Goal: Information Seeking & Learning: Compare options

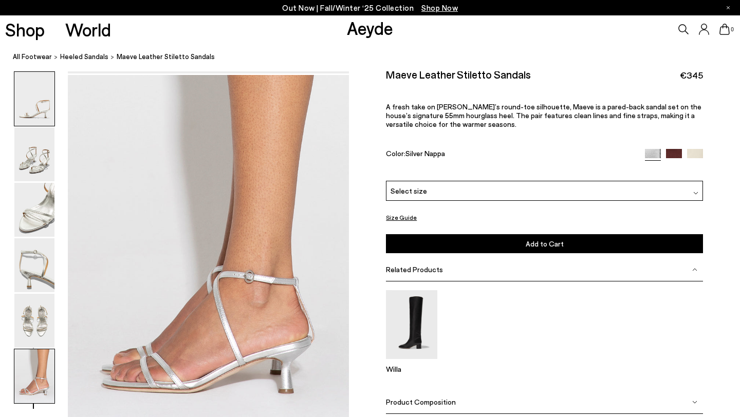
scroll to position [1830, 0]
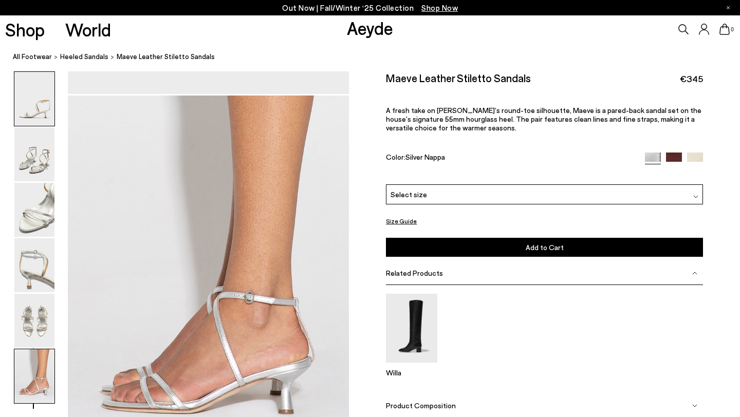
click at [43, 111] on img at bounding box center [34, 99] width 40 height 54
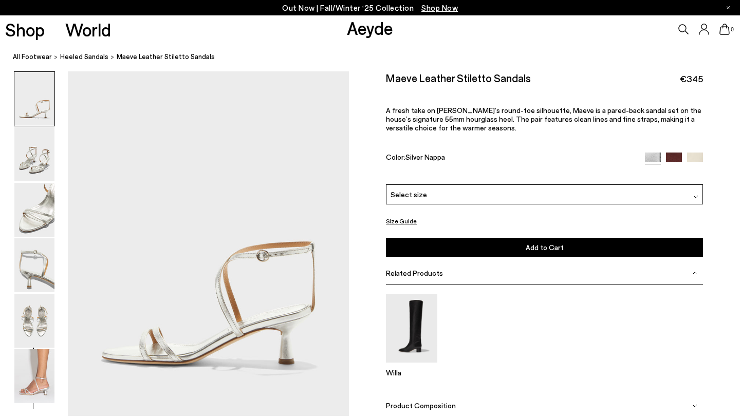
scroll to position [0, 0]
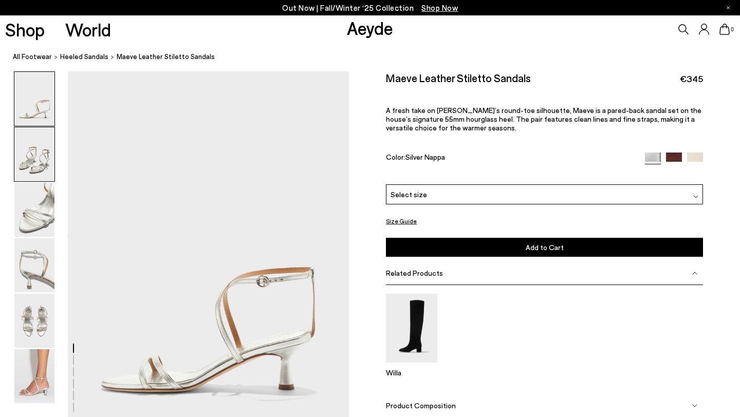
click at [45, 152] on img at bounding box center [34, 154] width 40 height 54
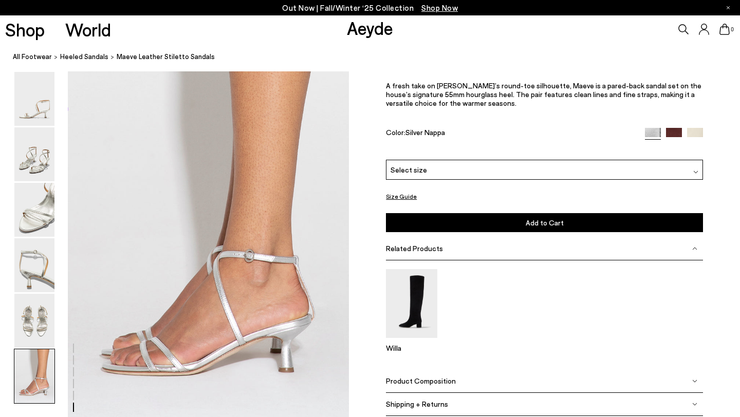
scroll to position [1899, 0]
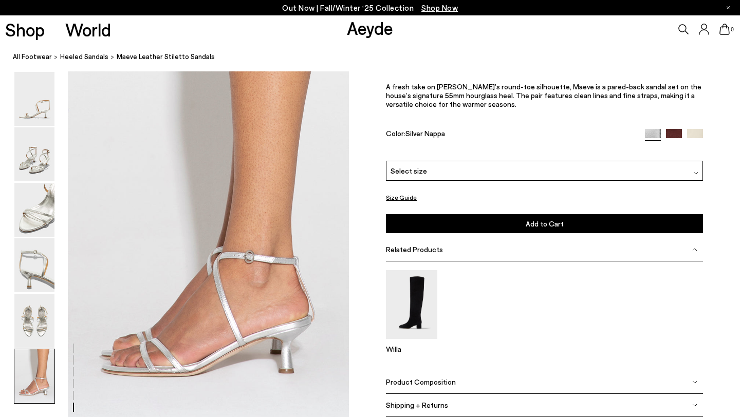
click at [683, 28] on icon at bounding box center [683, 29] width 10 height 10
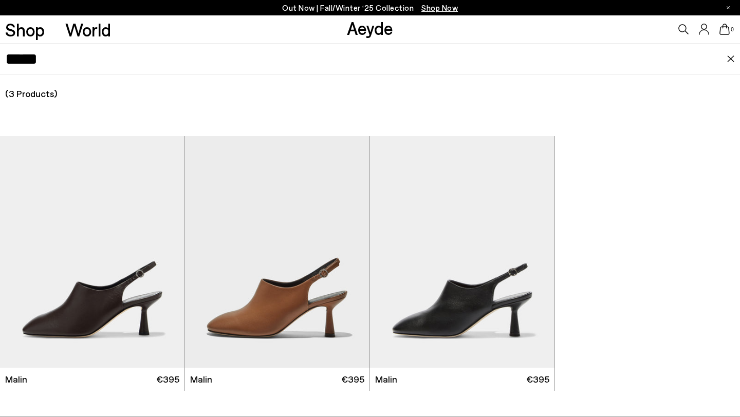
type input "*****"
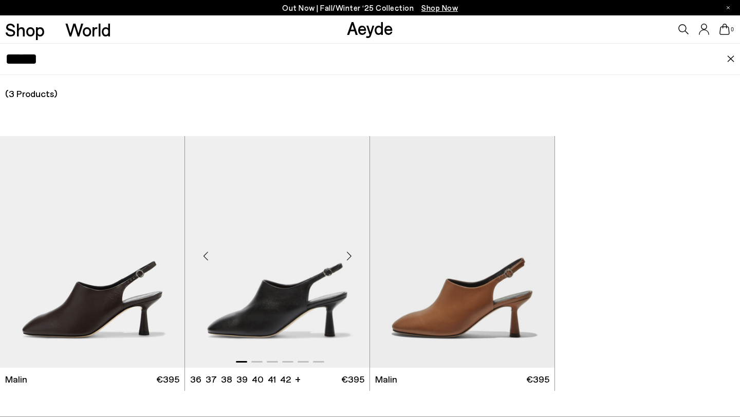
click at [301, 288] on img "1 / 6" at bounding box center [277, 252] width 184 height 232
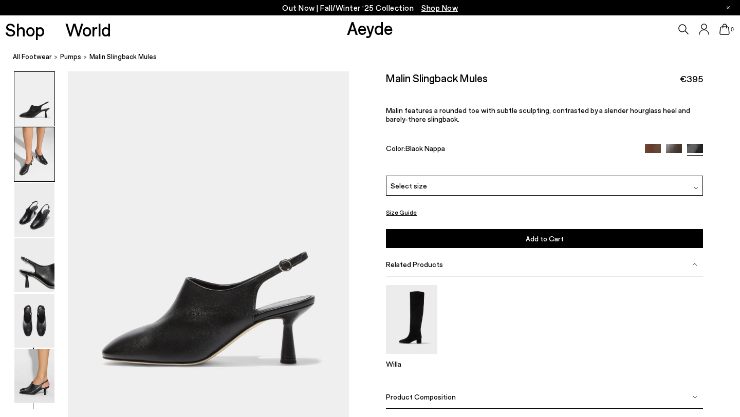
click at [44, 161] on img at bounding box center [34, 154] width 40 height 54
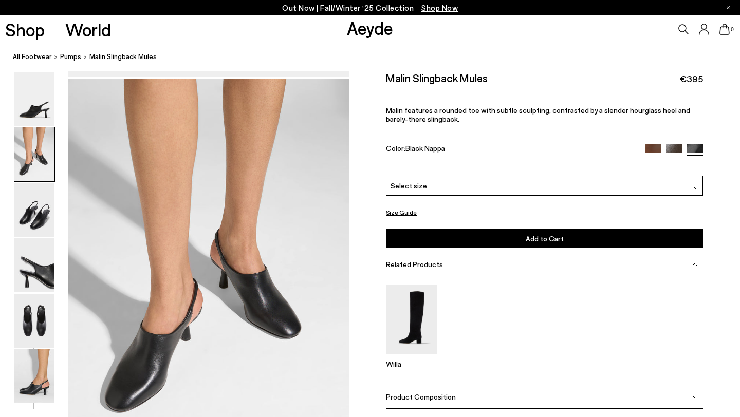
scroll to position [348, 0]
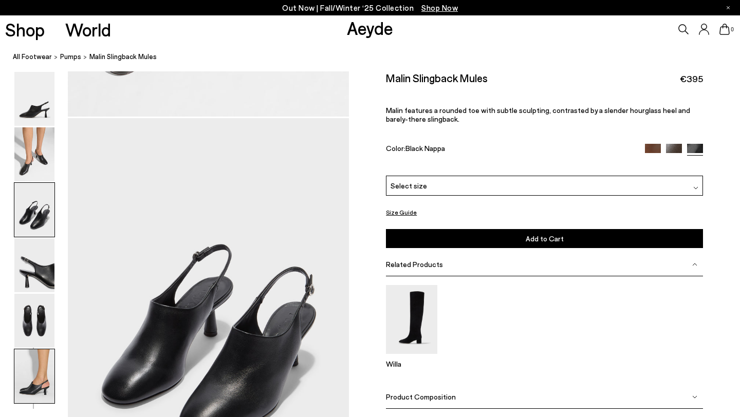
click at [23, 361] on img at bounding box center [34, 376] width 40 height 54
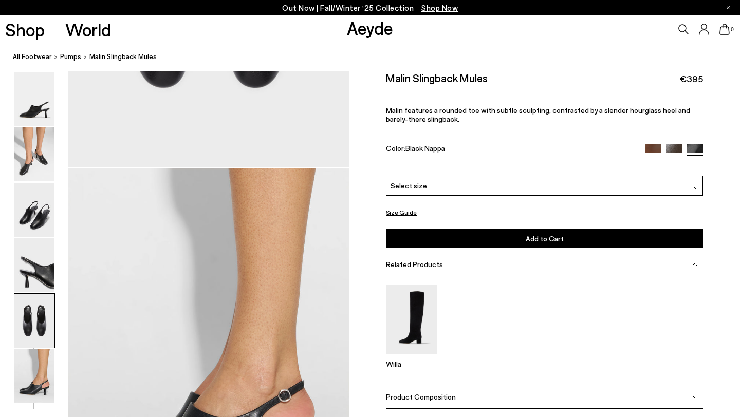
scroll to position [1746, 0]
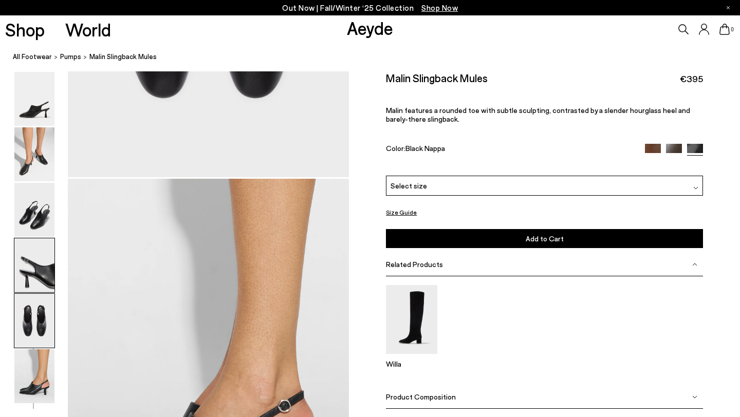
click at [39, 246] on img at bounding box center [34, 265] width 40 height 54
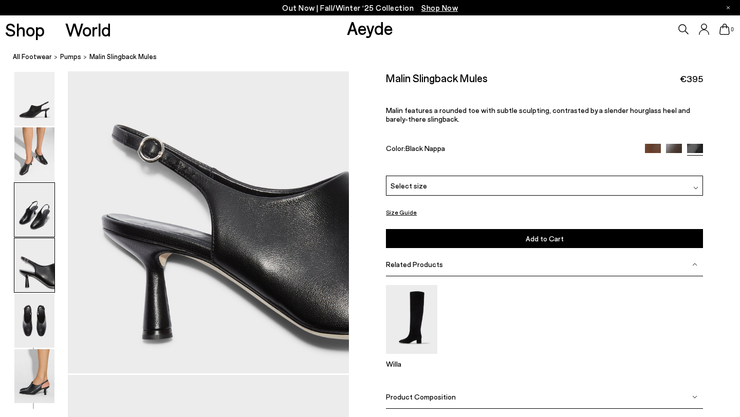
click at [35, 200] on img at bounding box center [34, 210] width 40 height 54
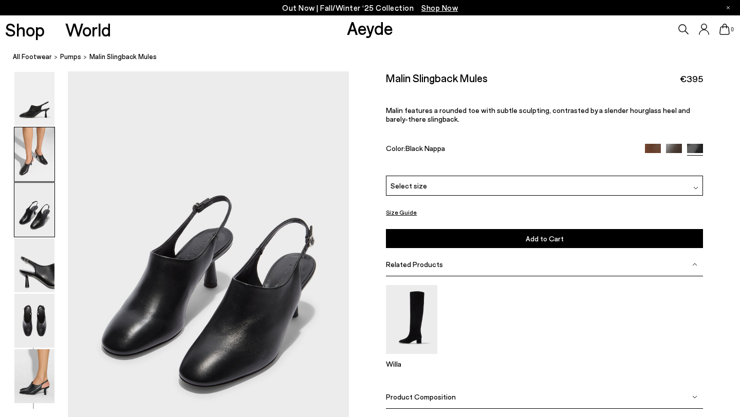
click at [35, 157] on img at bounding box center [34, 154] width 40 height 54
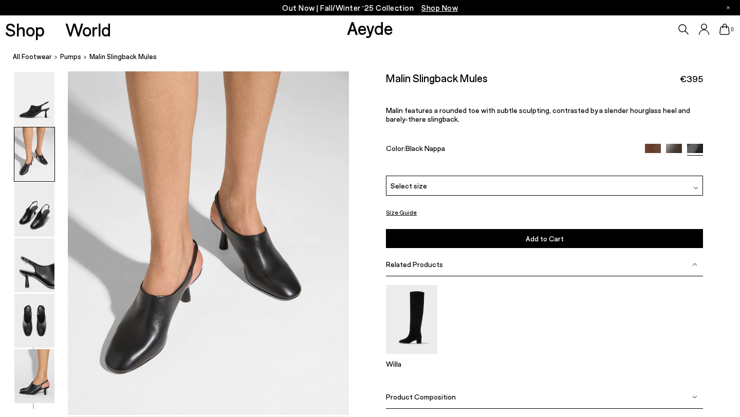
scroll to position [376, 0]
click at [26, 378] on img at bounding box center [34, 376] width 40 height 54
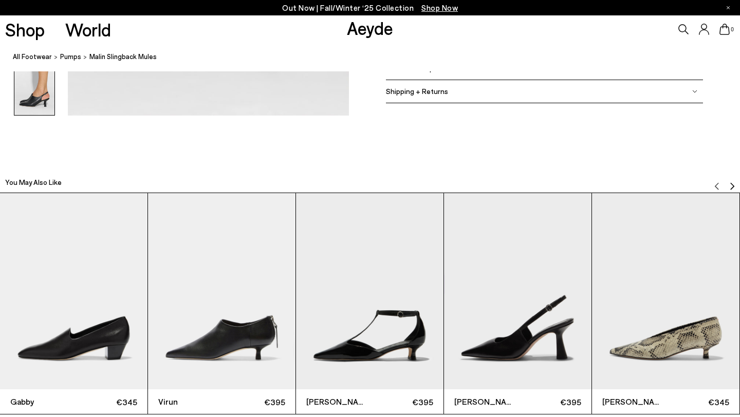
scroll to position [2215, 0]
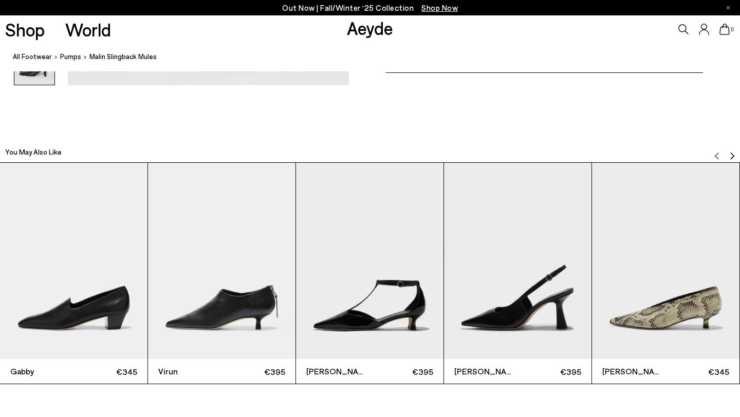
click at [384, 266] on img "3 / 12" at bounding box center [369, 261] width 147 height 197
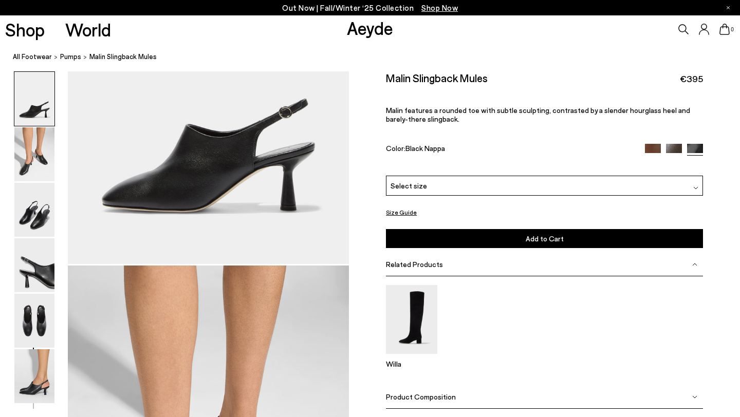
scroll to position [183, 0]
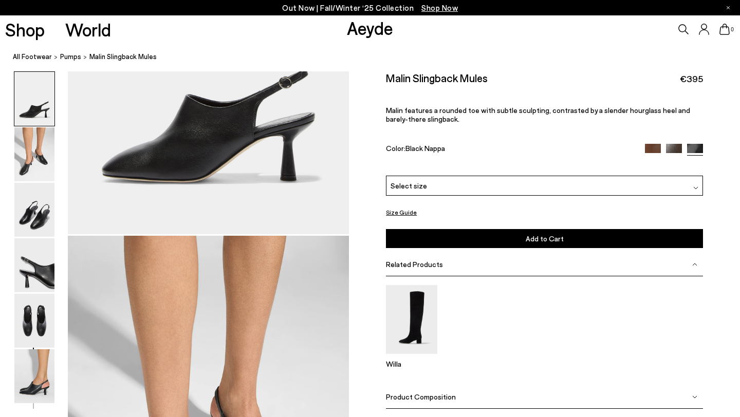
click at [657, 147] on img at bounding box center [653, 151] width 16 height 16
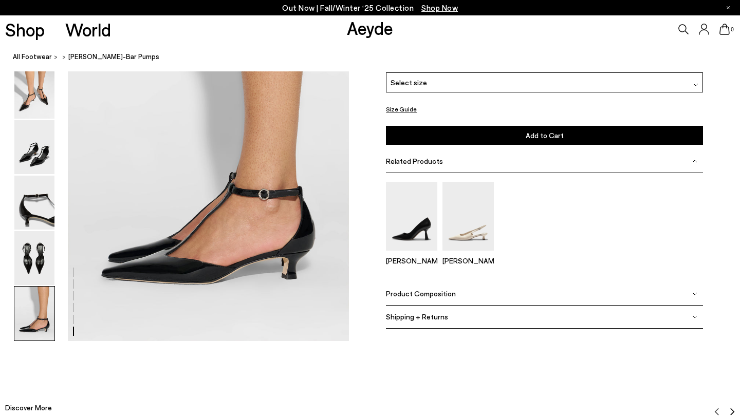
scroll to position [1966, 0]
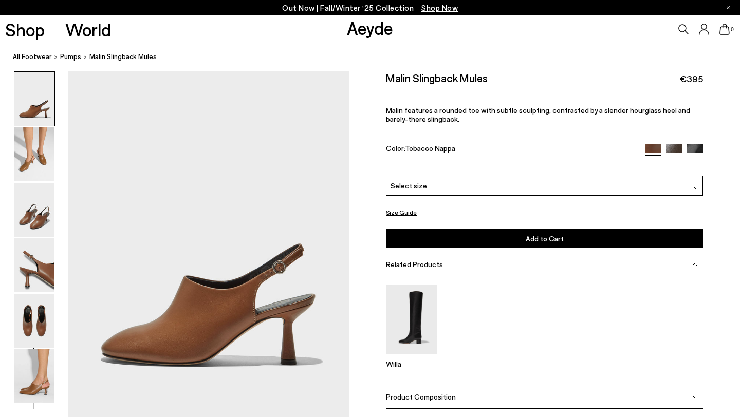
click at [669, 151] on img at bounding box center [674, 152] width 16 height 16
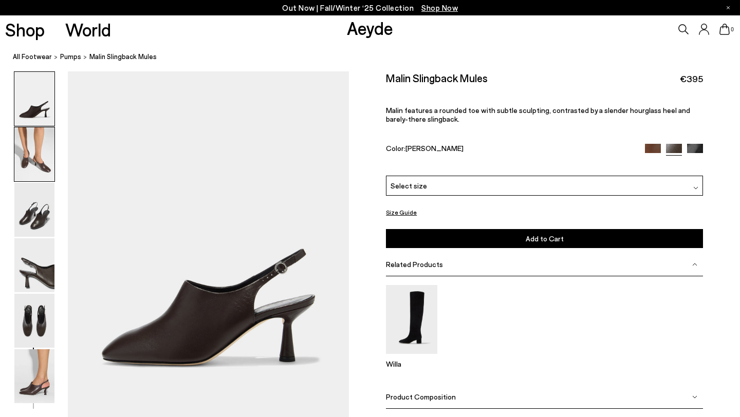
click at [41, 170] on img at bounding box center [34, 154] width 40 height 54
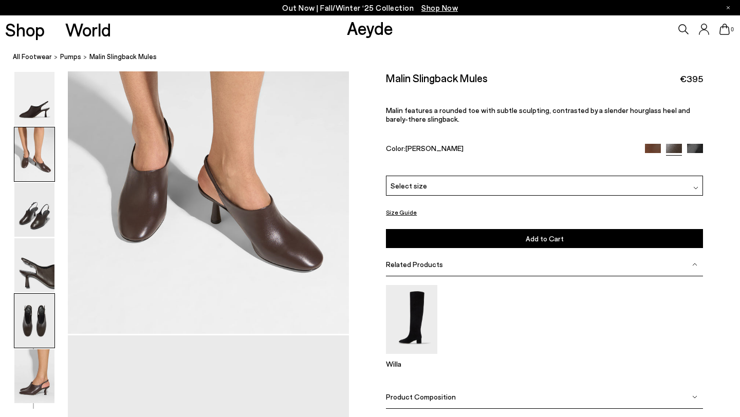
scroll to position [459, 0]
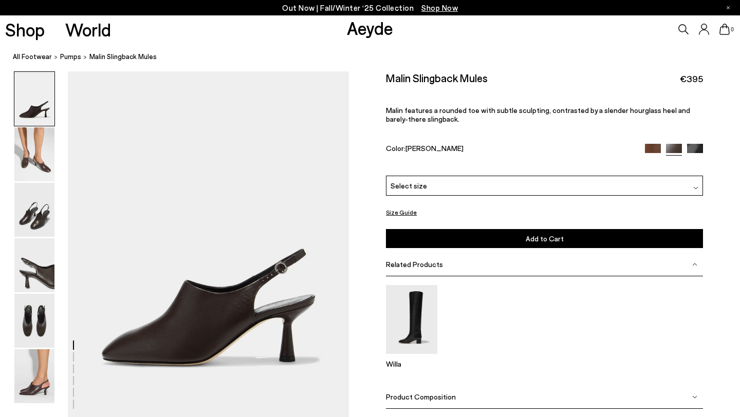
click at [651, 147] on img at bounding box center [653, 152] width 16 height 16
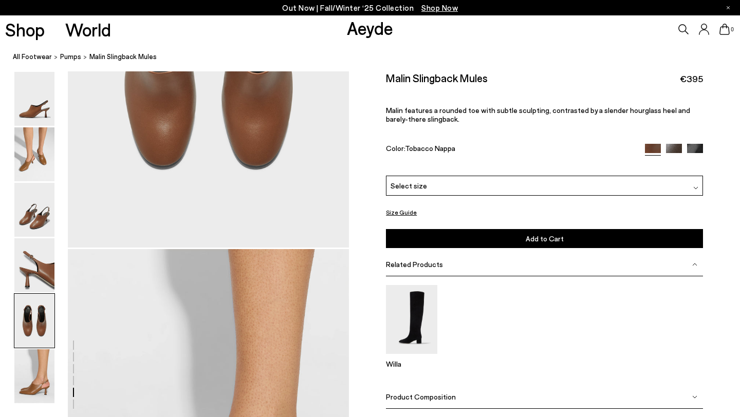
scroll to position [1675, 0]
click at [700, 146] on img at bounding box center [695, 151] width 16 height 16
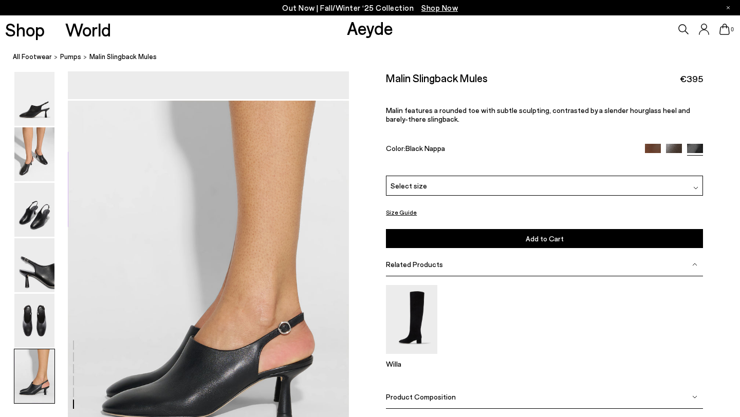
scroll to position [1822, 0]
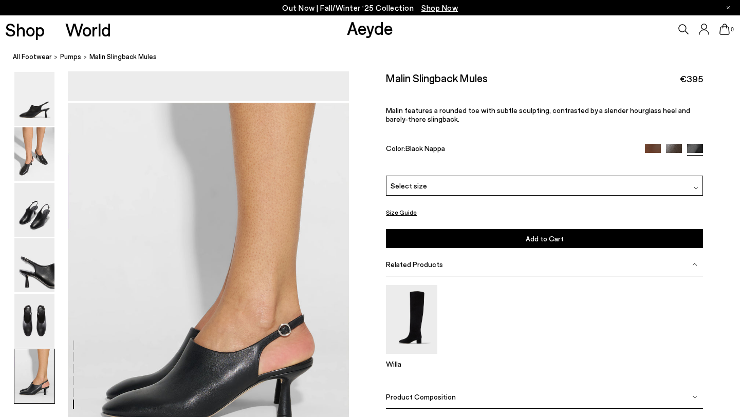
click at [670, 149] on img at bounding box center [674, 151] width 16 height 16
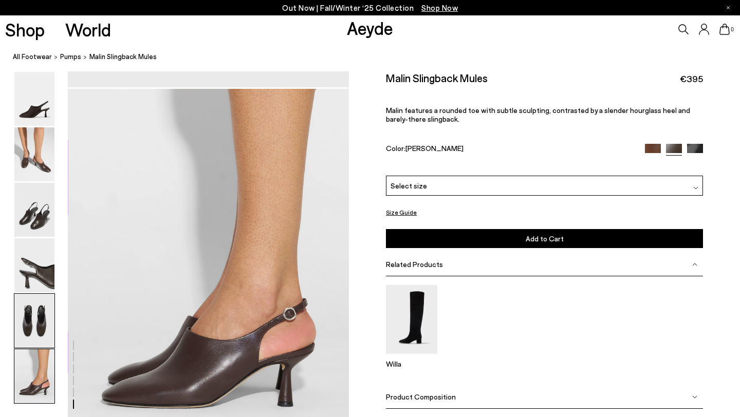
scroll to position [1828, 0]
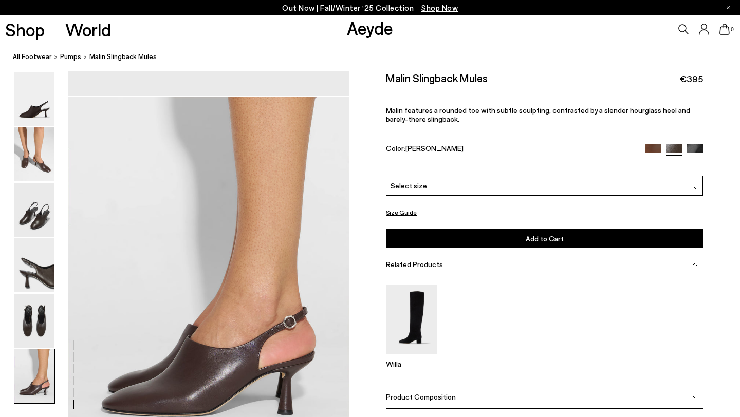
click at [648, 151] on img at bounding box center [653, 151] width 16 height 16
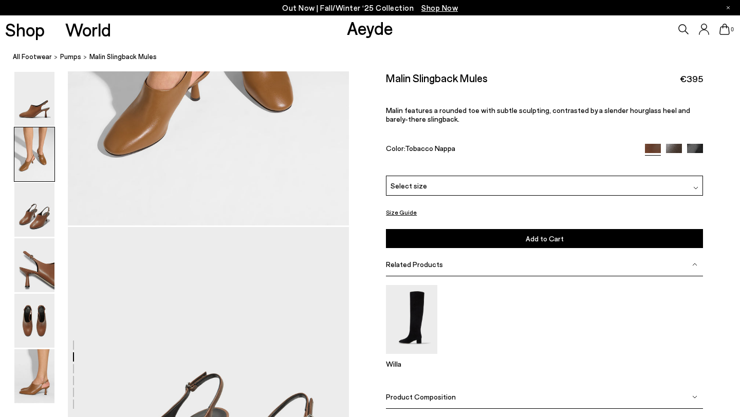
scroll to position [562, 0]
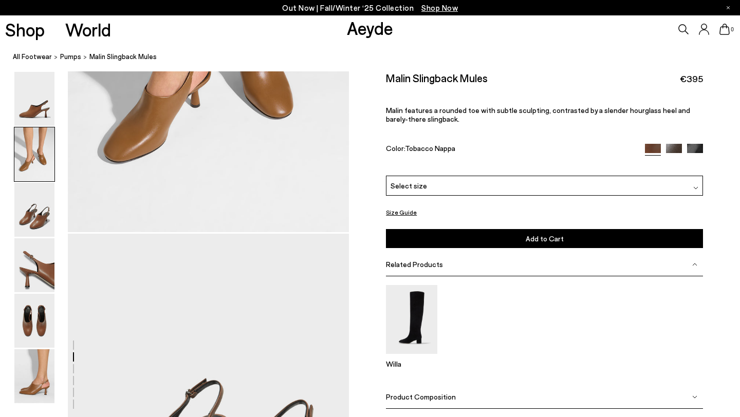
click at [699, 149] on img at bounding box center [695, 151] width 16 height 16
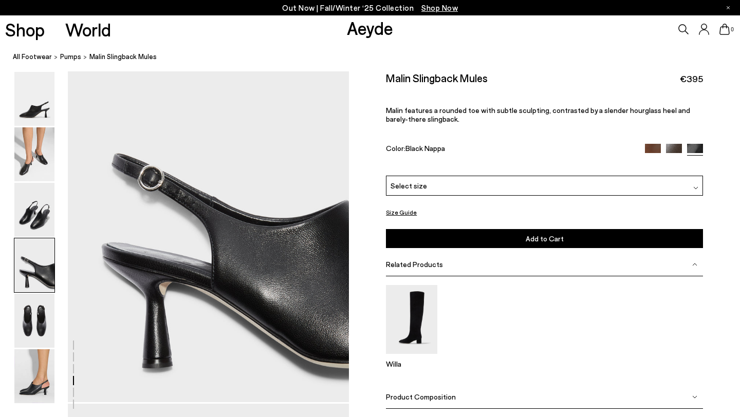
scroll to position [1142, 0]
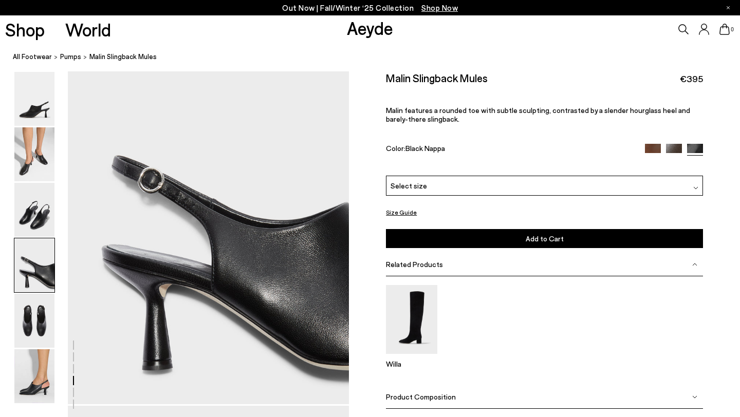
click at [653, 147] on img at bounding box center [653, 151] width 16 height 16
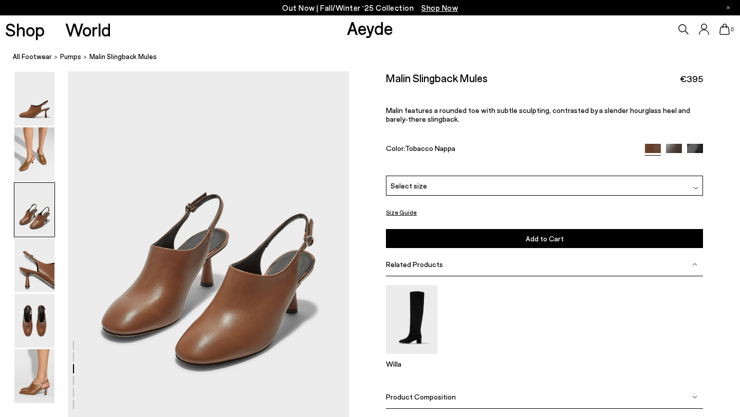
scroll to position [736, 0]
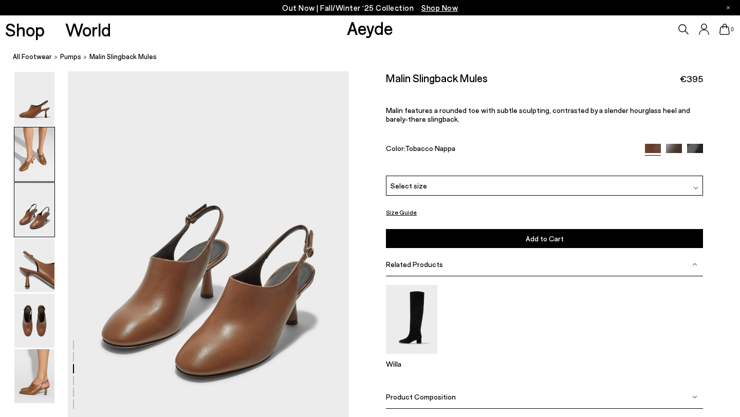
click at [44, 147] on img at bounding box center [34, 154] width 40 height 54
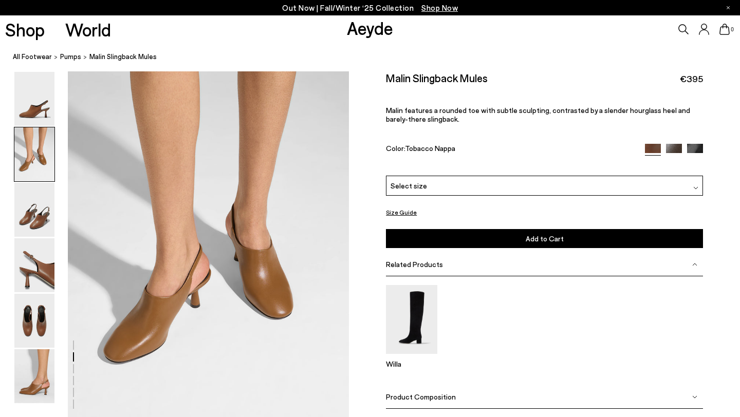
scroll to position [348, 0]
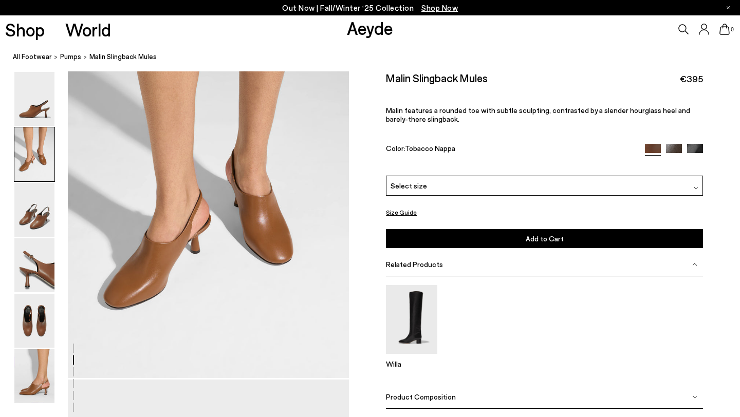
scroll to position [444, 0]
click at [41, 115] on img at bounding box center [34, 99] width 40 height 54
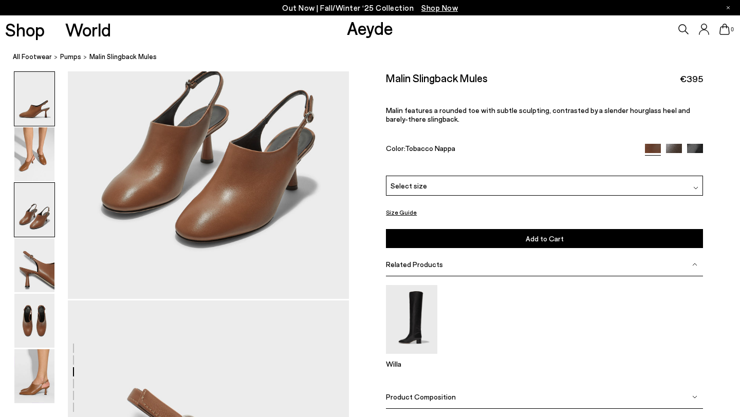
scroll to position [905, 0]
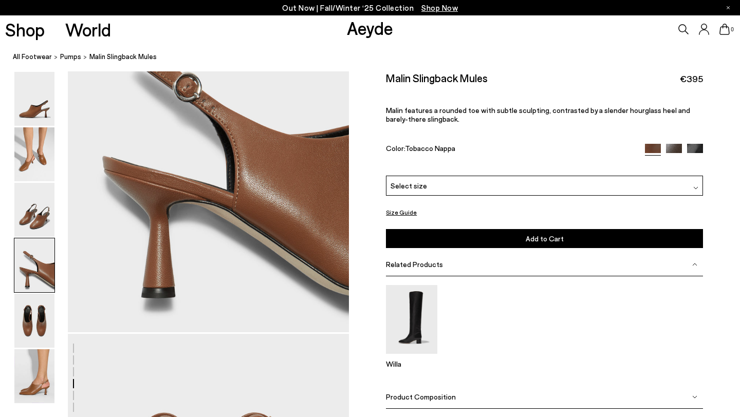
scroll to position [1252, 0]
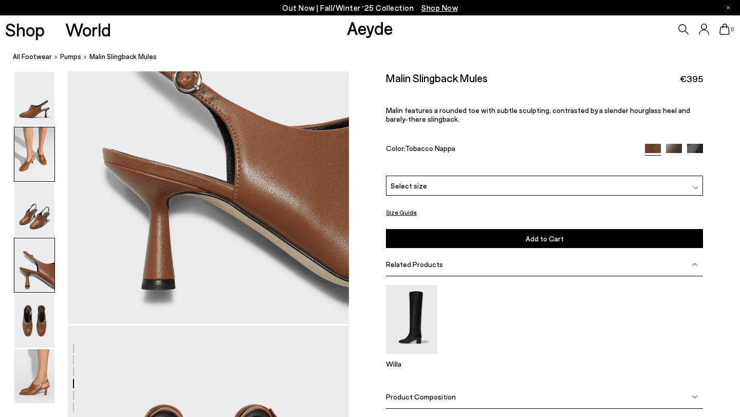
click at [49, 155] on img at bounding box center [34, 154] width 40 height 54
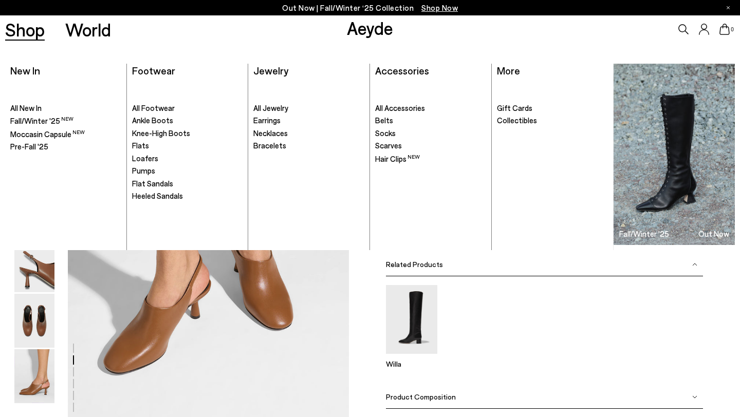
scroll to position [378, 0]
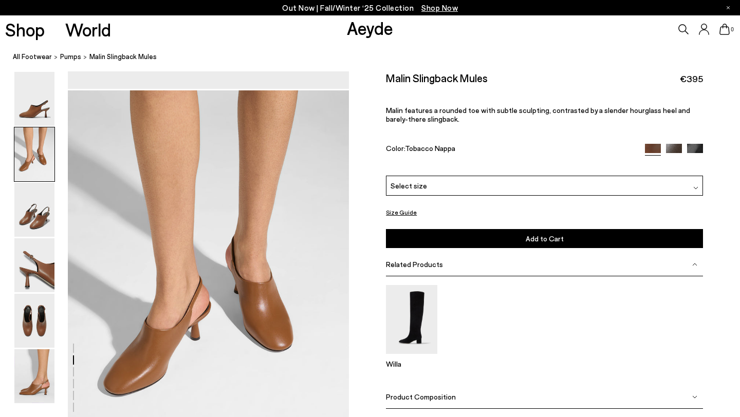
scroll to position [378, 0]
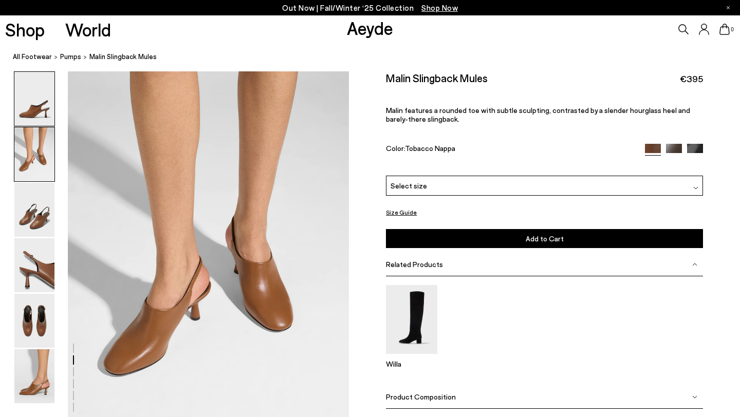
click at [25, 108] on img at bounding box center [34, 99] width 40 height 54
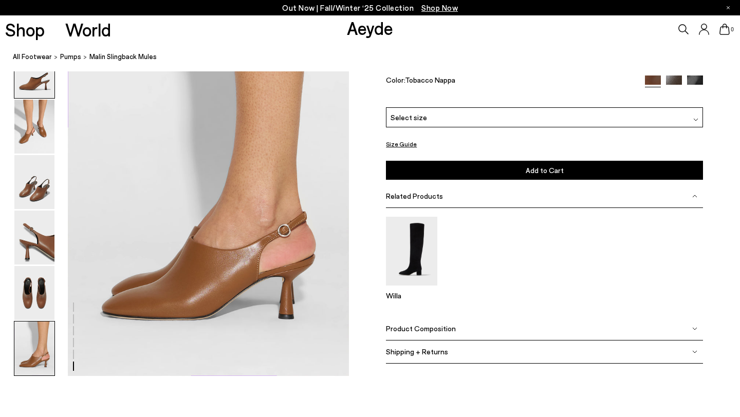
scroll to position [1973, 0]
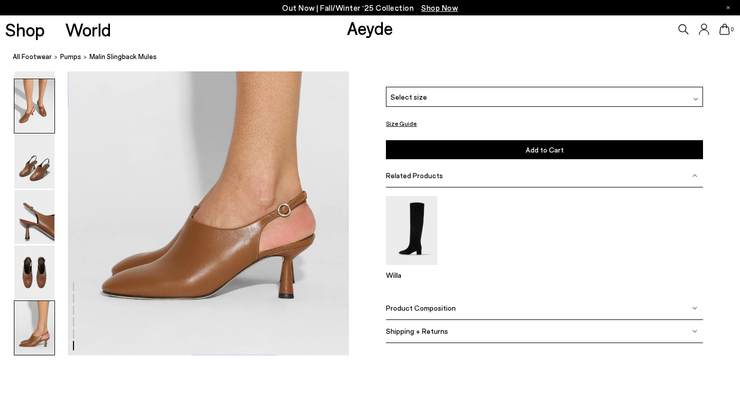
click at [32, 112] on img at bounding box center [34, 106] width 40 height 54
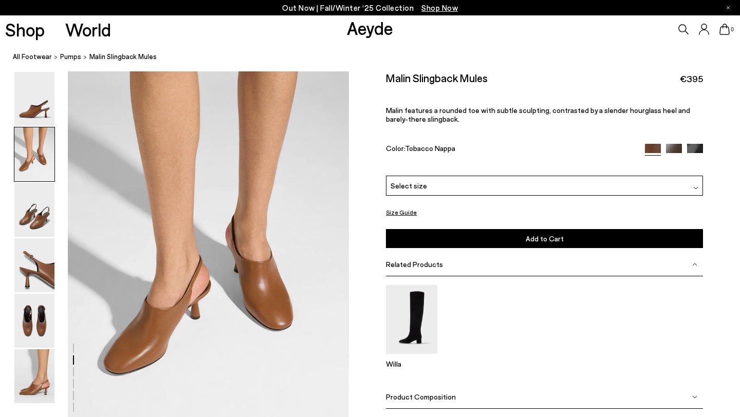
scroll to position [378, 0]
click at [29, 373] on img at bounding box center [34, 376] width 40 height 54
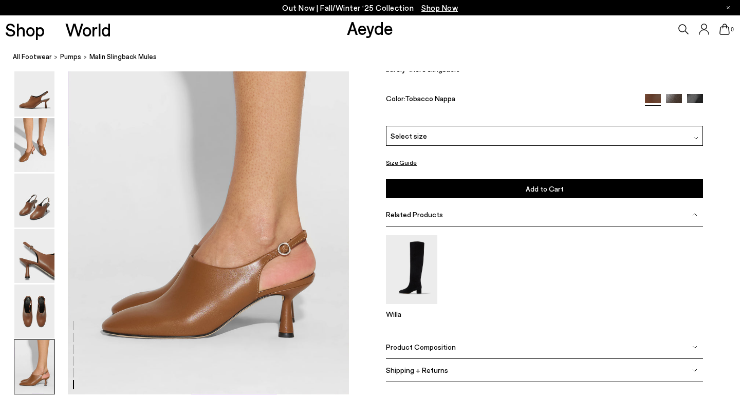
scroll to position [1933, 0]
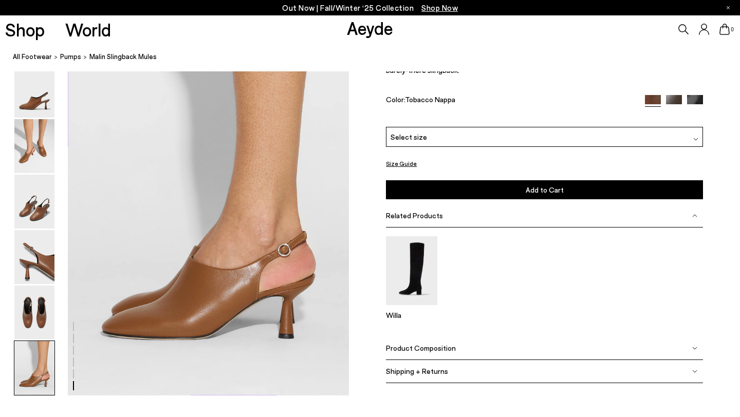
click at [675, 99] on img at bounding box center [674, 103] width 16 height 16
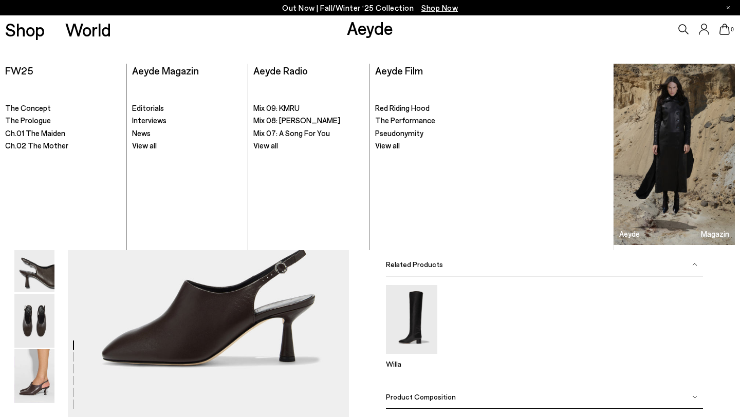
click at [683, 28] on icon at bounding box center [683, 29] width 10 height 10
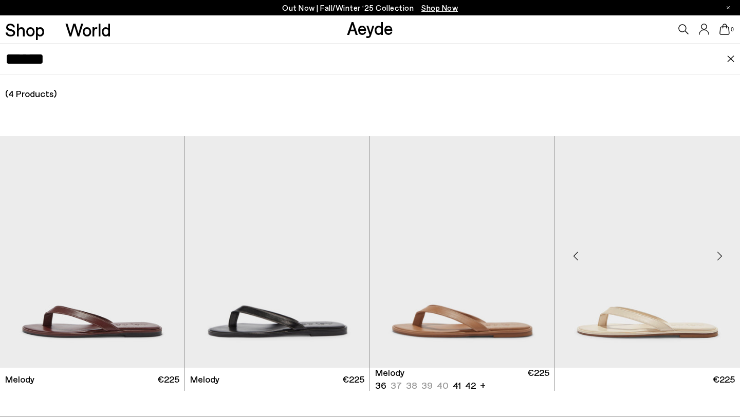
type input "******"
click at [653, 301] on img "1 / 6" at bounding box center [647, 252] width 185 height 232
click at [607, 324] on img "1 / 6" at bounding box center [647, 252] width 185 height 232
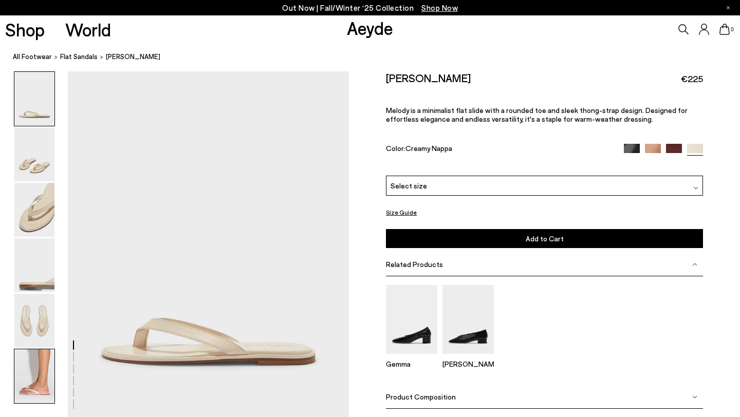
click at [29, 381] on img at bounding box center [34, 376] width 40 height 54
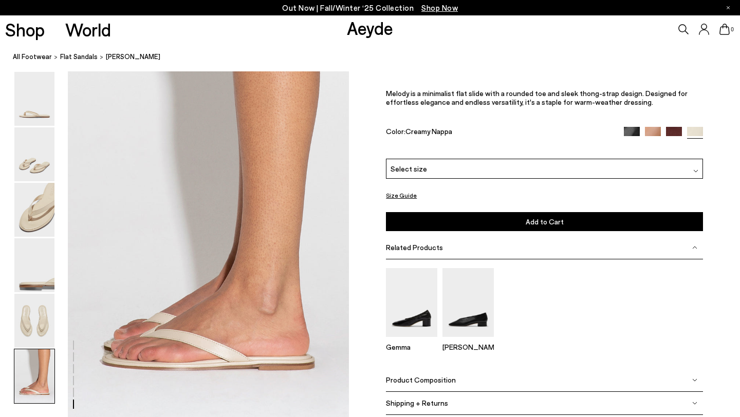
scroll to position [1868, 0]
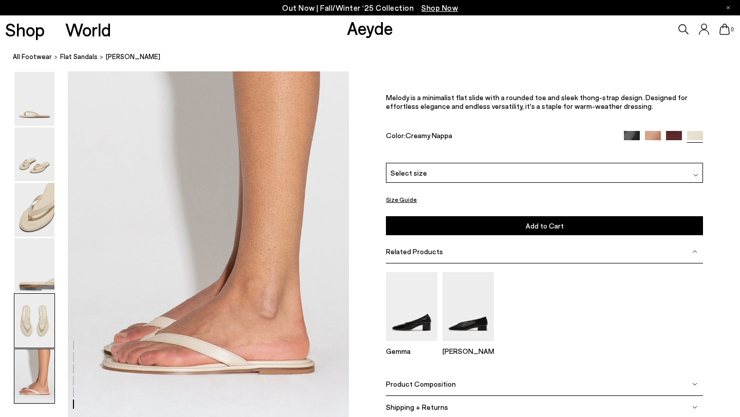
click at [20, 322] on img at bounding box center [34, 321] width 40 height 54
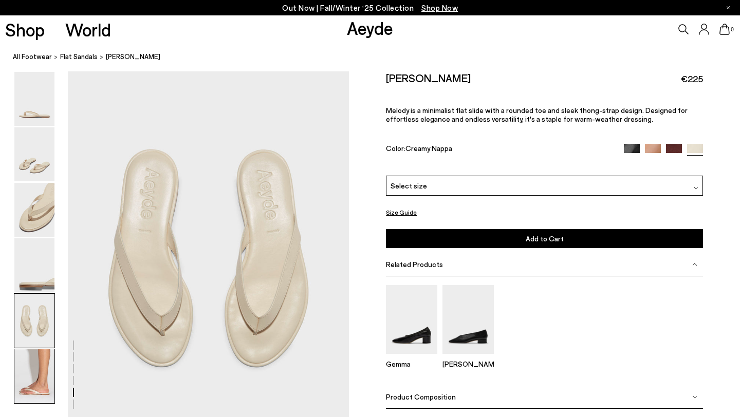
click at [39, 368] on img at bounding box center [34, 376] width 40 height 54
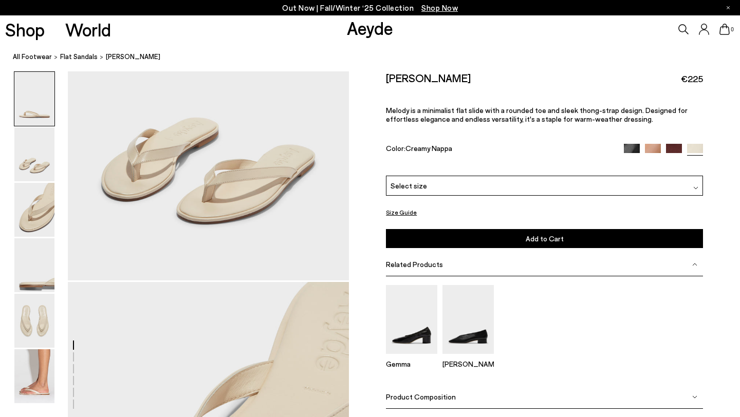
scroll to position [0, 0]
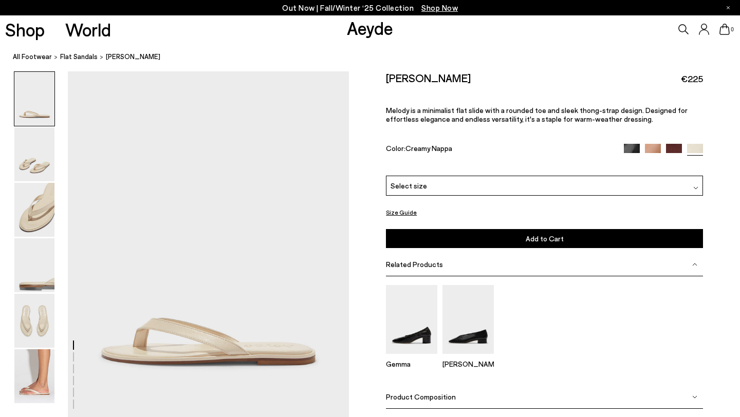
click at [684, 24] on icon at bounding box center [683, 29] width 10 height 10
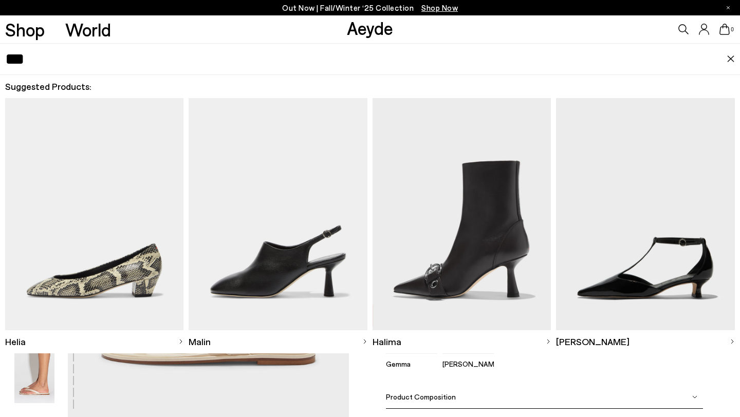
type input "***"
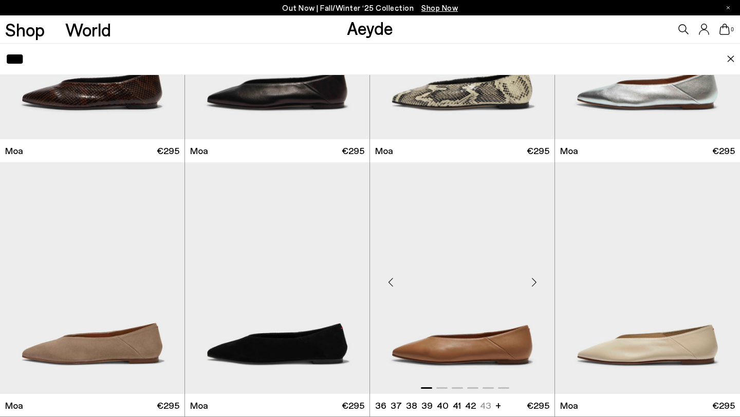
scroll to position [232, 0]
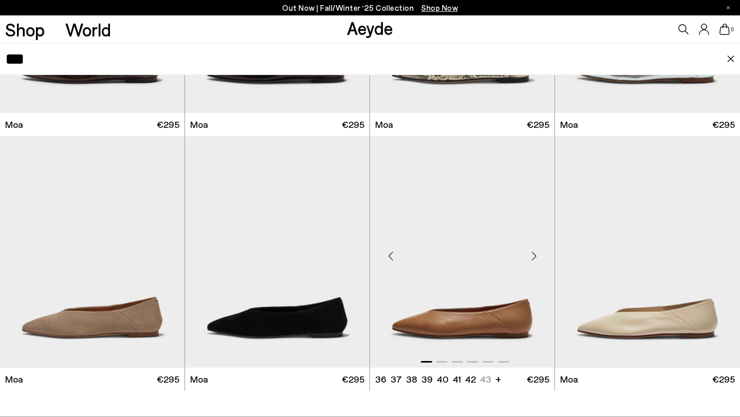
click at [471, 248] on img "1 / 6" at bounding box center [462, 252] width 184 height 232
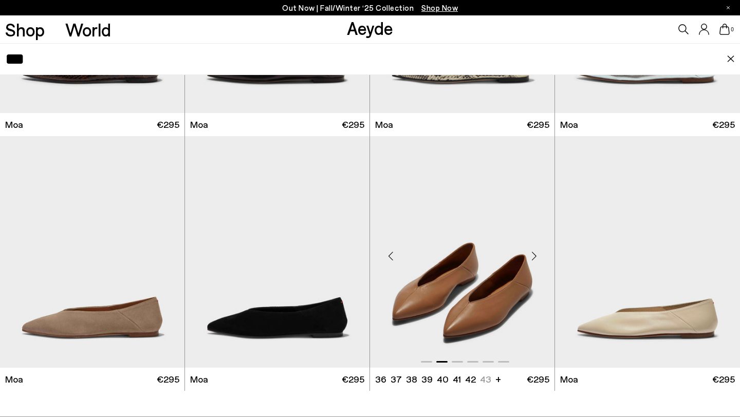
click at [471, 248] on img "2 / 6" at bounding box center [462, 252] width 184 height 232
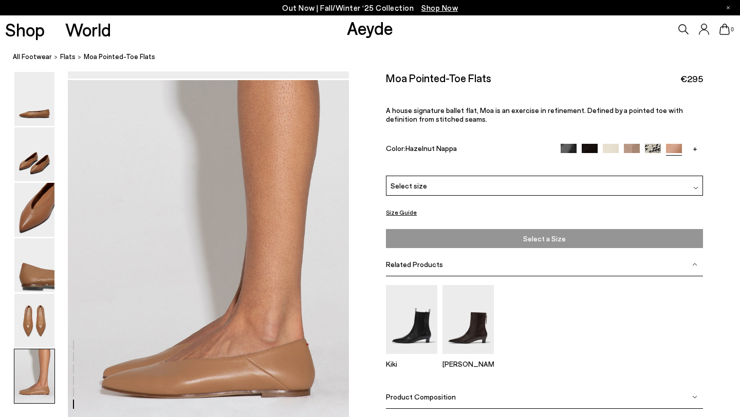
scroll to position [1659, 0]
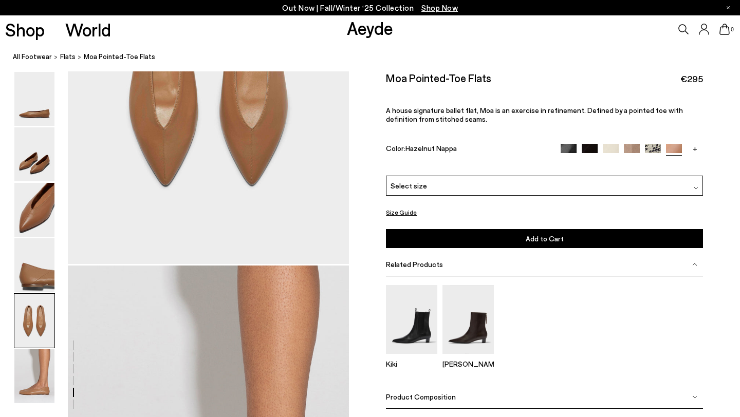
click at [630, 149] on img at bounding box center [632, 151] width 16 height 16
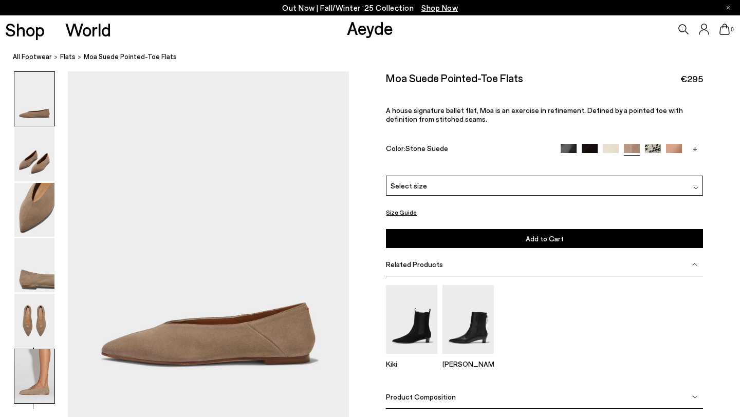
click at [44, 374] on img at bounding box center [34, 376] width 40 height 54
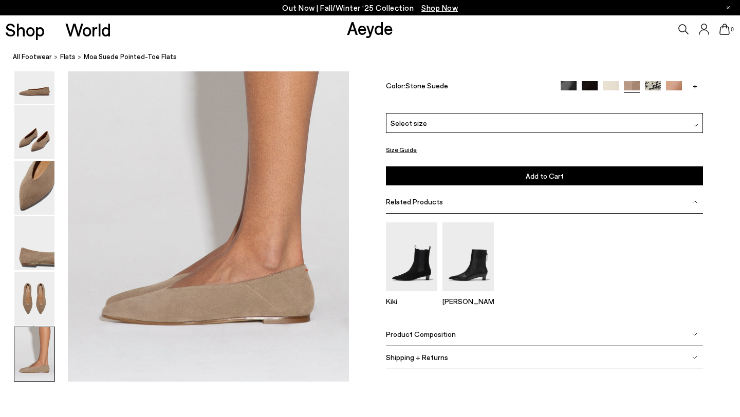
scroll to position [1925, 0]
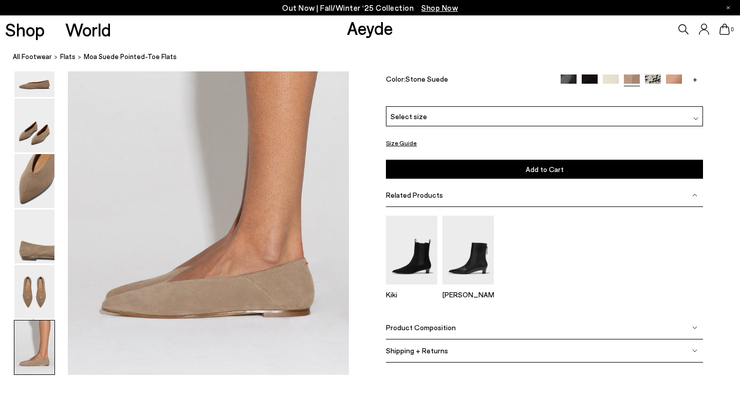
click at [681, 29] on icon at bounding box center [683, 29] width 10 height 10
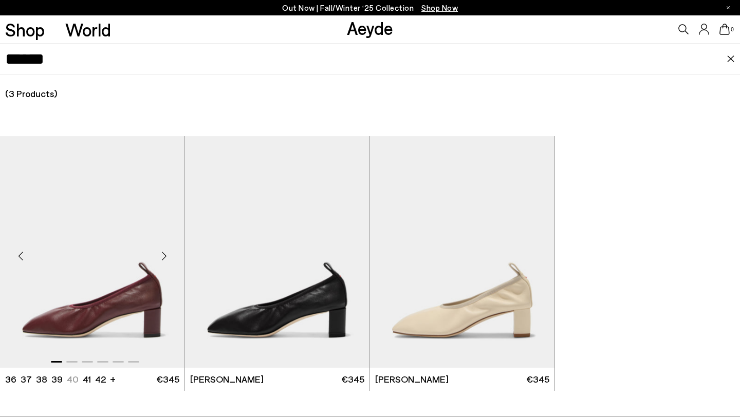
type input "******"
click at [115, 262] on img "1 / 6" at bounding box center [92, 252] width 184 height 232
click at [130, 312] on img "1 / 6" at bounding box center [92, 252] width 184 height 232
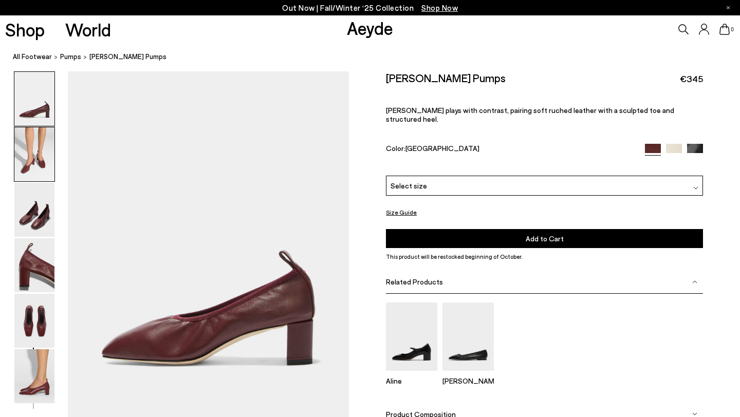
click at [53, 150] on img at bounding box center [34, 154] width 40 height 54
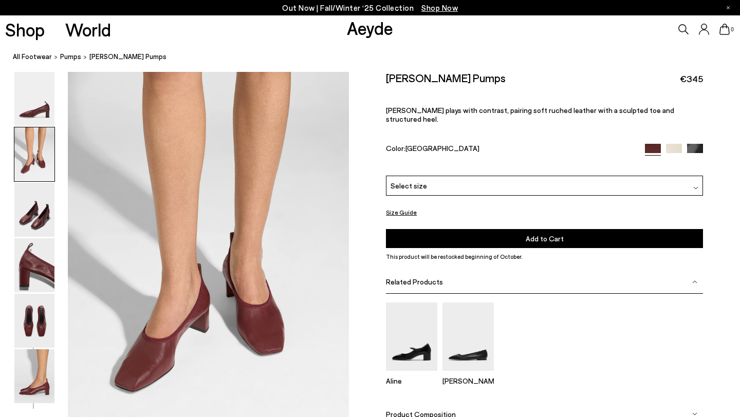
scroll to position [348, 0]
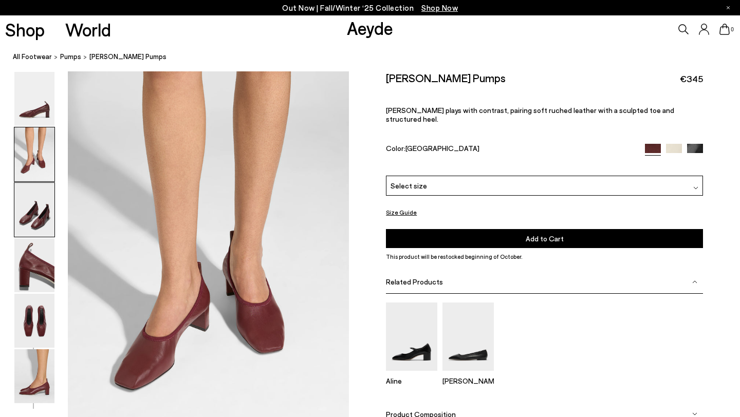
click at [44, 206] on img at bounding box center [34, 210] width 40 height 54
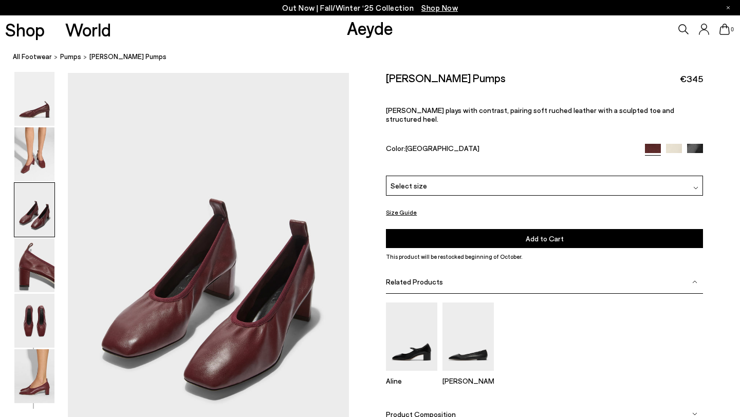
scroll to position [725, 0]
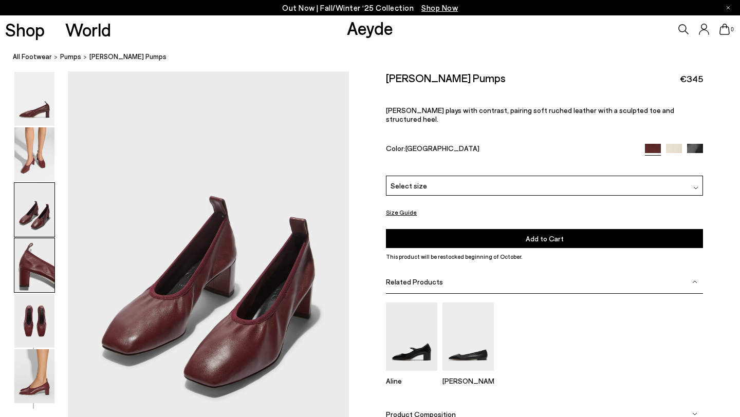
click at [30, 251] on img at bounding box center [34, 265] width 40 height 54
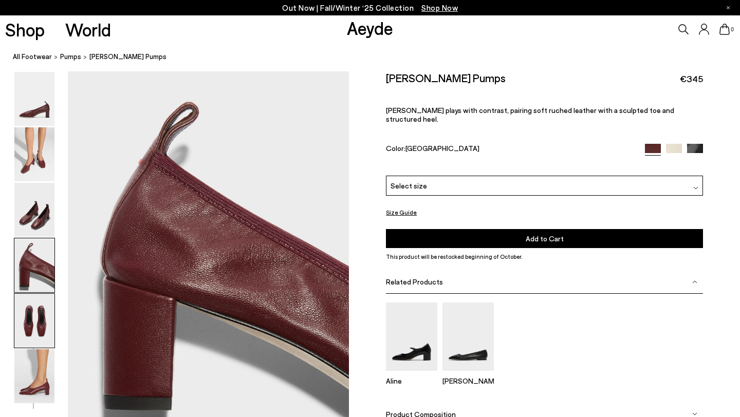
click at [29, 327] on img at bounding box center [34, 321] width 40 height 54
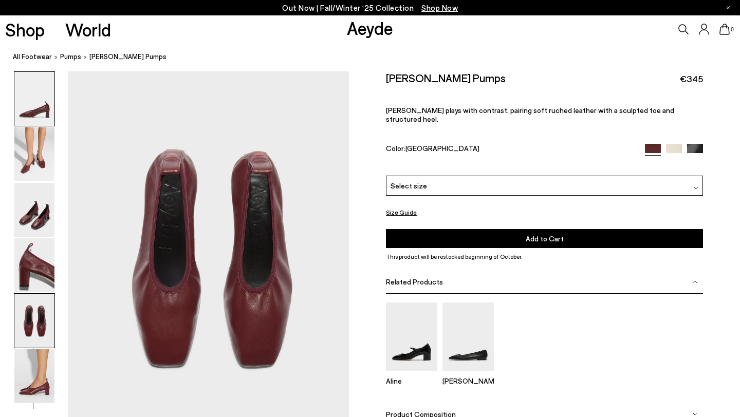
click at [45, 93] on img at bounding box center [34, 99] width 40 height 54
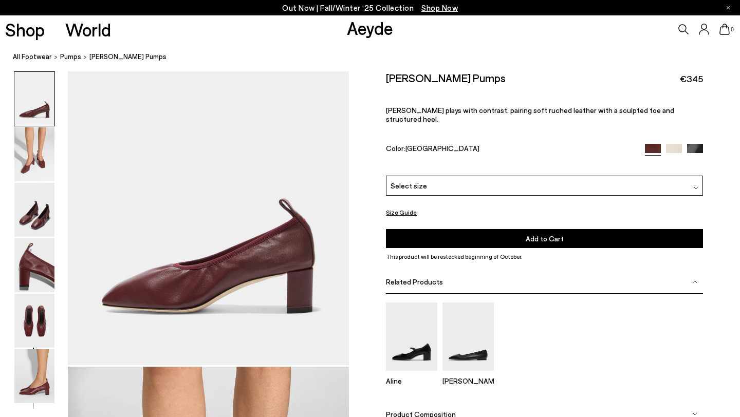
scroll to position [0, 0]
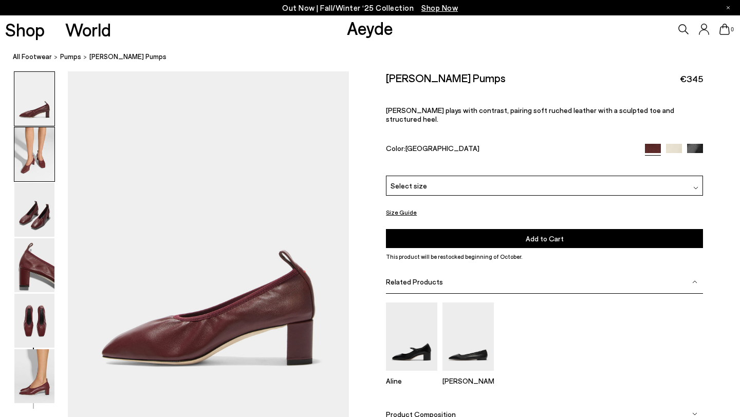
click at [48, 172] on img at bounding box center [34, 154] width 40 height 54
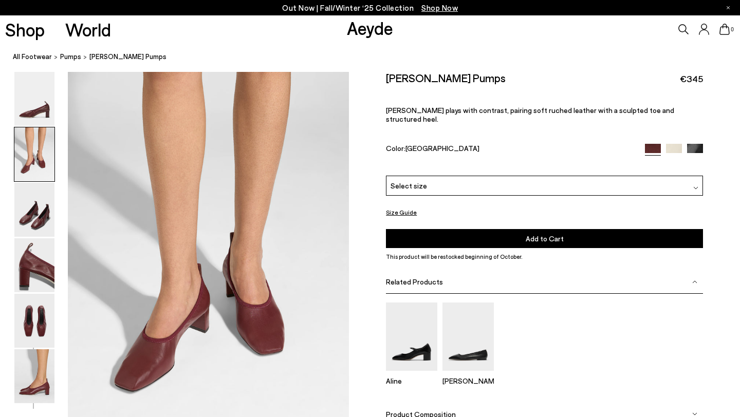
scroll to position [348, 0]
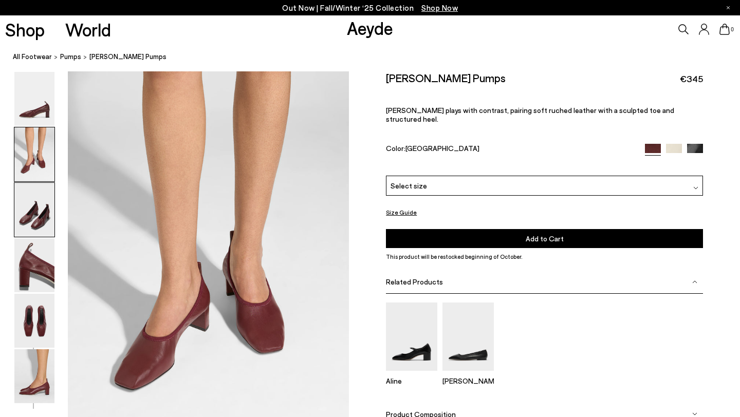
click at [22, 215] on img at bounding box center [34, 210] width 40 height 54
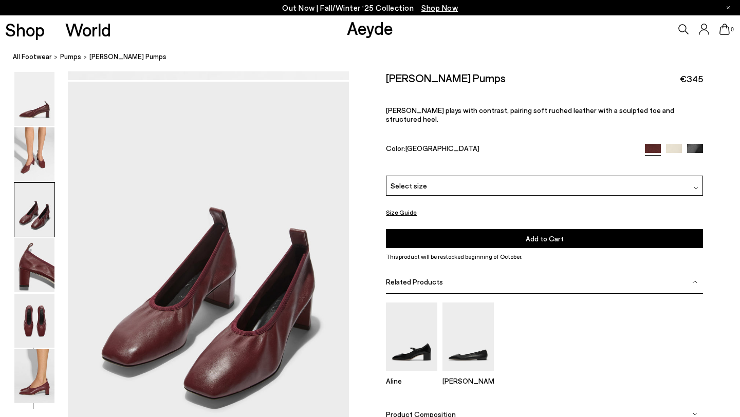
scroll to position [725, 0]
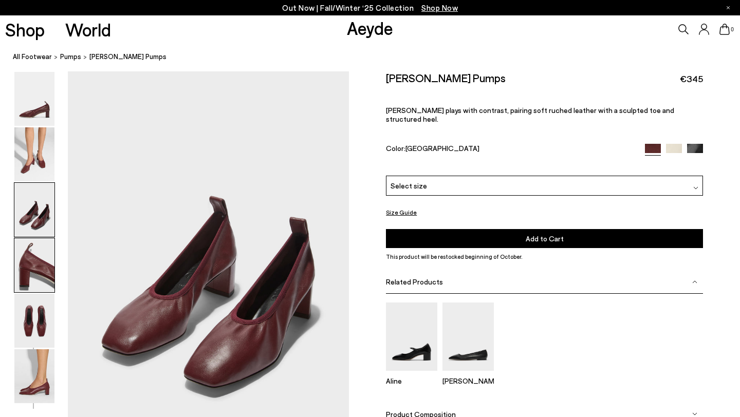
click at [34, 278] on img at bounding box center [34, 265] width 40 height 54
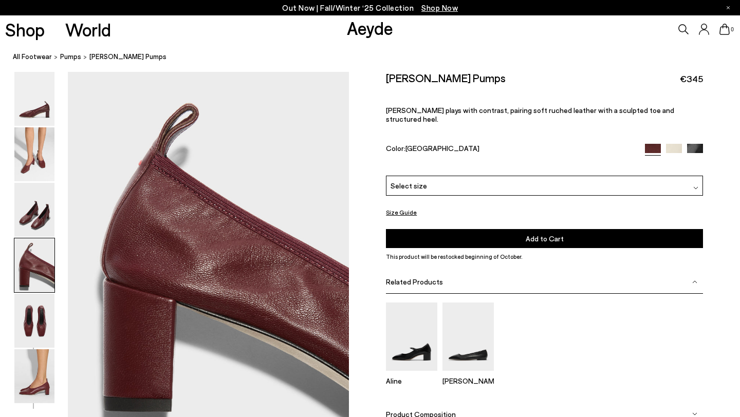
scroll to position [1101, 0]
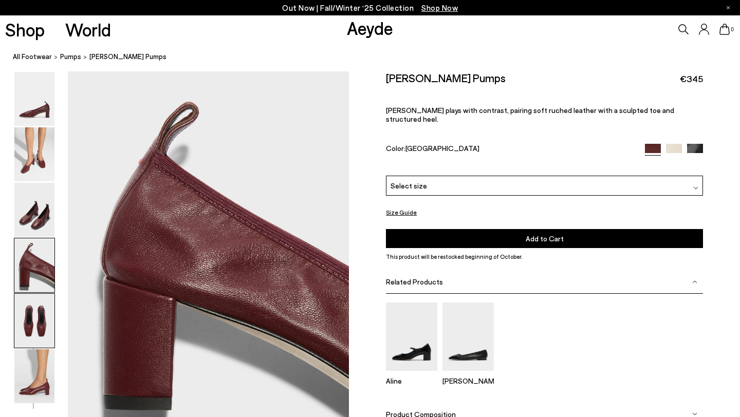
click at [54, 334] on img at bounding box center [34, 321] width 40 height 54
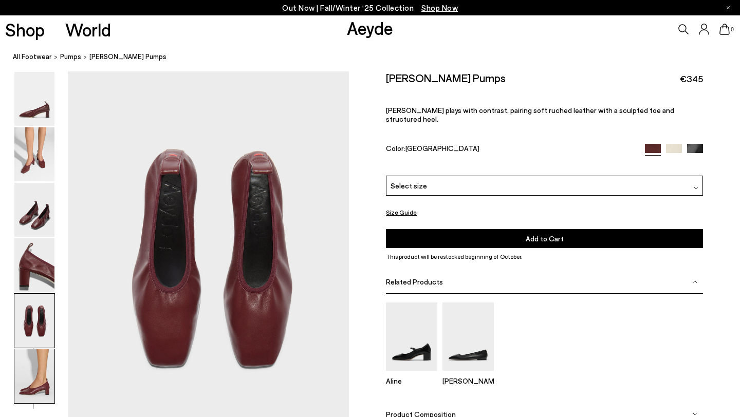
click at [31, 388] on img at bounding box center [34, 376] width 40 height 54
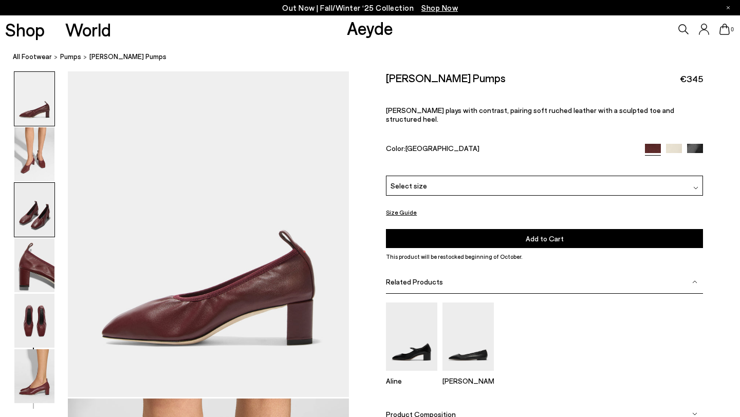
scroll to position [34, 0]
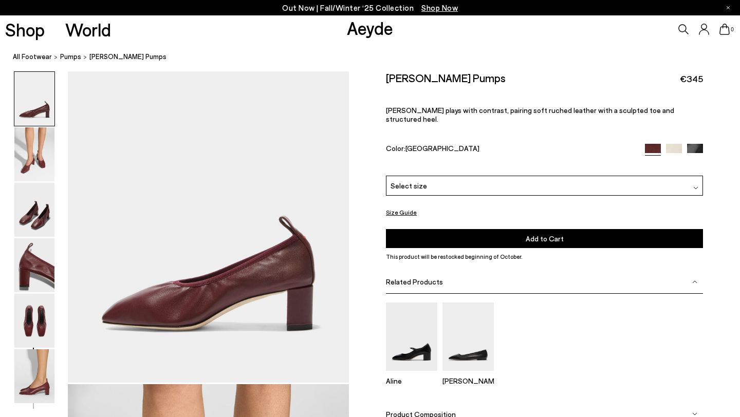
click at [684, 28] on icon at bounding box center [683, 29] width 10 height 10
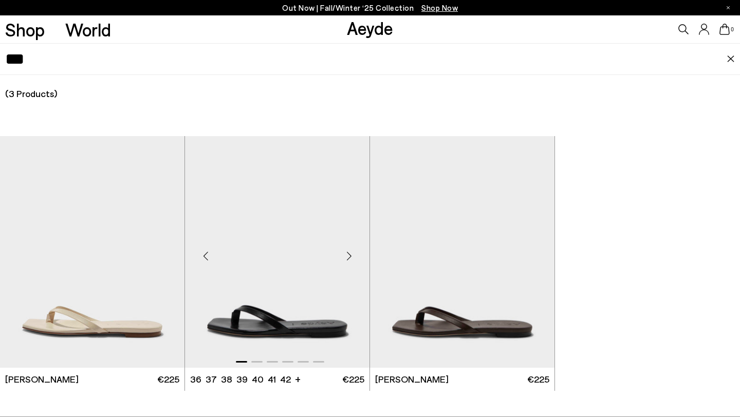
type input "***"
click at [285, 285] on img "1 / 6" at bounding box center [277, 252] width 184 height 232
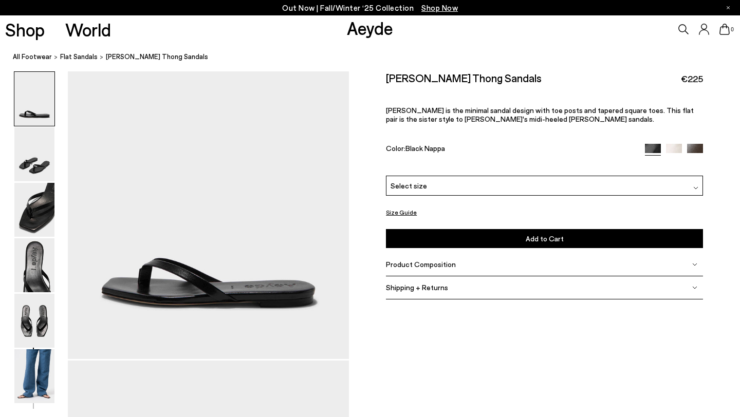
scroll to position [70, 0]
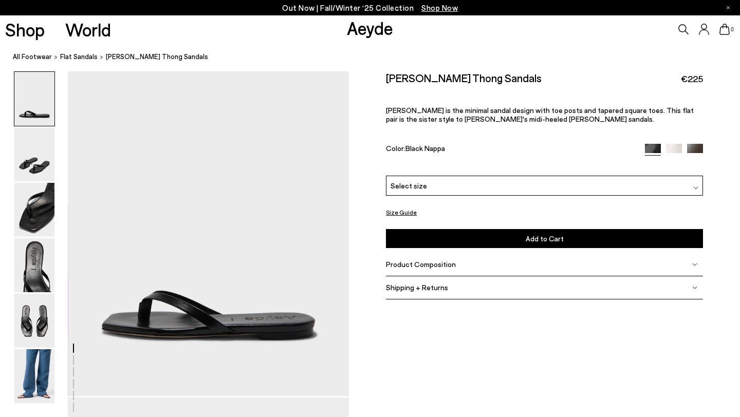
scroll to position [70, 0]
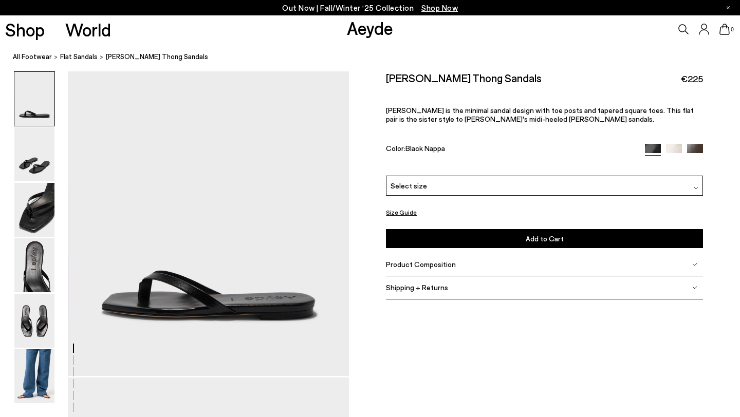
click at [680, 28] on icon at bounding box center [683, 29] width 10 height 10
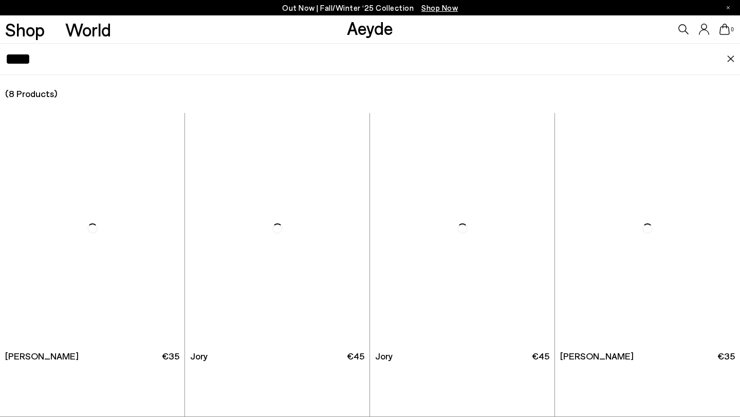
type input "****"
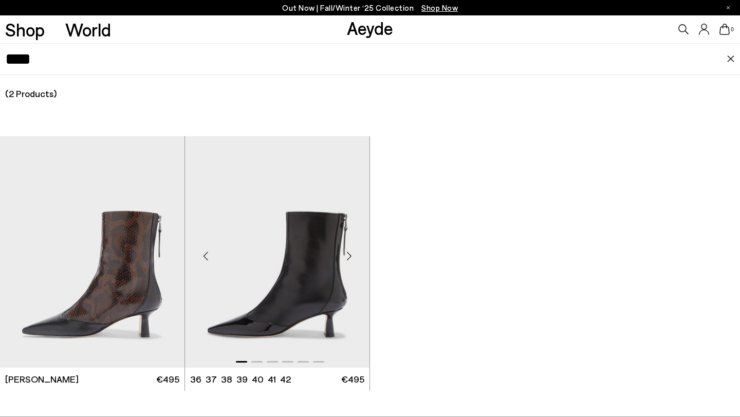
click at [292, 257] on img "1 / 6" at bounding box center [277, 252] width 184 height 232
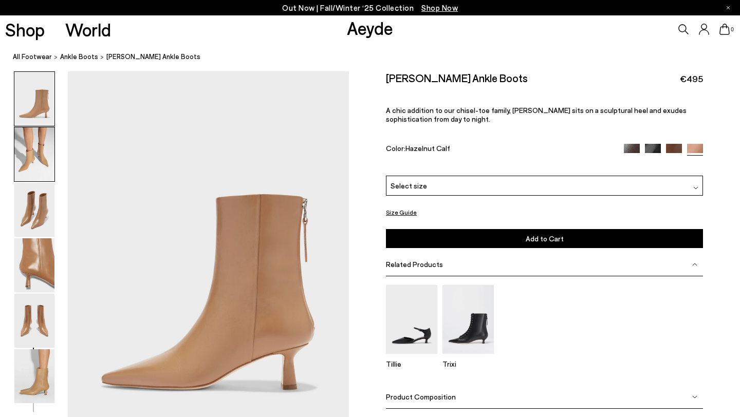
click at [24, 136] on img at bounding box center [34, 154] width 40 height 54
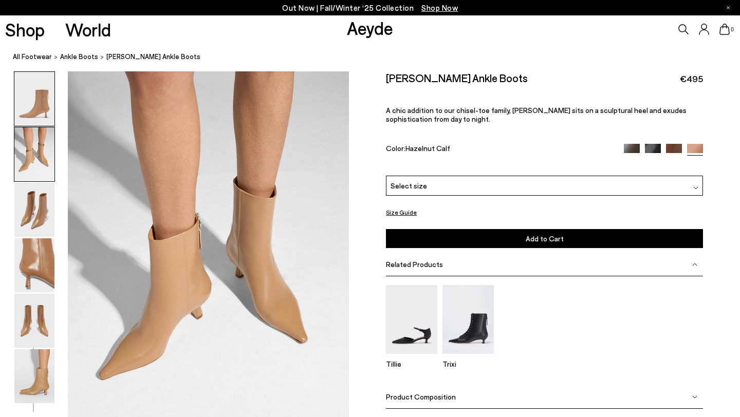
click at [28, 99] on img at bounding box center [34, 99] width 40 height 54
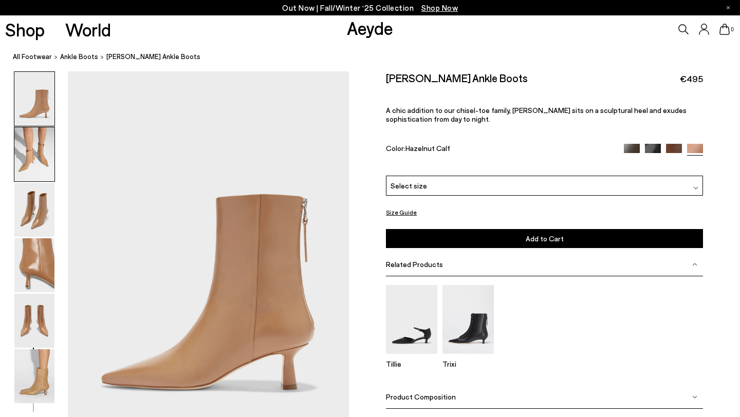
click at [32, 143] on img at bounding box center [34, 154] width 40 height 54
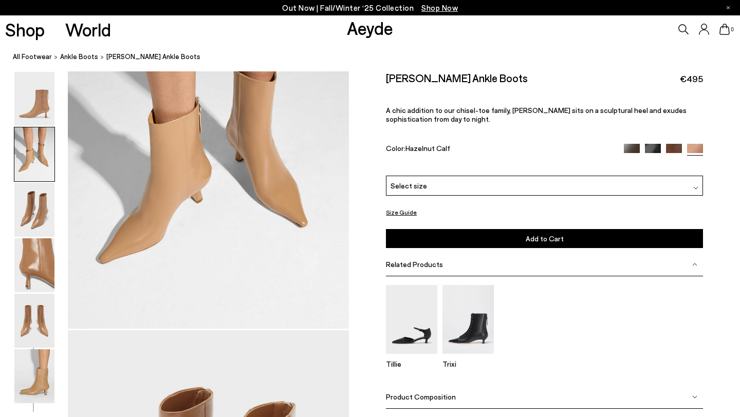
scroll to position [501, 0]
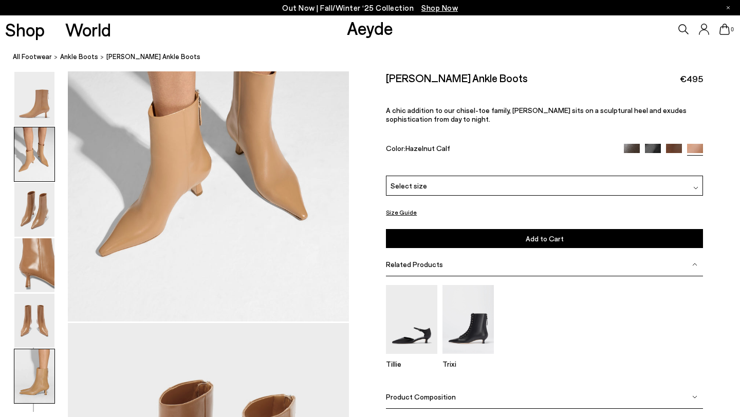
click at [26, 376] on img at bounding box center [34, 376] width 40 height 54
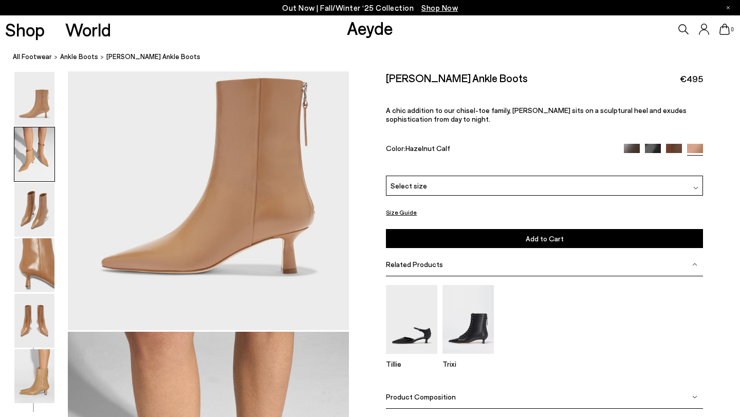
scroll to position [0, 0]
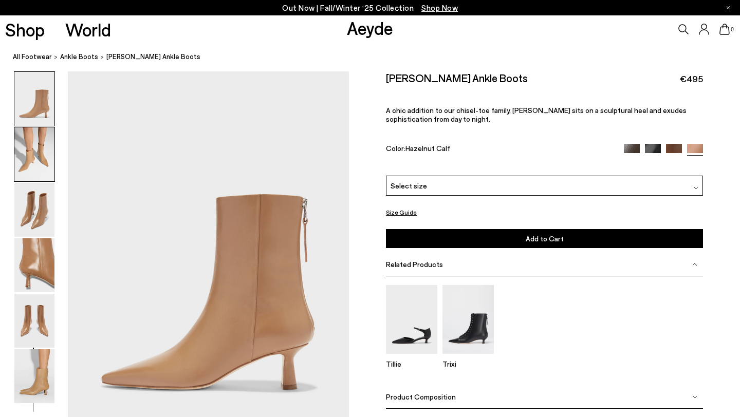
click at [36, 148] on img at bounding box center [34, 154] width 40 height 54
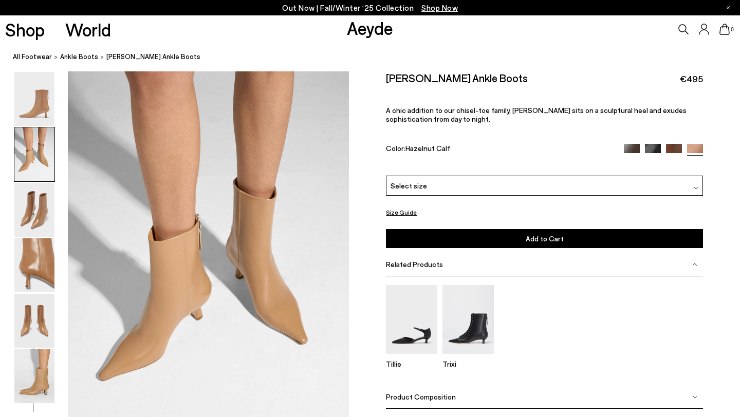
scroll to position [378, 0]
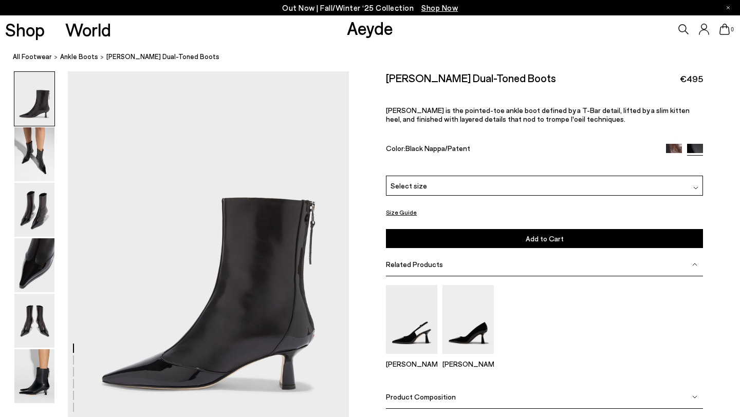
click at [263, 58] on ol "All Footwear ankle boots [PERSON_NAME] Dual-Toned Boots" at bounding box center [376, 56] width 727 height 11
click at [46, 158] on img at bounding box center [34, 154] width 40 height 54
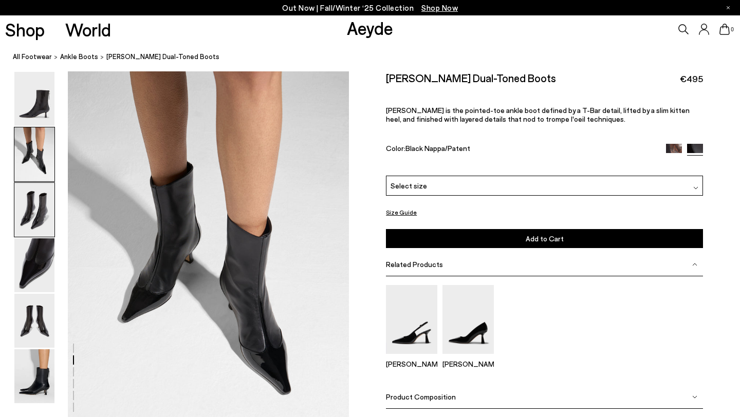
click at [30, 204] on img at bounding box center [34, 210] width 40 height 54
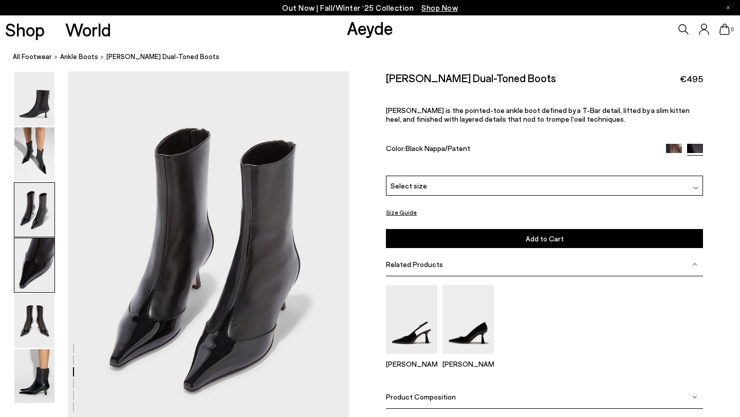
click at [33, 266] on img at bounding box center [34, 265] width 40 height 54
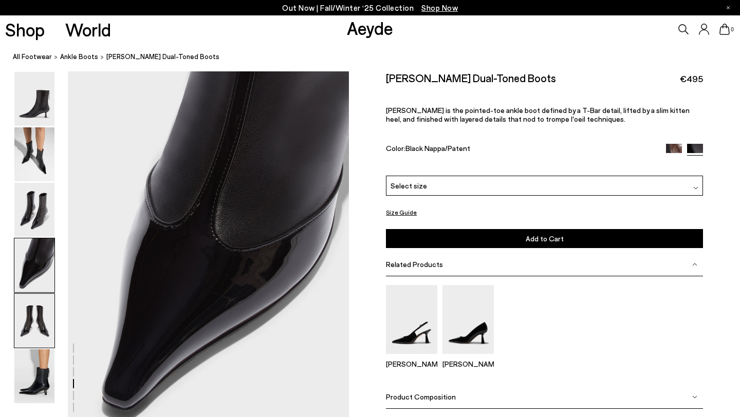
click at [32, 309] on img at bounding box center [34, 321] width 40 height 54
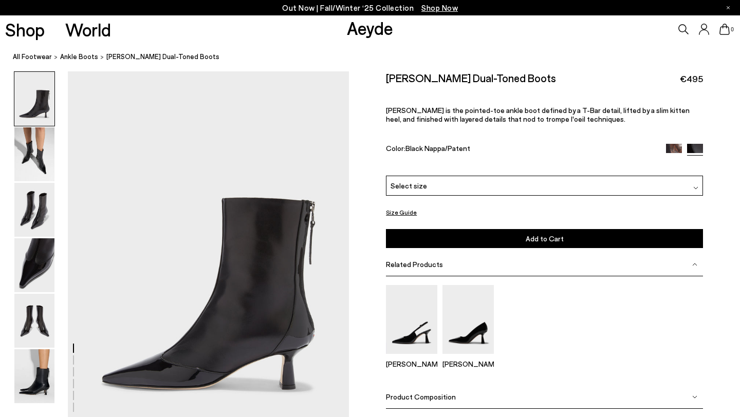
click at [34, 114] on img at bounding box center [34, 99] width 40 height 54
click at [34, 152] on img at bounding box center [34, 154] width 40 height 54
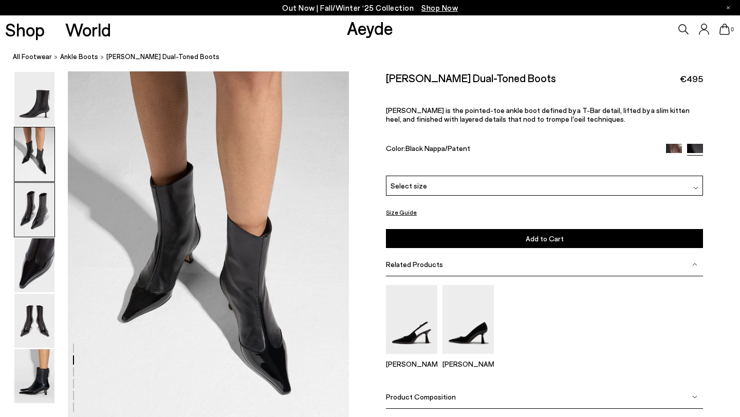
click at [37, 209] on img at bounding box center [34, 210] width 40 height 54
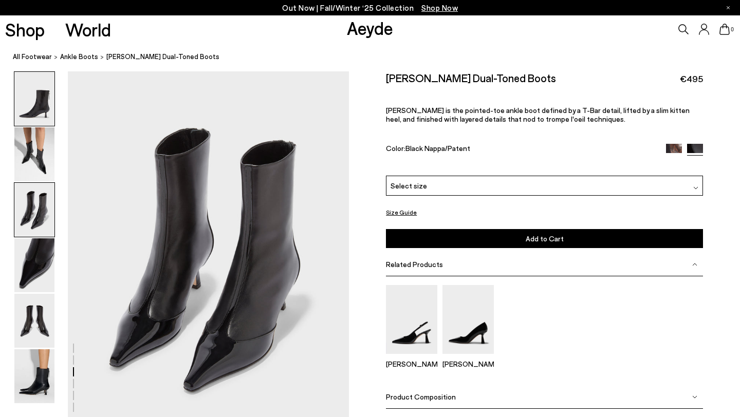
click at [40, 107] on img at bounding box center [34, 99] width 40 height 54
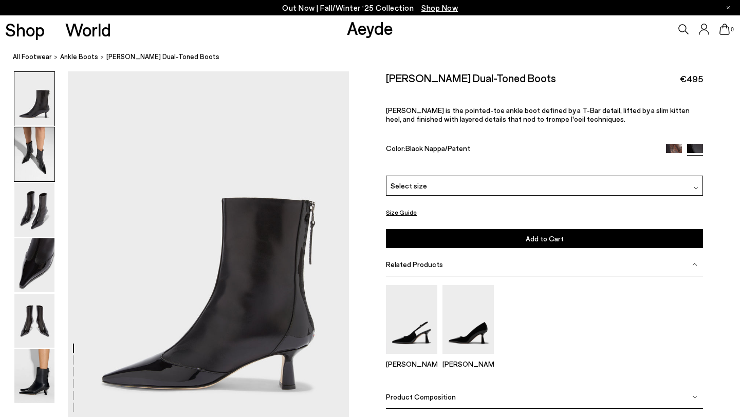
click at [36, 174] on img at bounding box center [34, 154] width 40 height 54
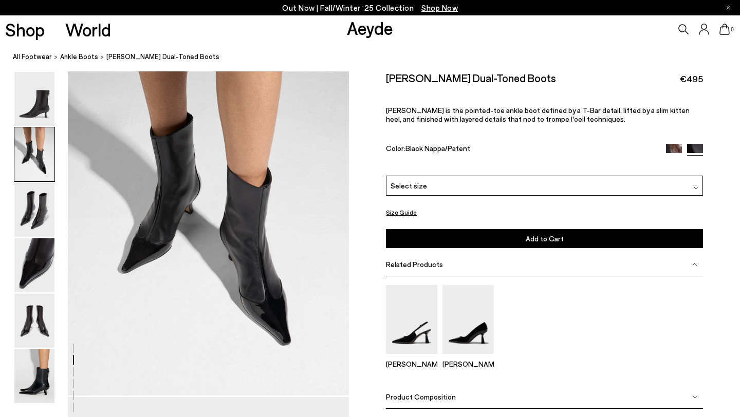
scroll to position [434, 0]
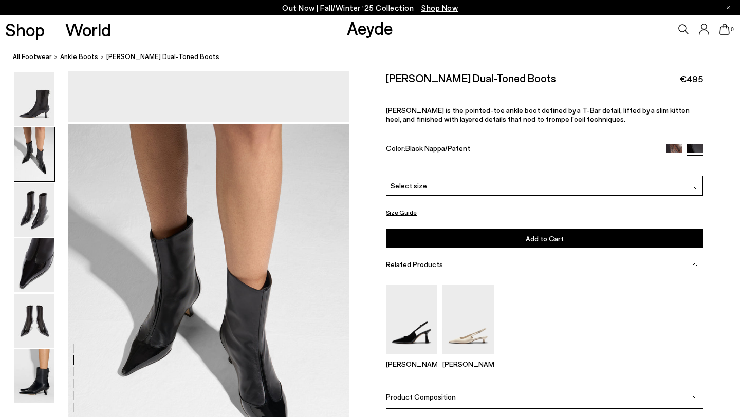
scroll to position [322, 0]
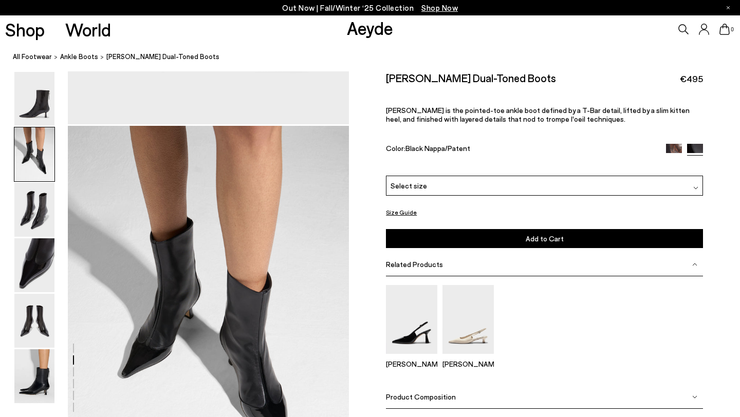
click at [670, 149] on img at bounding box center [674, 151] width 16 height 16
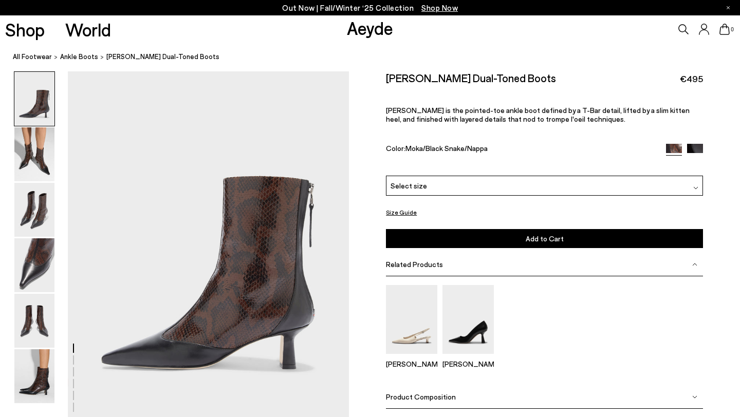
scroll to position [41, 0]
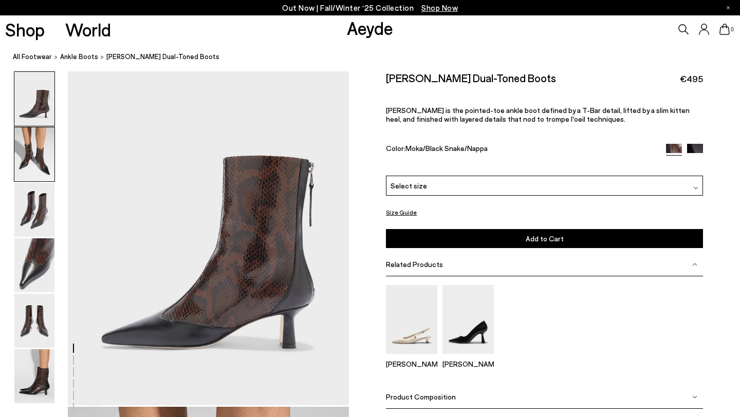
click at [31, 149] on img at bounding box center [34, 154] width 40 height 54
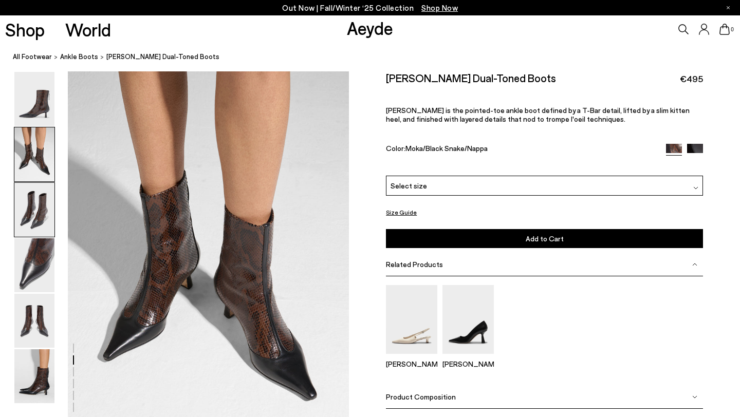
click at [32, 199] on img at bounding box center [34, 210] width 40 height 54
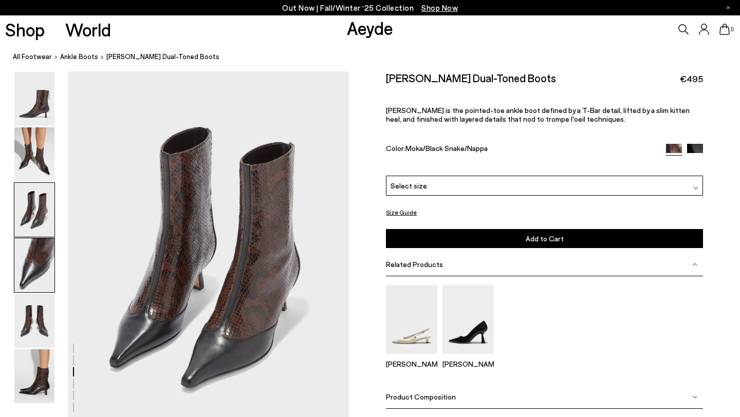
click at [38, 264] on img at bounding box center [34, 265] width 40 height 54
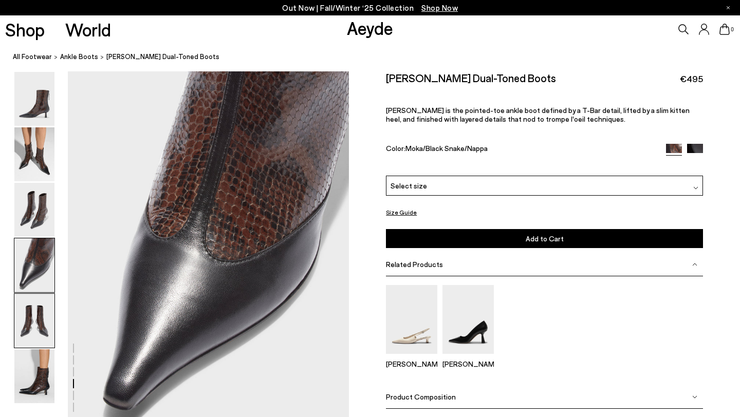
click at [44, 335] on img at bounding box center [34, 321] width 40 height 54
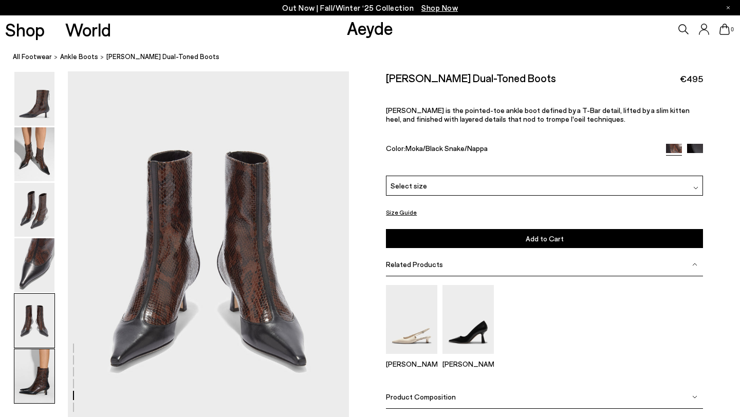
click at [44, 381] on img at bounding box center [34, 376] width 40 height 54
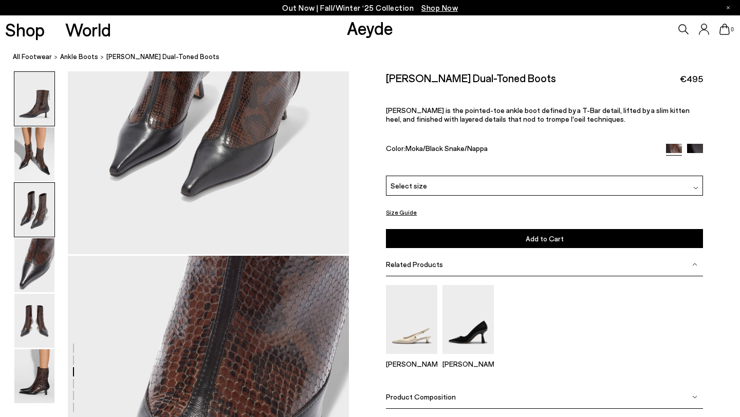
click at [38, 113] on img at bounding box center [34, 99] width 40 height 54
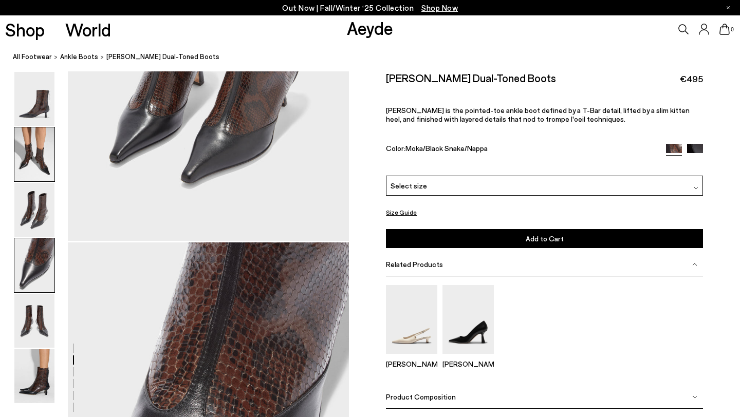
scroll to position [254, 0]
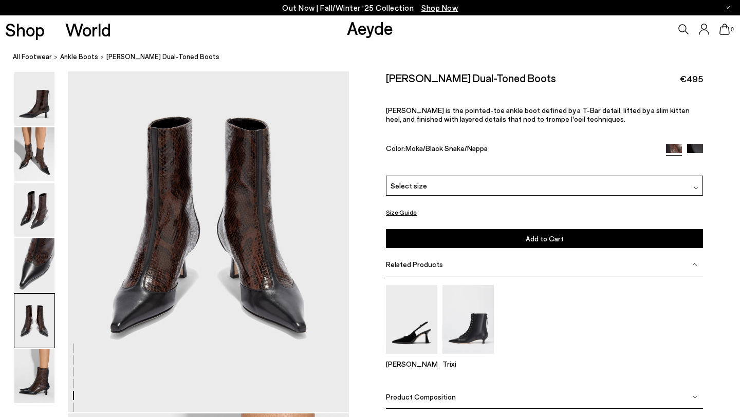
scroll to position [1539, 0]
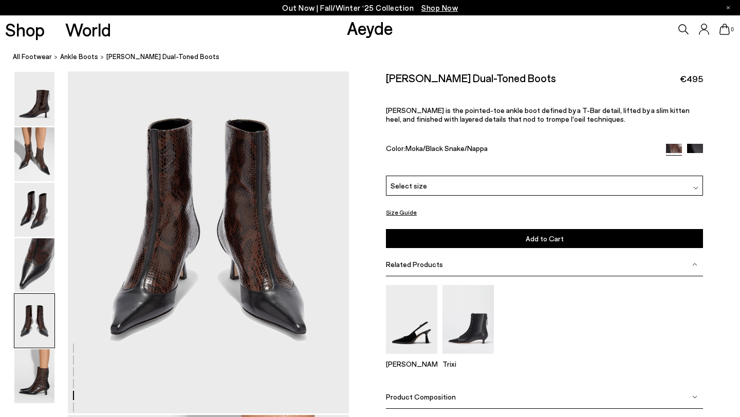
click at [686, 27] on icon at bounding box center [684, 29] width 10 height 10
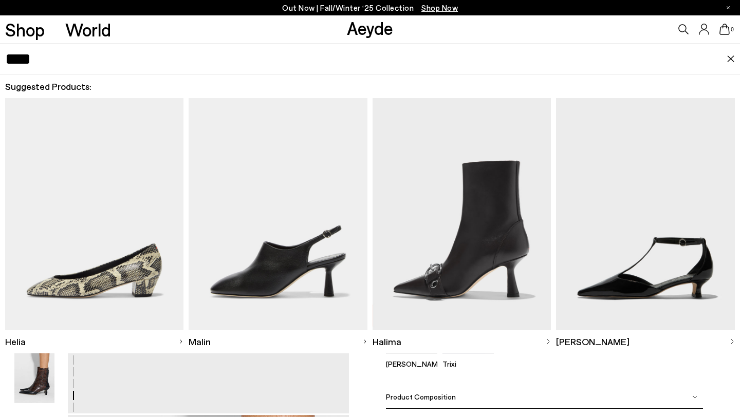
type input "****"
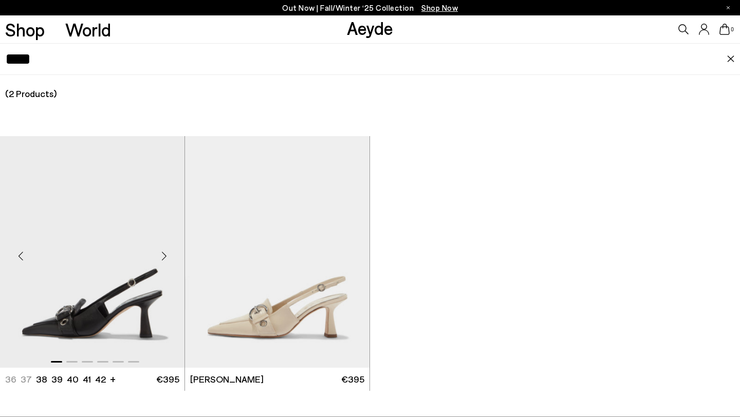
click at [111, 278] on img "1 / 6" at bounding box center [92, 252] width 184 height 232
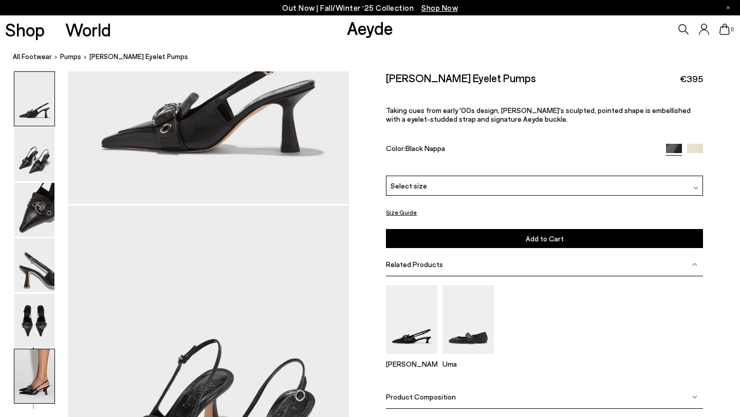
click at [34, 370] on img at bounding box center [34, 376] width 40 height 54
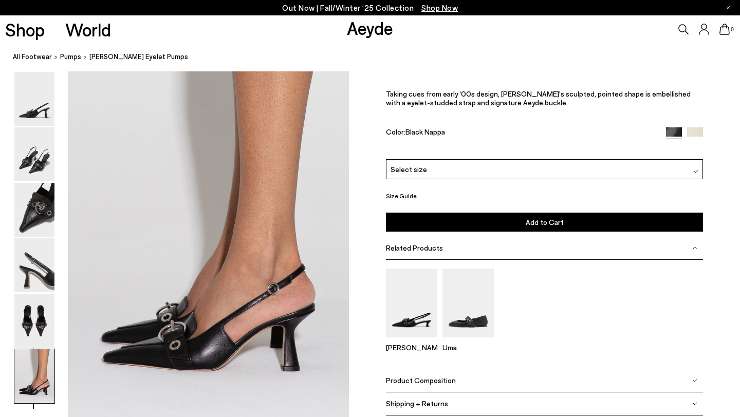
scroll to position [1886, 0]
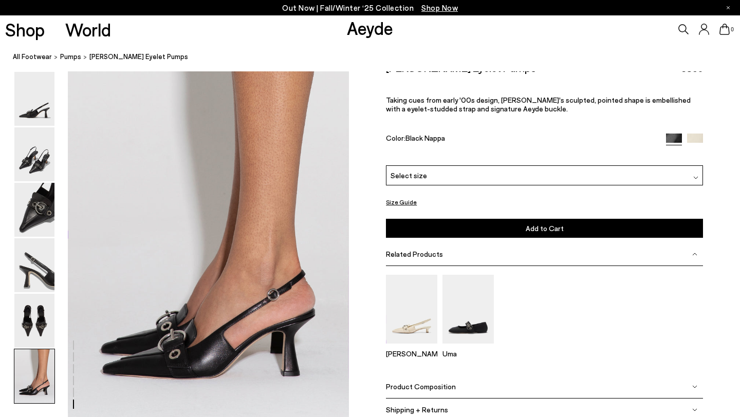
scroll to position [1886, 0]
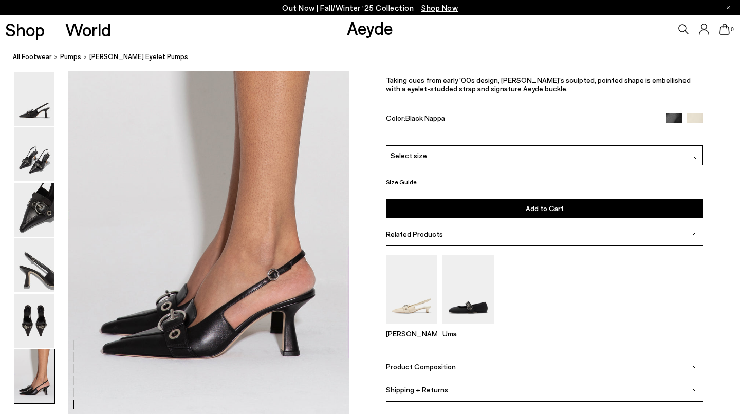
click at [682, 29] on icon at bounding box center [683, 29] width 10 height 10
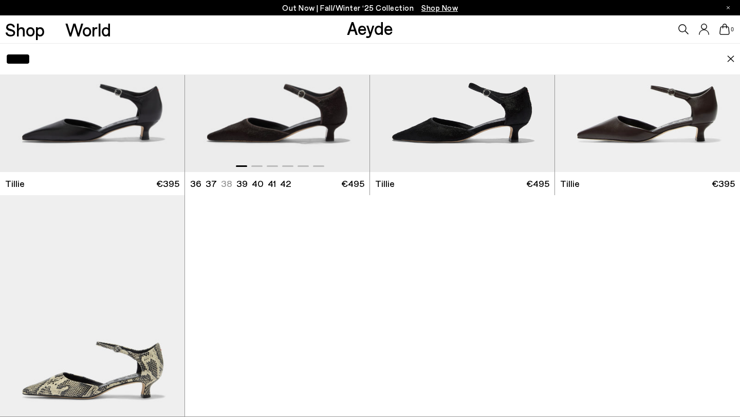
scroll to position [232, 0]
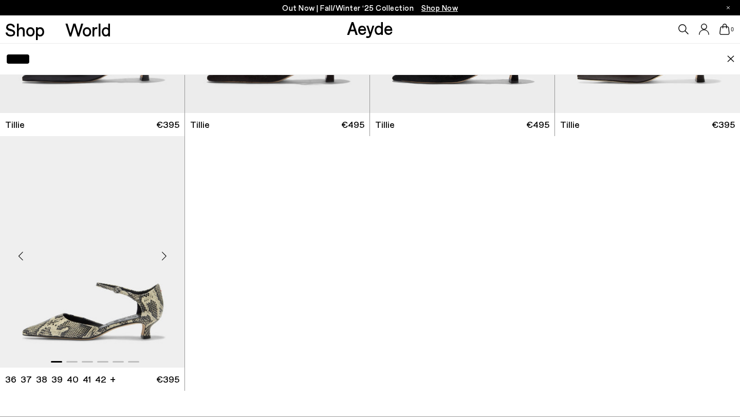
type input "****"
click at [118, 233] on img "1 / 6" at bounding box center [92, 252] width 184 height 232
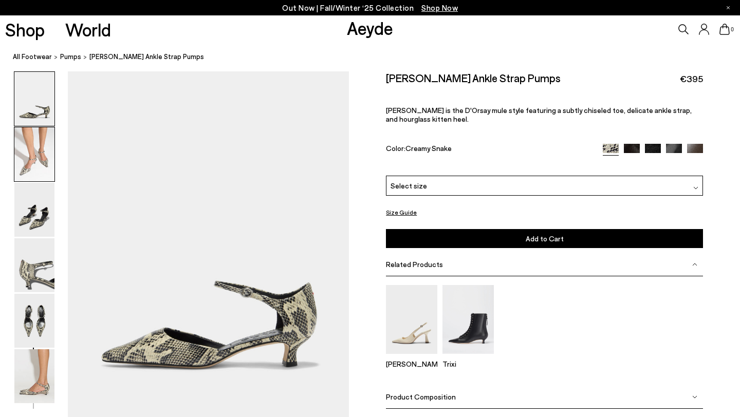
click at [22, 165] on img at bounding box center [34, 154] width 40 height 54
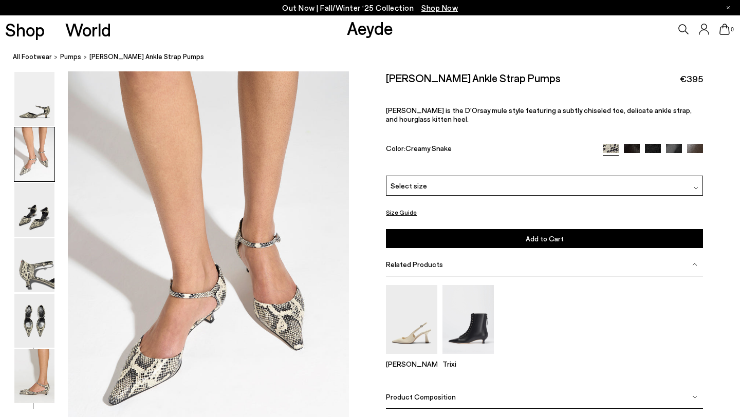
scroll to position [348, 0]
click at [33, 365] on img at bounding box center [34, 376] width 40 height 54
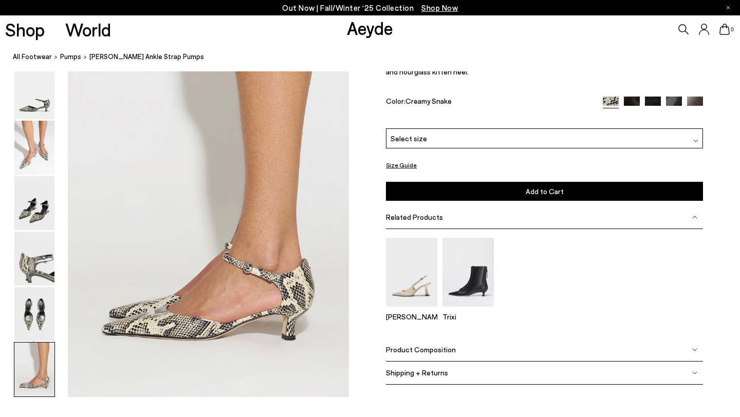
scroll to position [1901, 0]
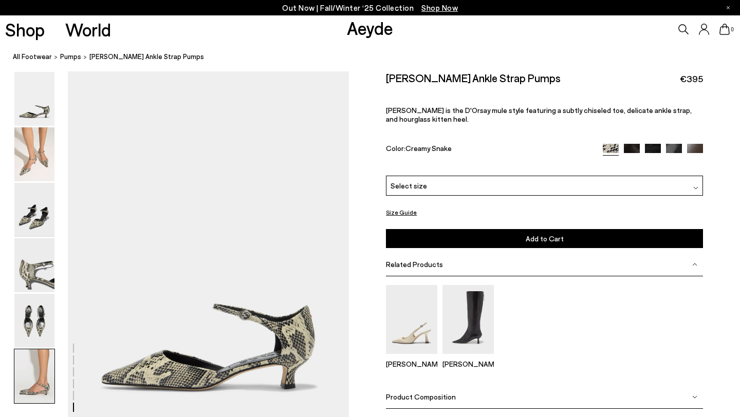
scroll to position [1930, 0]
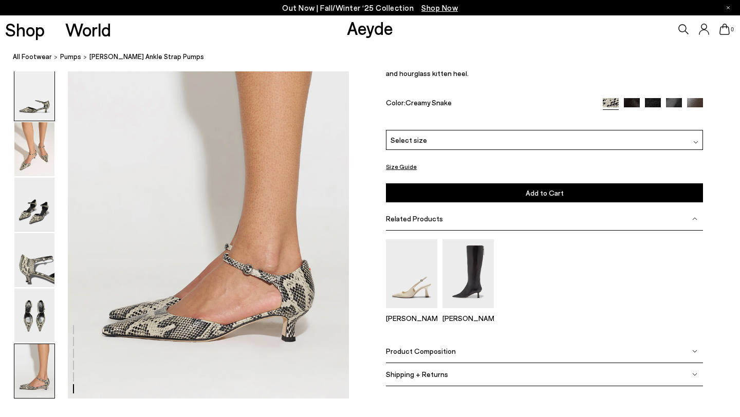
click at [37, 105] on img at bounding box center [34, 94] width 40 height 54
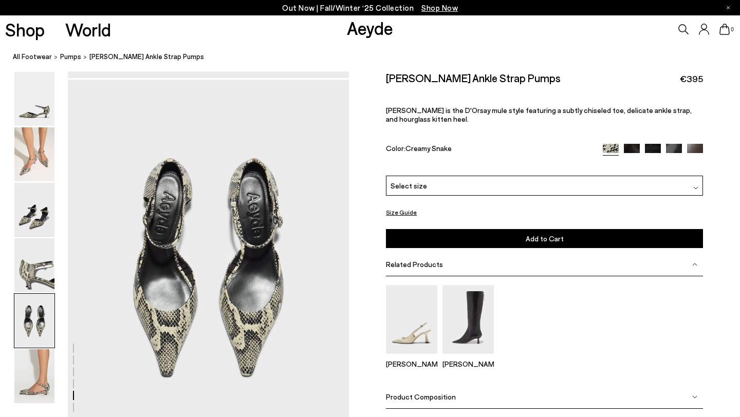
scroll to position [1494, 0]
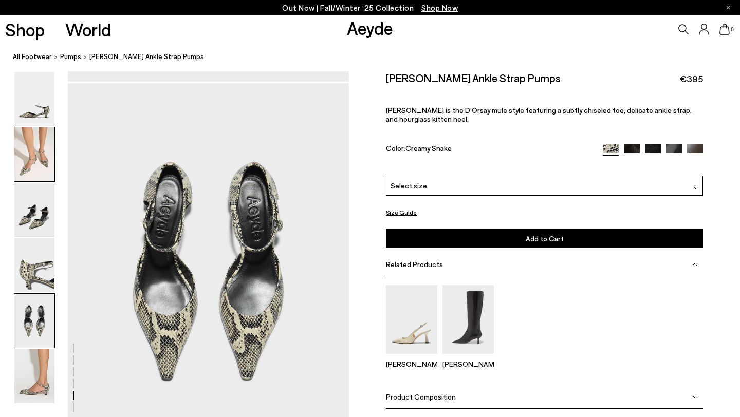
click at [33, 174] on img at bounding box center [34, 154] width 40 height 54
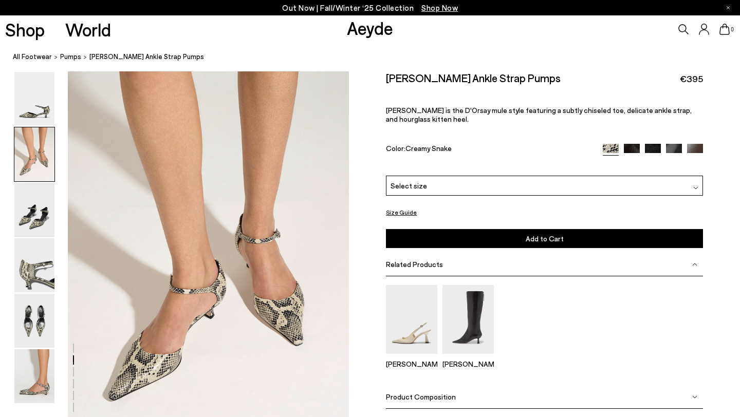
scroll to position [378, 0]
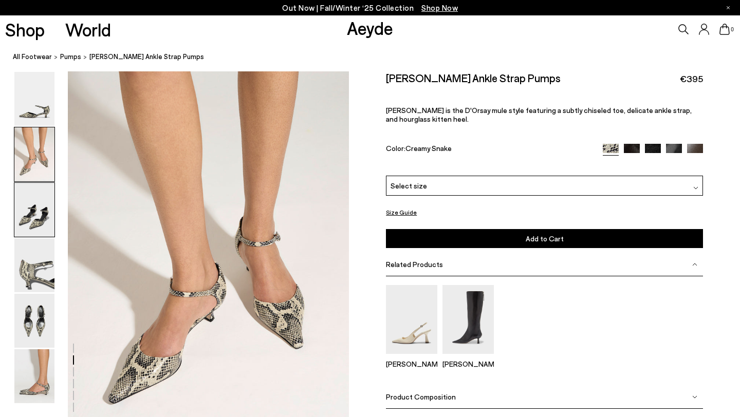
click at [41, 222] on img at bounding box center [34, 210] width 40 height 54
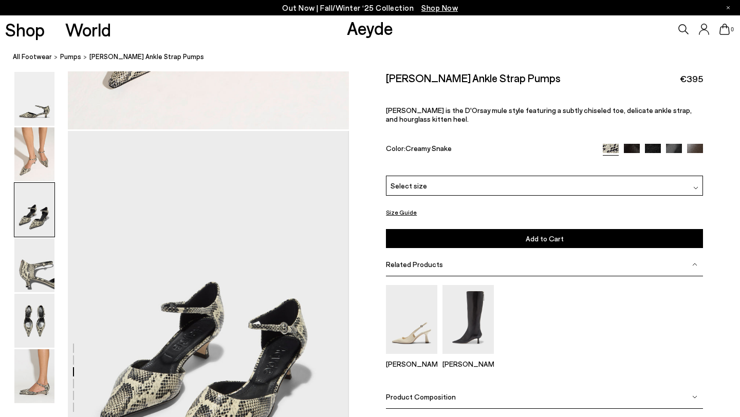
scroll to position [695, 0]
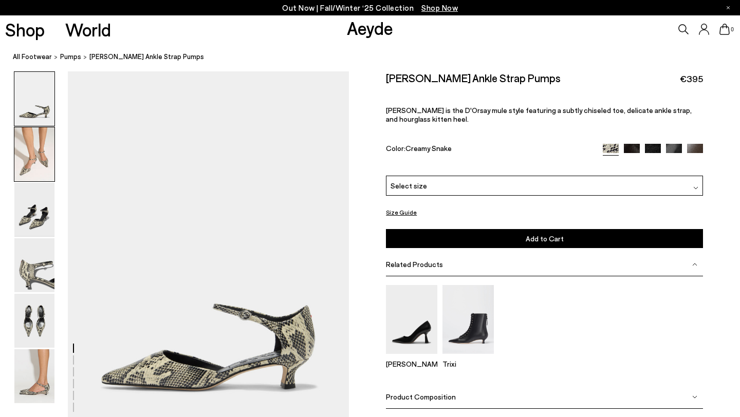
click at [45, 140] on img at bounding box center [34, 154] width 40 height 54
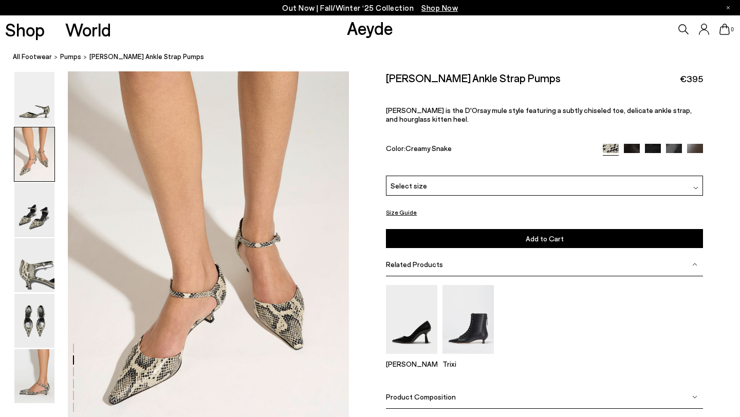
scroll to position [378, 0]
click at [44, 106] on img at bounding box center [34, 99] width 40 height 54
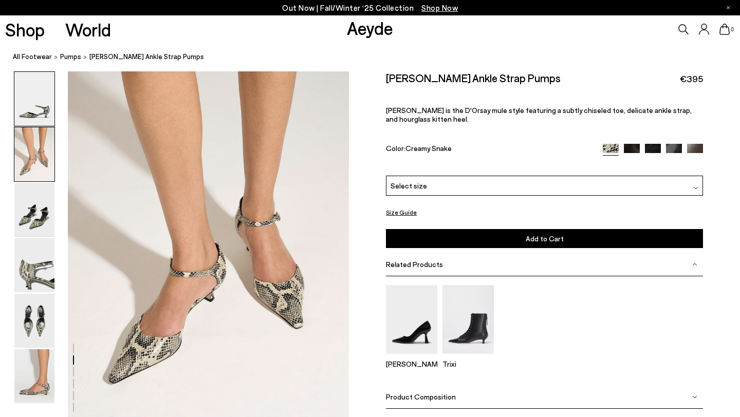
scroll to position [411, 0]
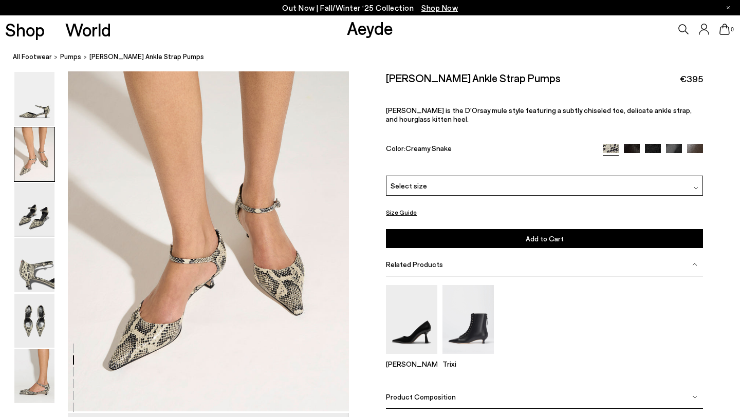
click at [692, 145] on img at bounding box center [695, 151] width 16 height 16
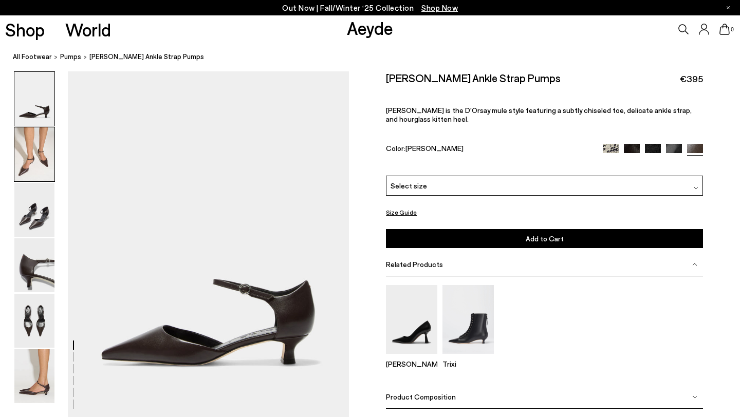
click at [43, 145] on img at bounding box center [34, 154] width 40 height 54
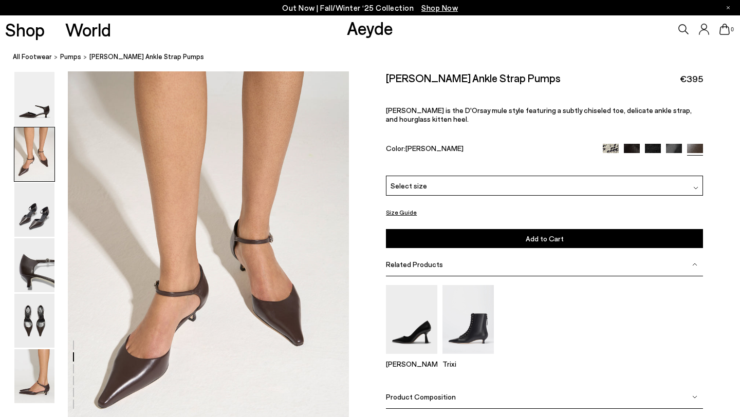
scroll to position [348, 0]
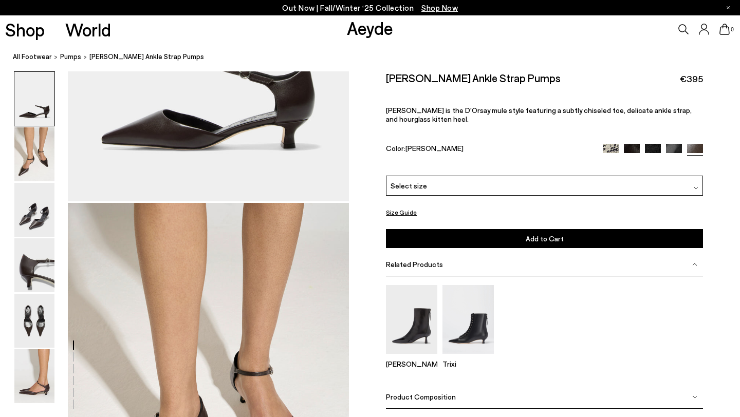
scroll to position [399, 0]
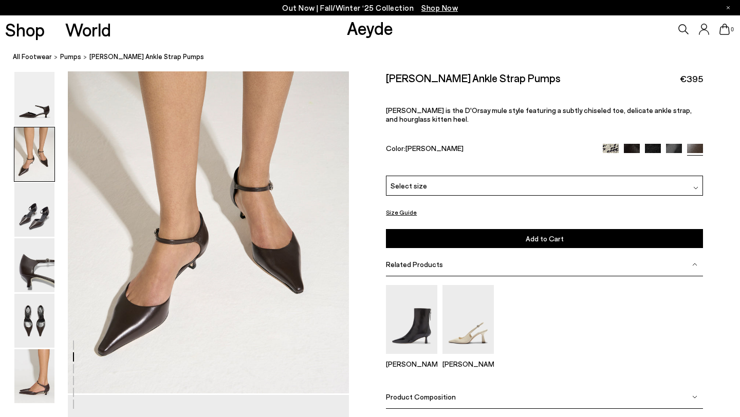
scroll to position [400, 0]
click at [374, 211] on div "Size Guide Shoes Belt Our shoes come in European sizing. The easiest way to mea…" at bounding box center [544, 257] width 391 height 373
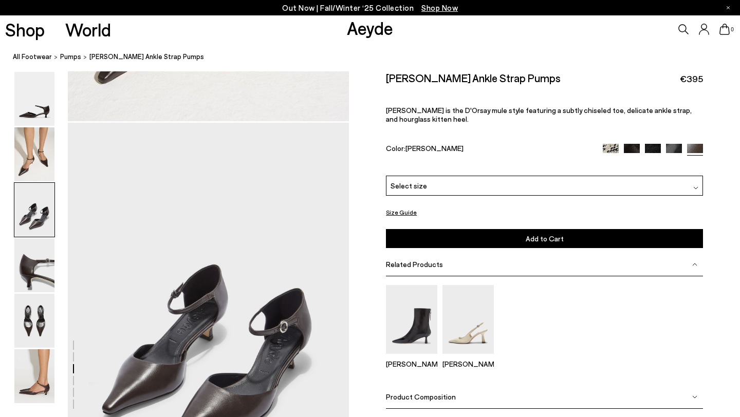
scroll to position [672, 0]
click at [634, 146] on img at bounding box center [632, 151] width 16 height 16
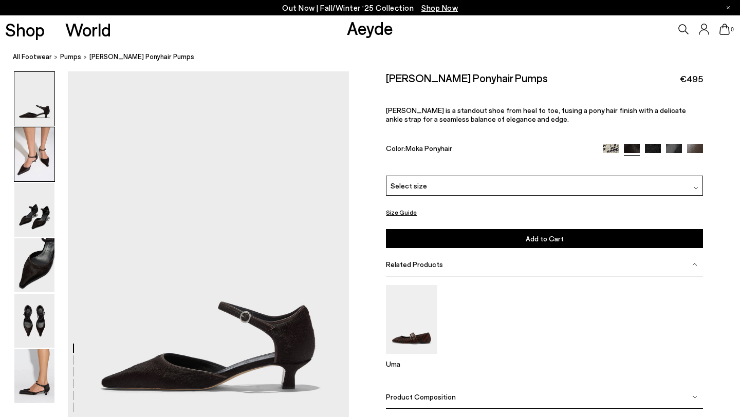
click at [36, 147] on img at bounding box center [34, 154] width 40 height 54
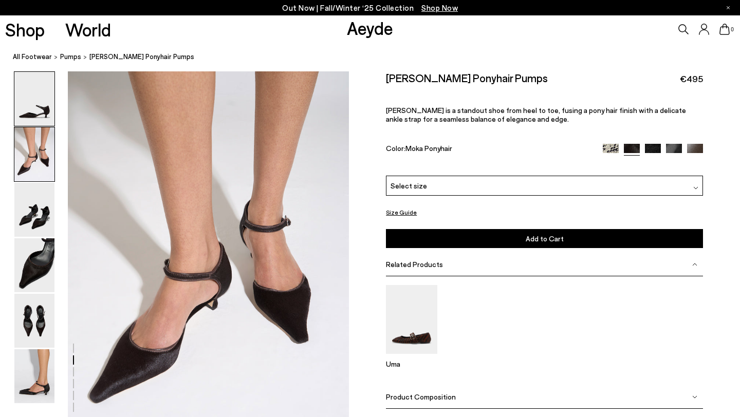
click at [34, 112] on img at bounding box center [34, 99] width 40 height 54
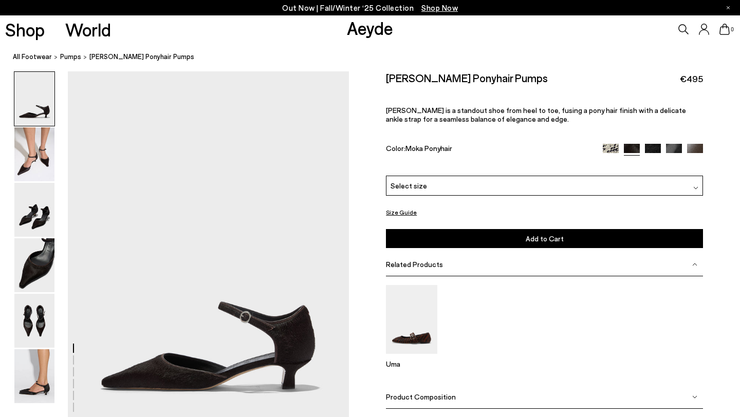
click at [682, 33] on icon at bounding box center [683, 29] width 10 height 10
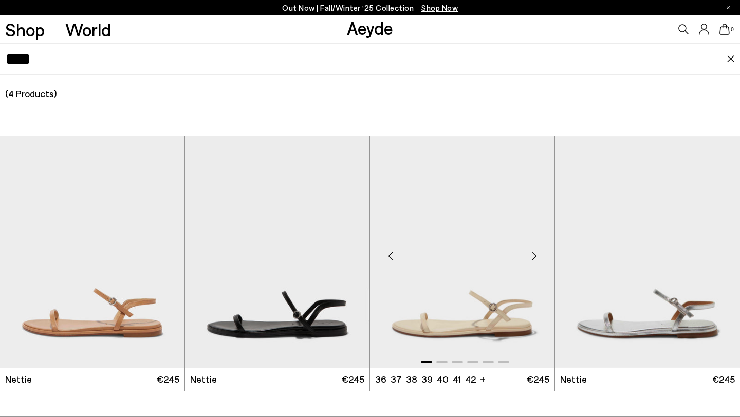
type input "****"
click at [452, 255] on img "1 / 6" at bounding box center [462, 252] width 184 height 232
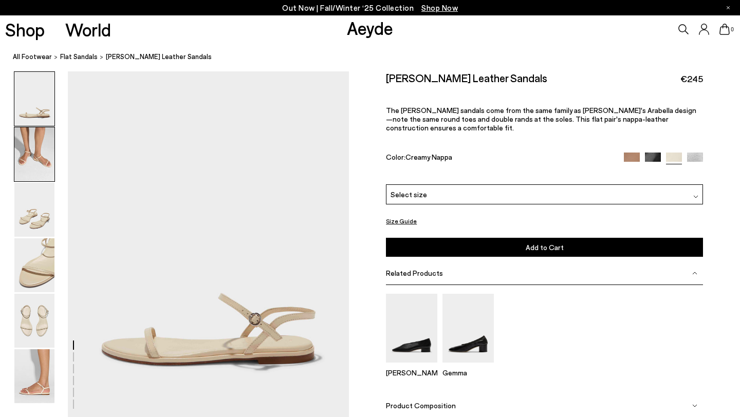
click at [39, 157] on img at bounding box center [34, 154] width 40 height 54
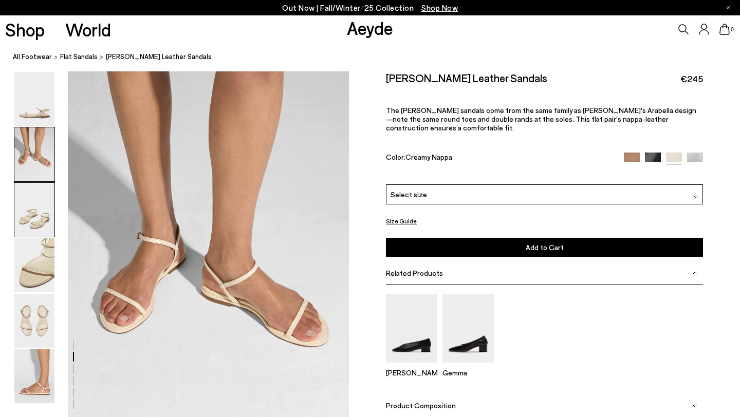
click at [32, 199] on img at bounding box center [34, 210] width 40 height 54
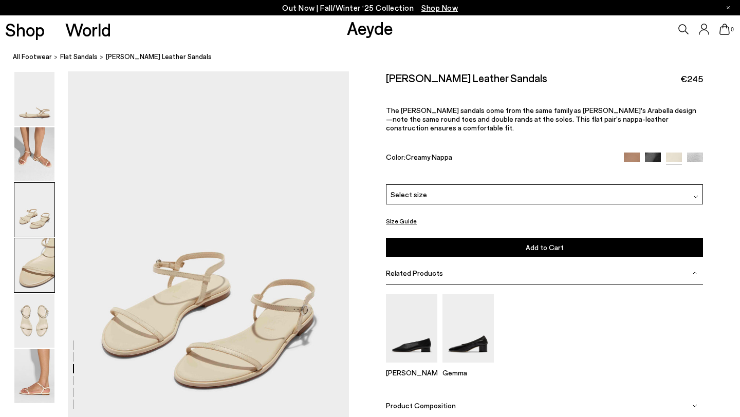
click at [34, 270] on img at bounding box center [34, 265] width 40 height 54
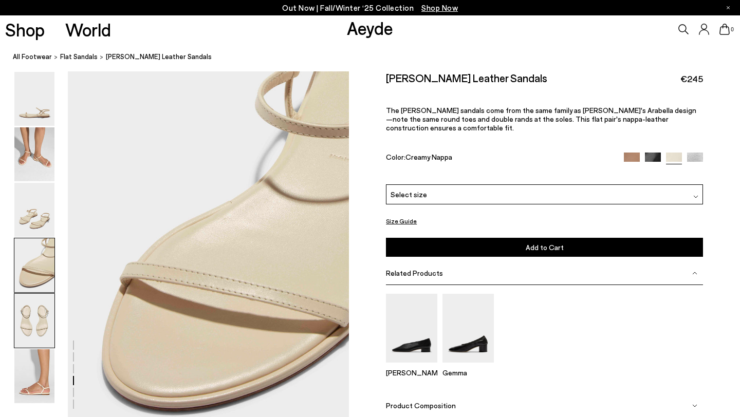
click at [35, 322] on img at bounding box center [34, 321] width 40 height 54
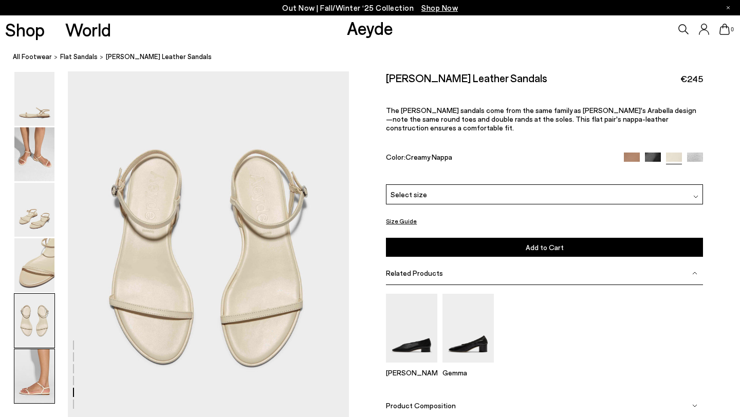
click at [36, 361] on img at bounding box center [34, 376] width 40 height 54
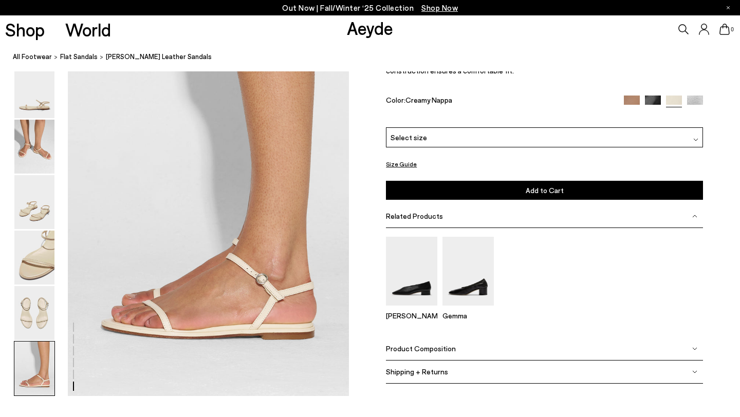
scroll to position [1925, 0]
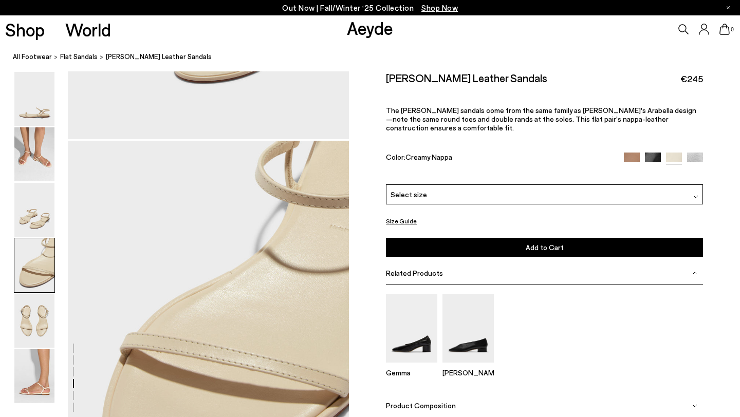
scroll to position [1057, 0]
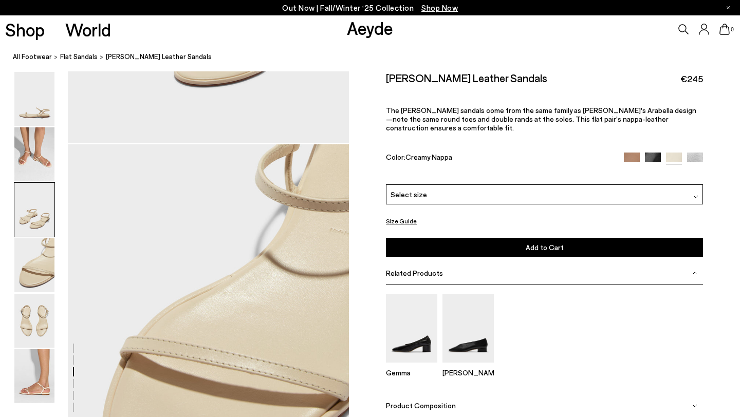
click at [680, 28] on icon at bounding box center [683, 29] width 10 height 10
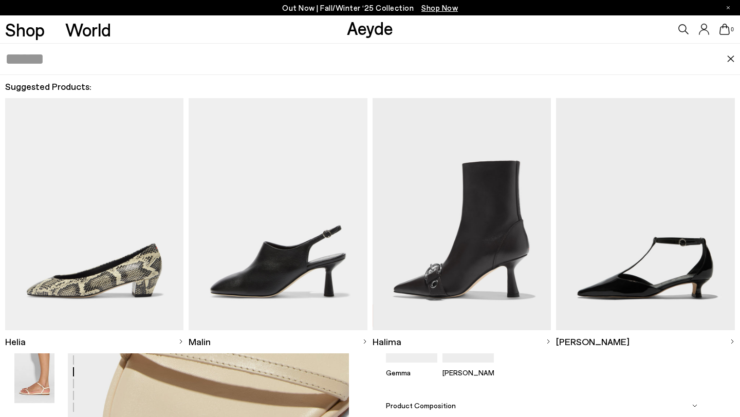
paste input "**********"
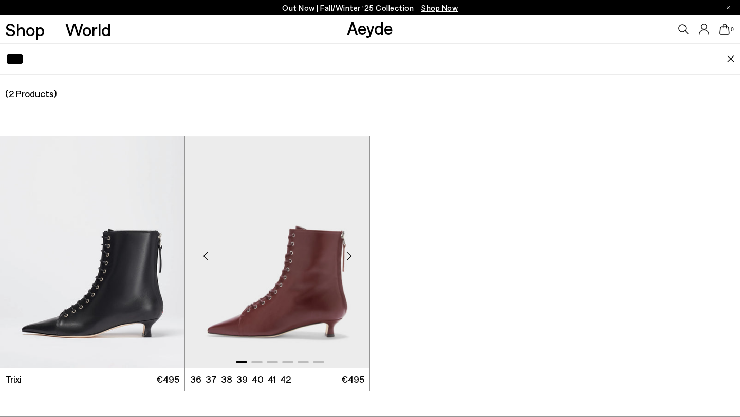
type input "***"
click at [290, 235] on img "1 / 6" at bounding box center [277, 252] width 184 height 232
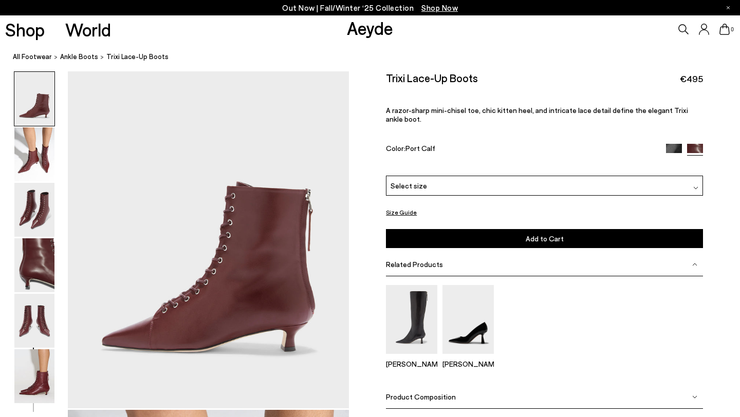
scroll to position [38, 0]
click at [36, 165] on img at bounding box center [34, 154] width 40 height 54
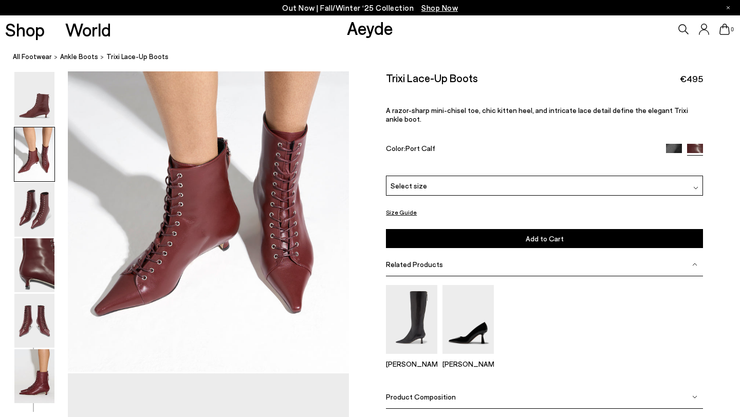
scroll to position [539, 0]
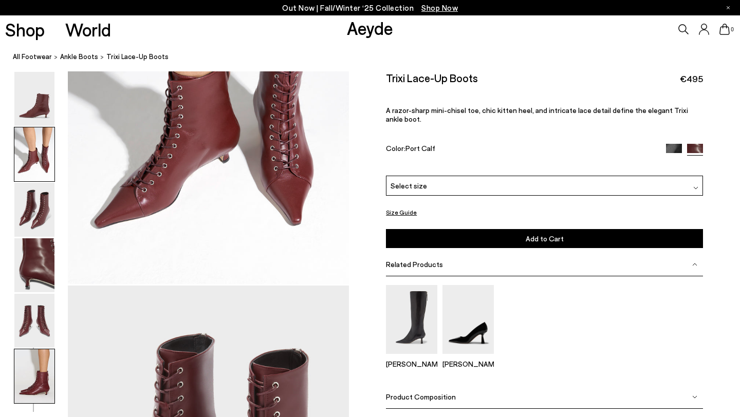
click at [34, 362] on img at bounding box center [34, 376] width 40 height 54
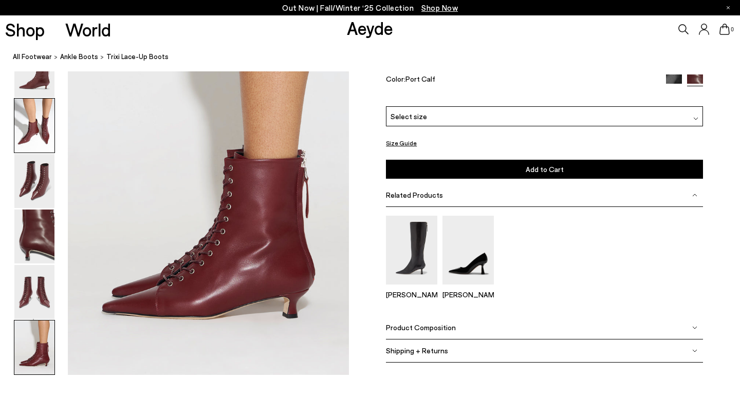
click at [17, 121] on img at bounding box center [34, 126] width 40 height 54
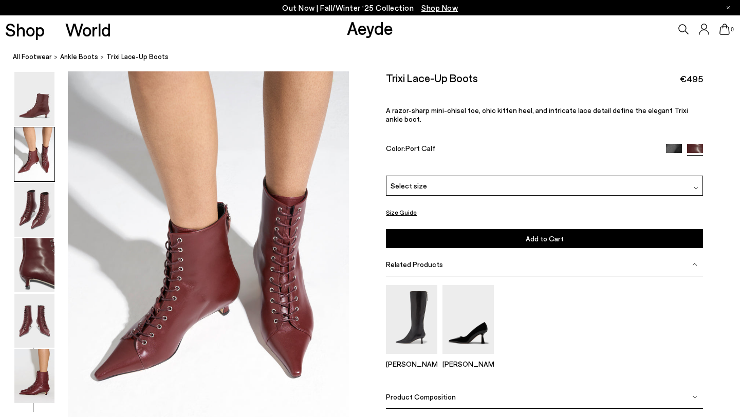
scroll to position [378, 0]
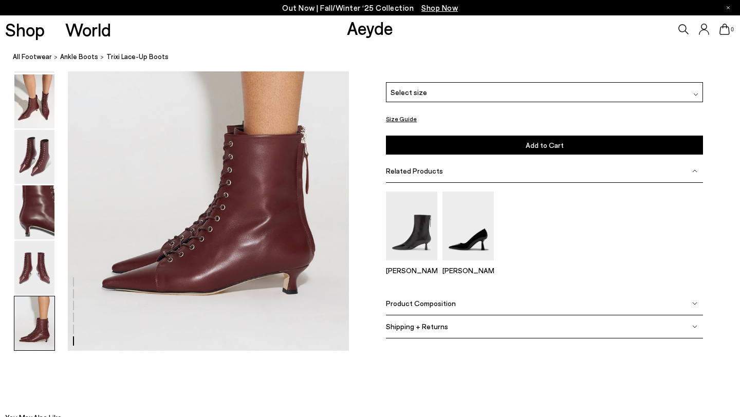
scroll to position [1978, 0]
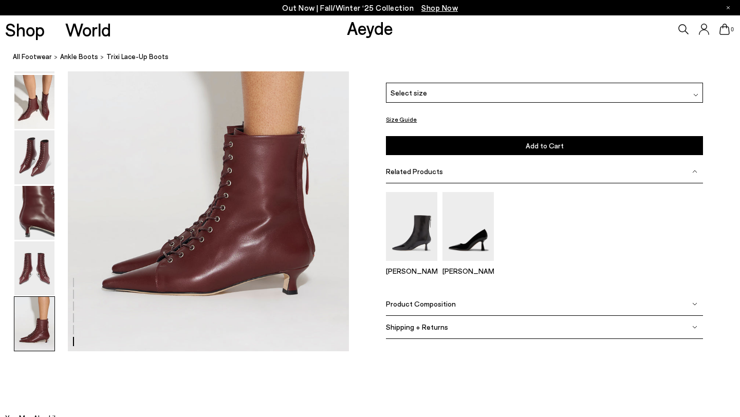
click at [680, 31] on icon at bounding box center [684, 29] width 10 height 10
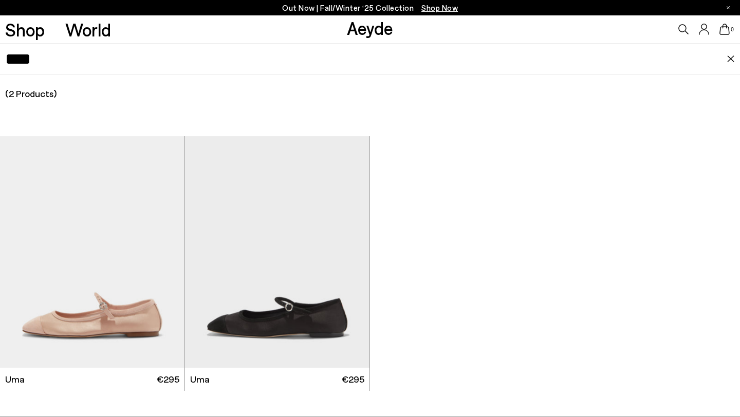
type input "***"
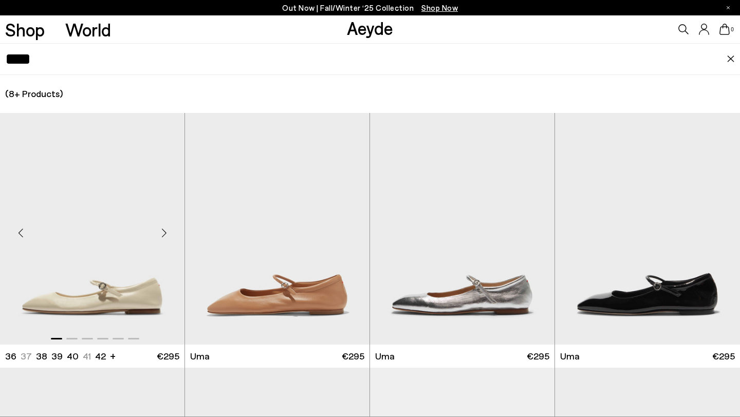
click at [58, 299] on img "1 / 6" at bounding box center [92, 229] width 184 height 232
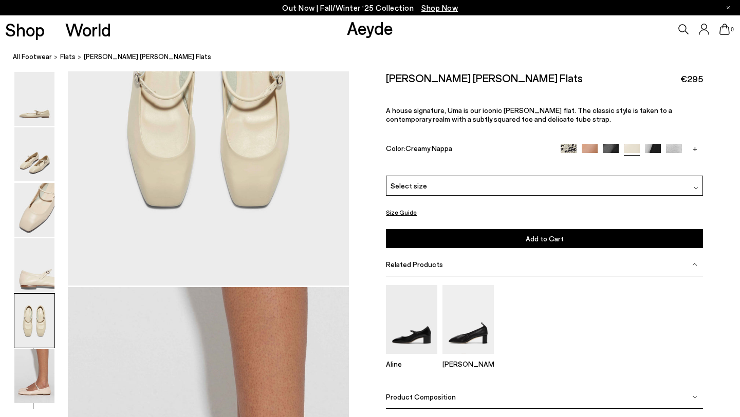
scroll to position [1622, 0]
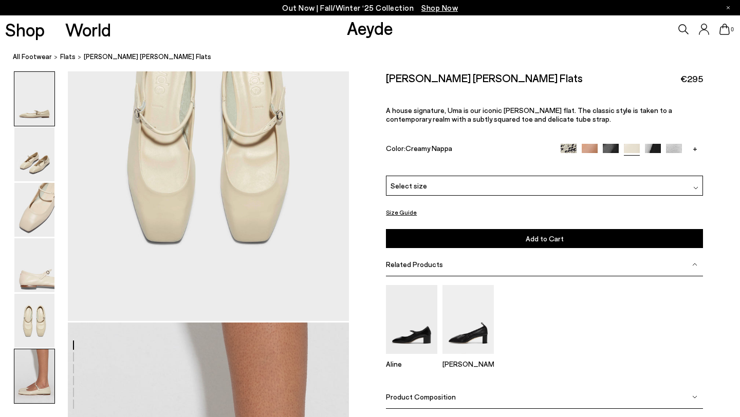
click at [47, 349] on img at bounding box center [34, 376] width 40 height 54
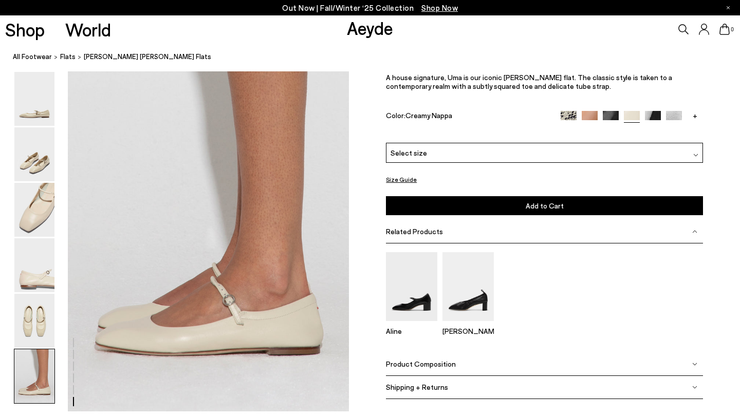
scroll to position [1889, 0]
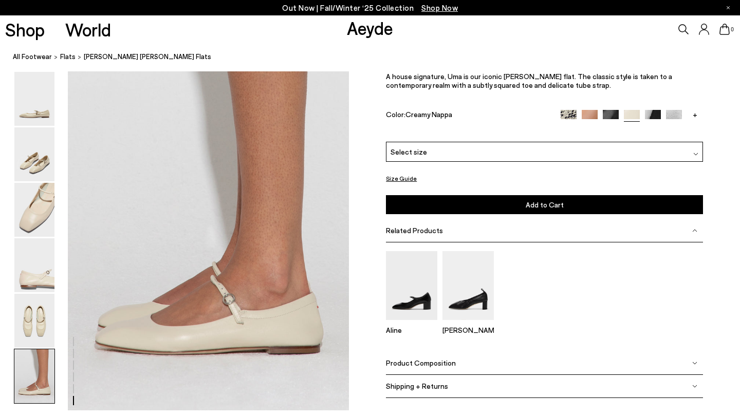
click at [563, 110] on img at bounding box center [569, 118] width 16 height 16
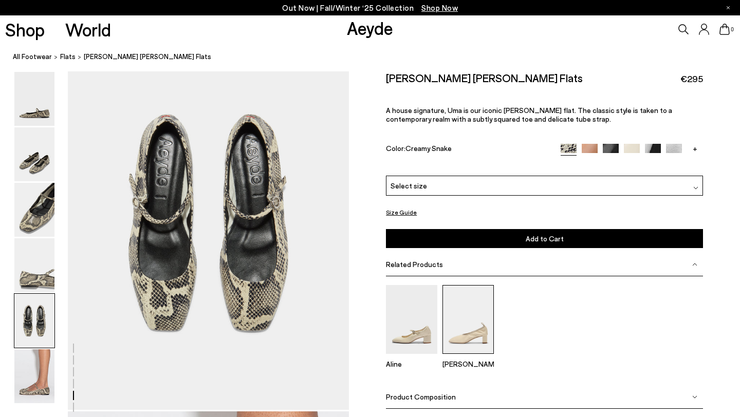
scroll to position [1471, 0]
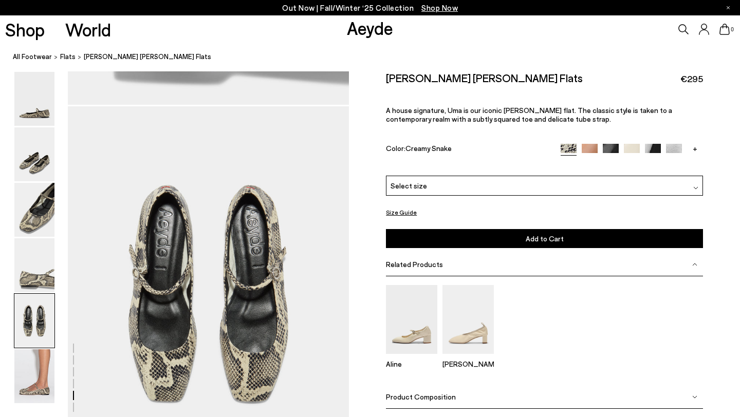
click at [679, 30] on icon at bounding box center [684, 29] width 10 height 10
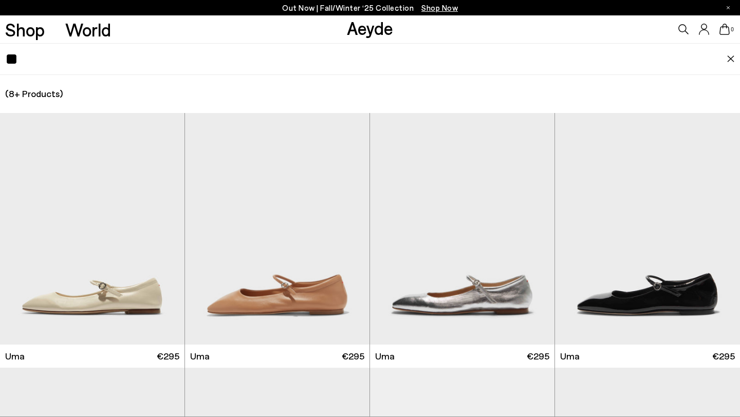
type input "**"
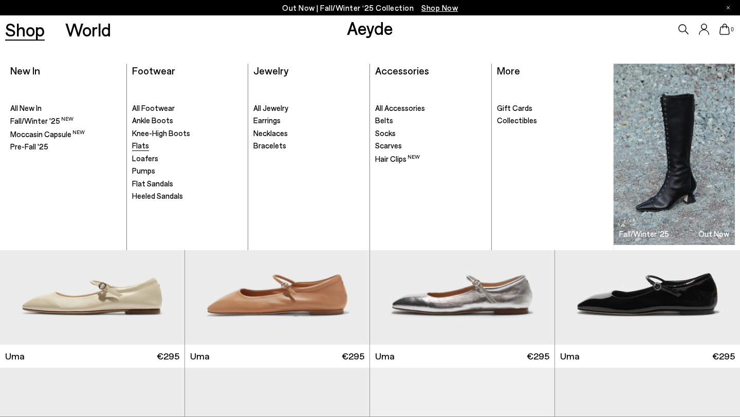
click at [140, 147] on span "Flats" at bounding box center [140, 145] width 17 height 9
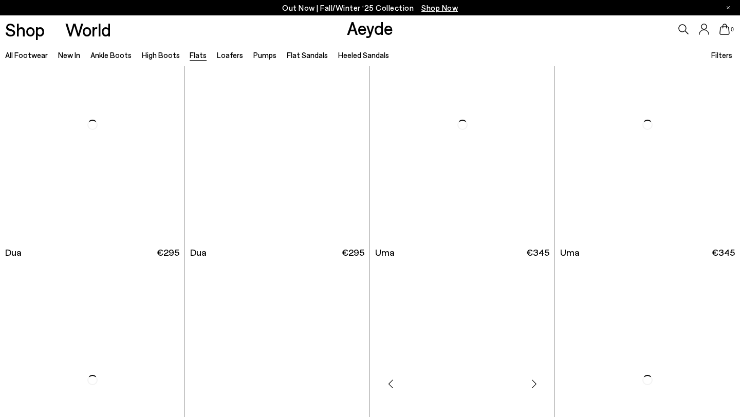
scroll to position [4334, 0]
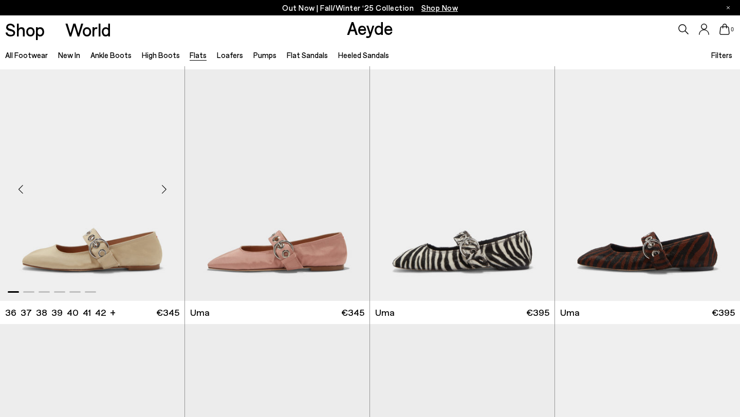
click at [106, 234] on img "1 / 6" at bounding box center [92, 185] width 184 height 232
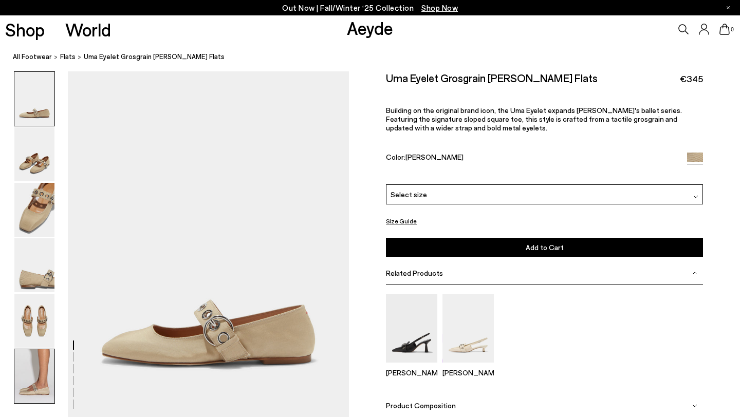
click at [40, 387] on img at bounding box center [34, 376] width 40 height 54
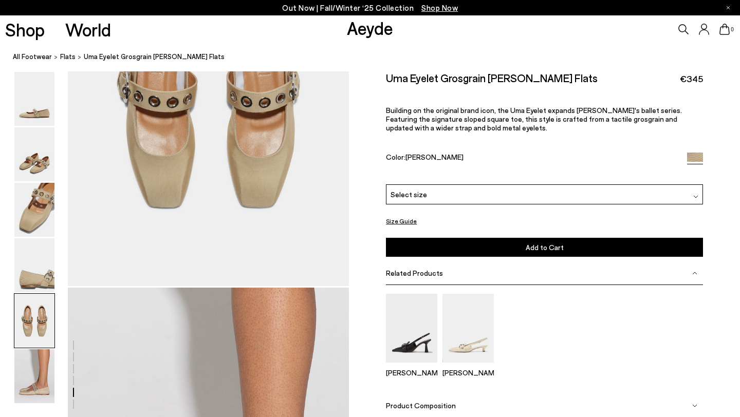
scroll to position [1516, 0]
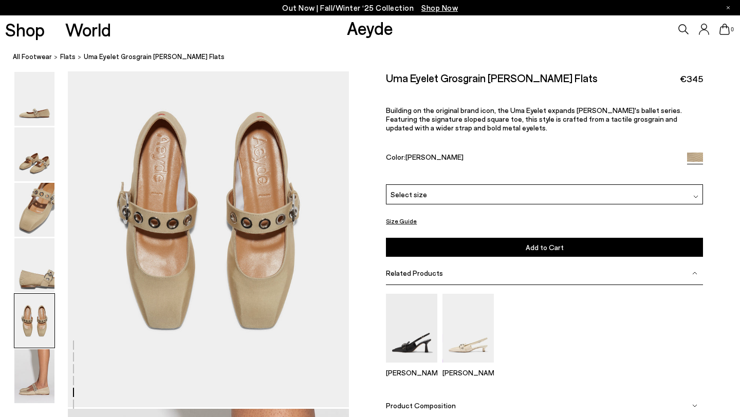
click at [681, 28] on icon at bounding box center [683, 29] width 10 height 10
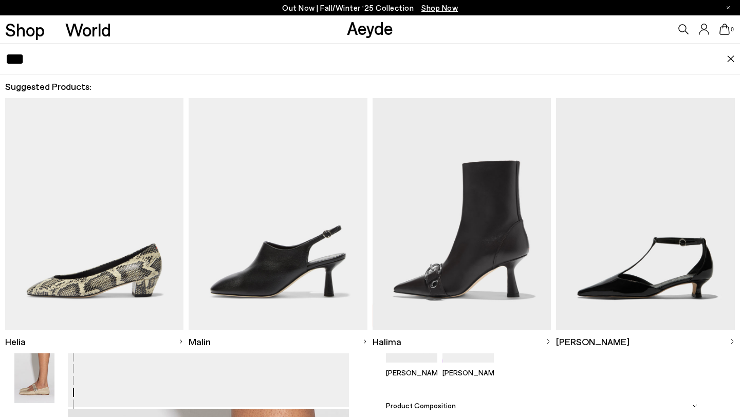
type input "***"
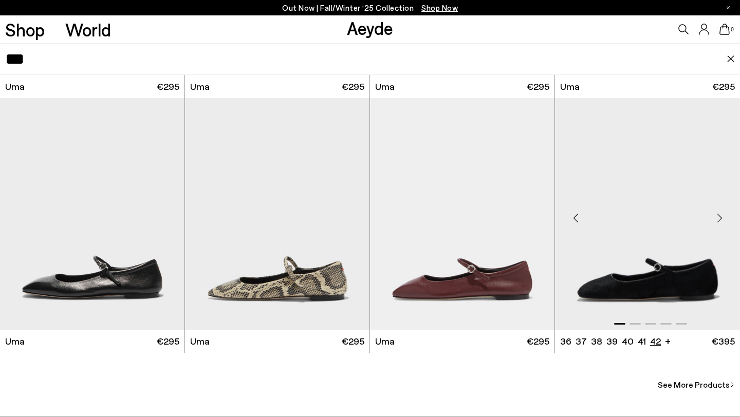
scroll to position [1612, 0]
click at [716, 385] on span "See More Products" at bounding box center [694, 385] width 72 height 12
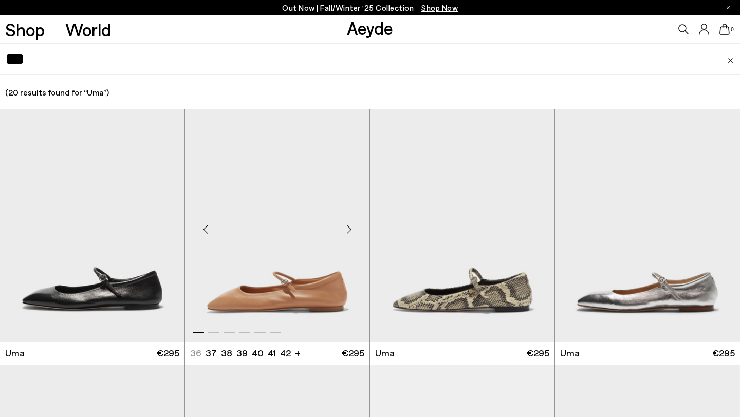
click at [301, 230] on img "1 / 6" at bounding box center [277, 225] width 184 height 232
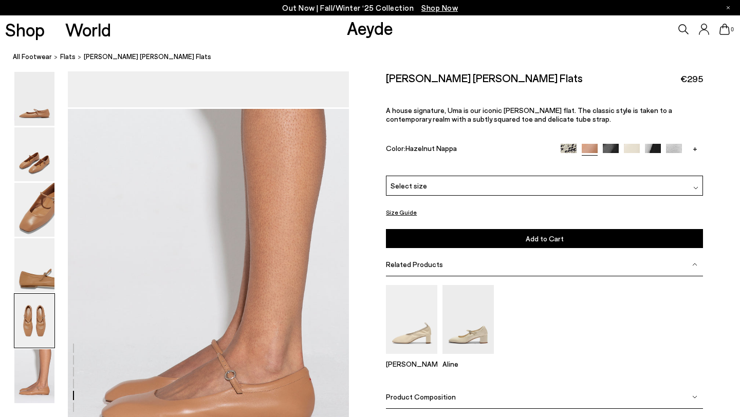
scroll to position [1815, 0]
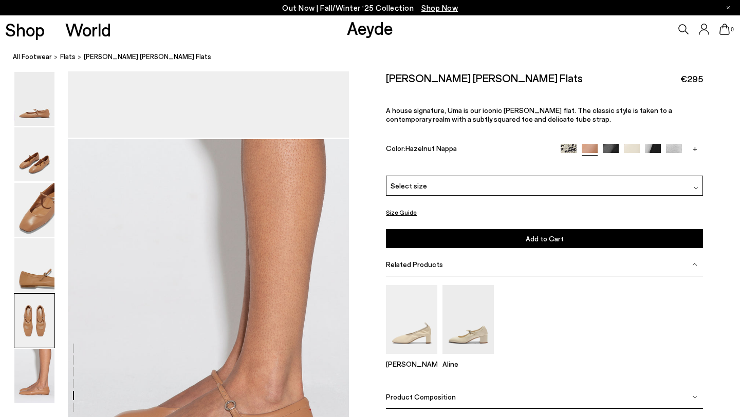
click at [697, 149] on link "+" at bounding box center [695, 147] width 16 height 9
click at [678, 147] on img at bounding box center [674, 151] width 16 height 16
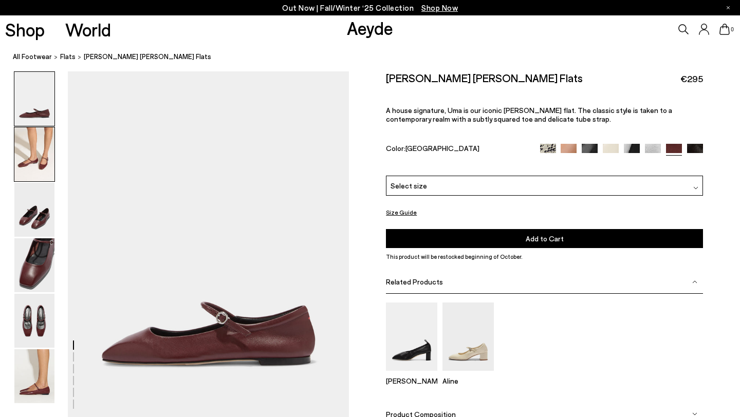
click at [40, 145] on img at bounding box center [34, 154] width 40 height 54
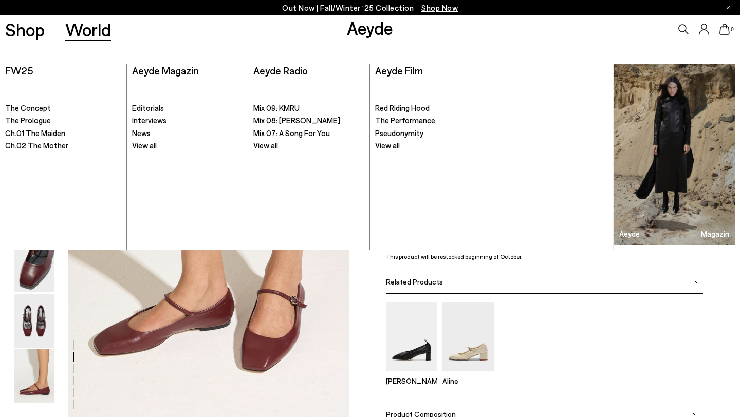
scroll to position [348, 0]
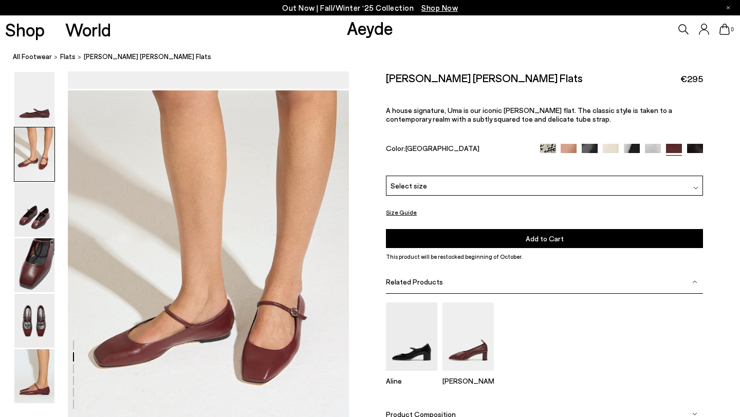
scroll to position [348, 0]
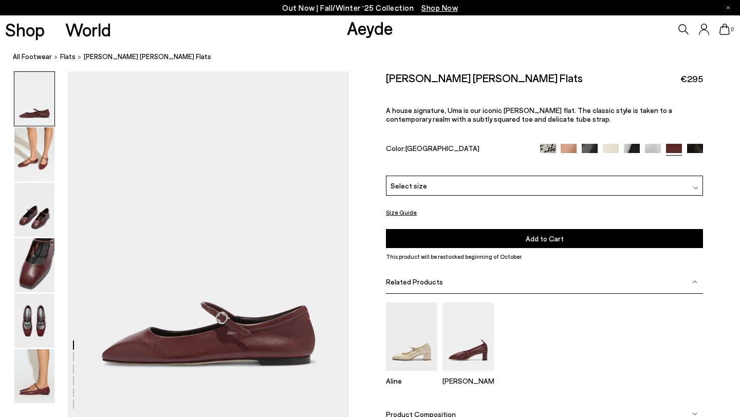
scroll to position [348, 0]
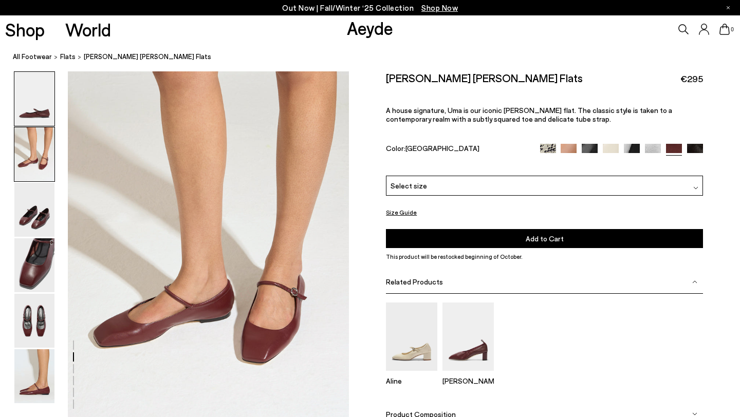
click at [28, 94] on img at bounding box center [34, 99] width 40 height 54
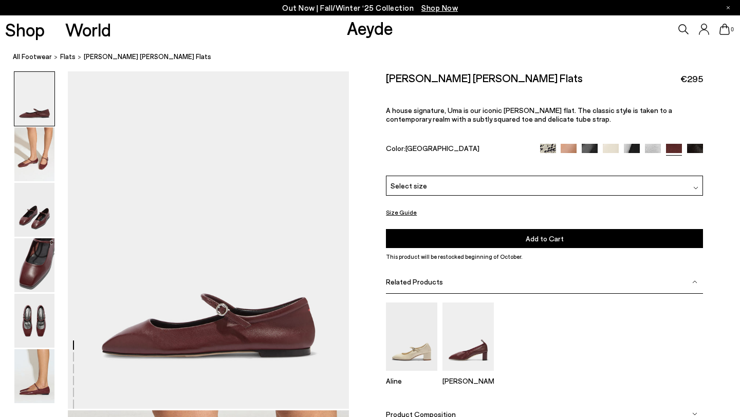
scroll to position [0, 0]
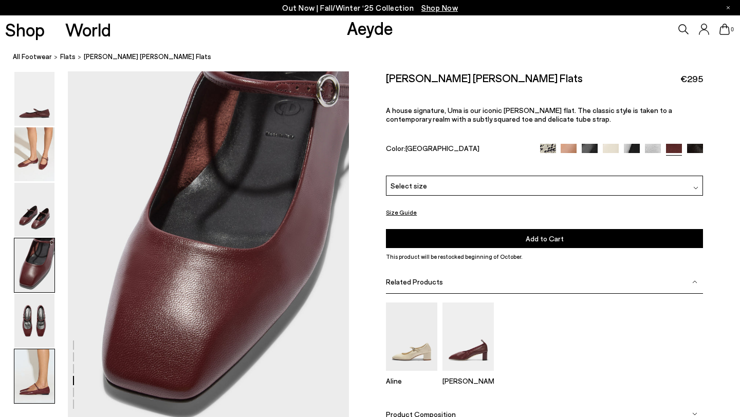
click at [43, 371] on img at bounding box center [34, 376] width 40 height 54
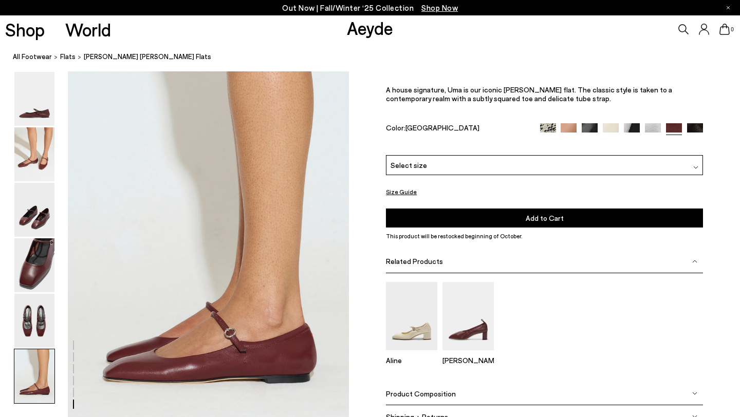
scroll to position [1846, 0]
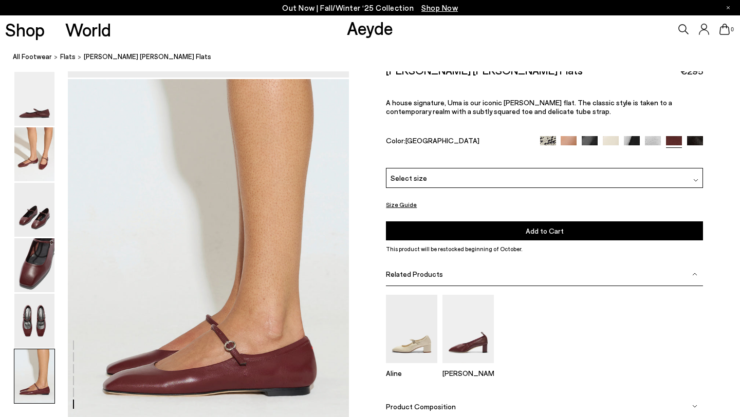
click at [656, 136] on img at bounding box center [653, 144] width 16 height 16
click at [655, 137] on img at bounding box center [653, 144] width 16 height 16
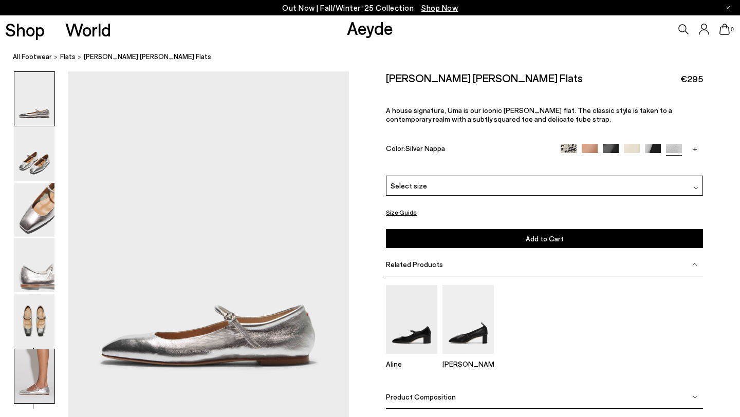
click at [30, 359] on img at bounding box center [34, 376] width 40 height 54
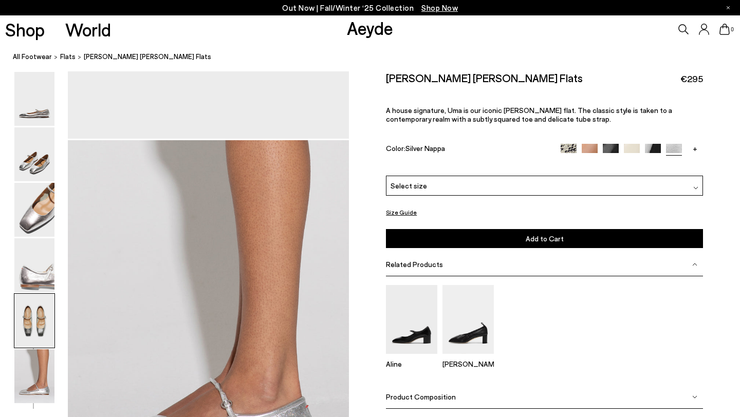
scroll to position [1887, 0]
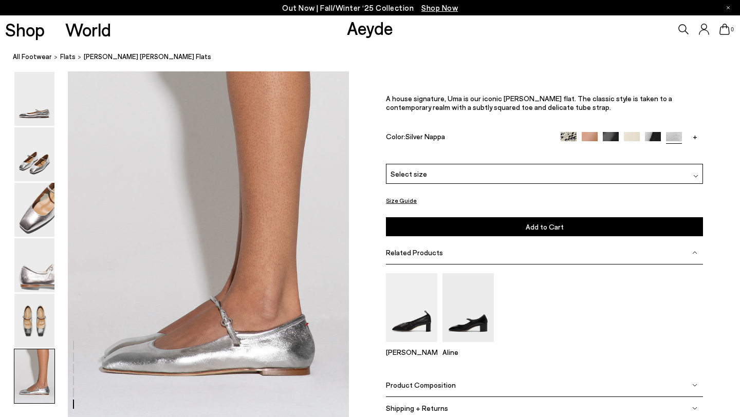
scroll to position [1887, 0]
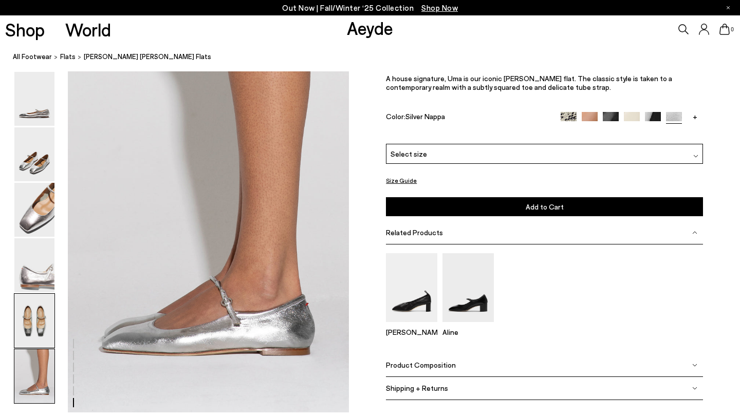
click at [30, 316] on img at bounding box center [34, 321] width 40 height 54
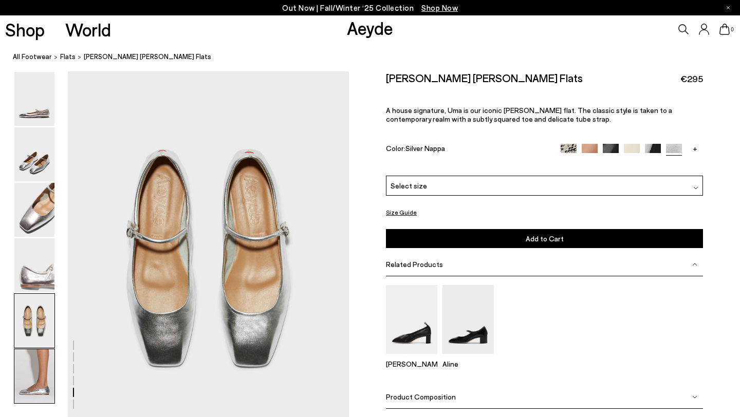
click at [38, 360] on img at bounding box center [34, 376] width 40 height 54
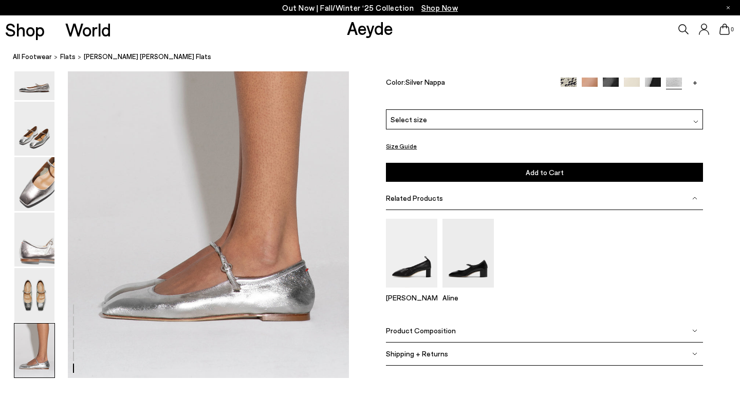
scroll to position [1925, 0]
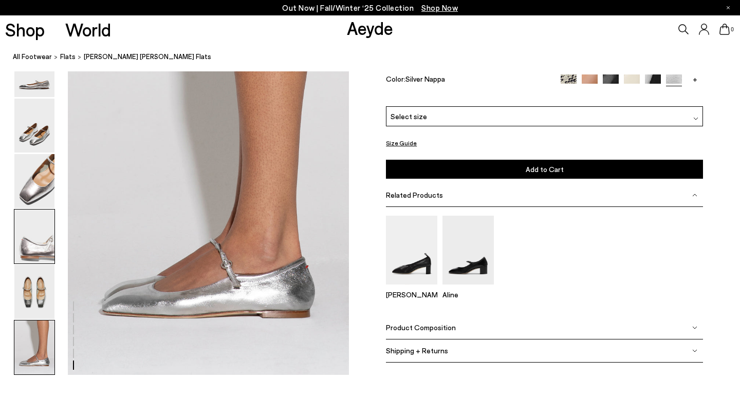
click at [26, 229] on img at bounding box center [34, 237] width 40 height 54
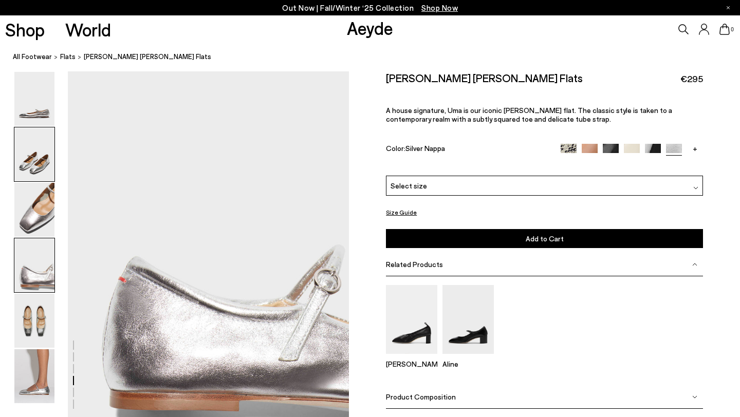
scroll to position [1101, 0]
click at [31, 109] on img at bounding box center [34, 99] width 40 height 54
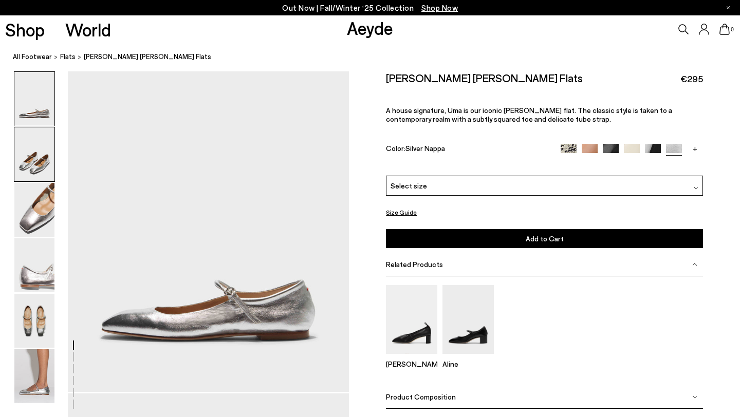
click at [36, 163] on img at bounding box center [34, 154] width 40 height 54
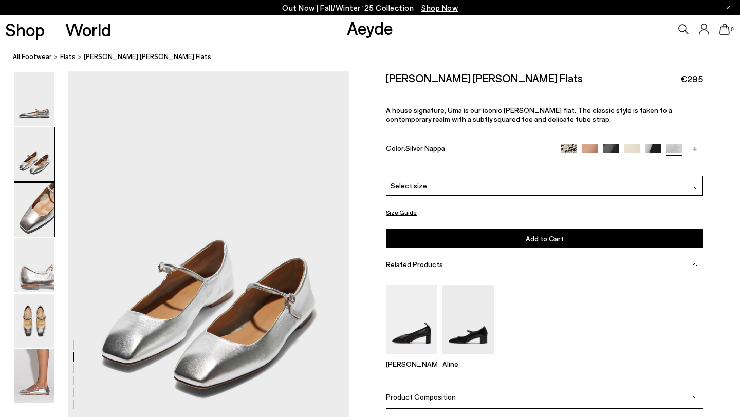
click at [36, 208] on img at bounding box center [34, 210] width 40 height 54
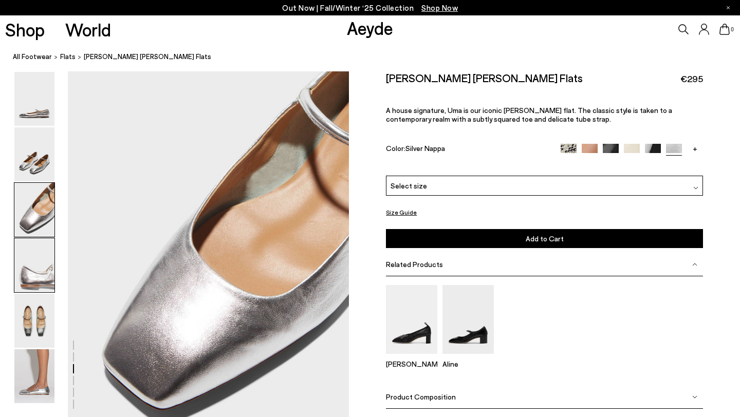
click at [32, 248] on img at bounding box center [34, 265] width 40 height 54
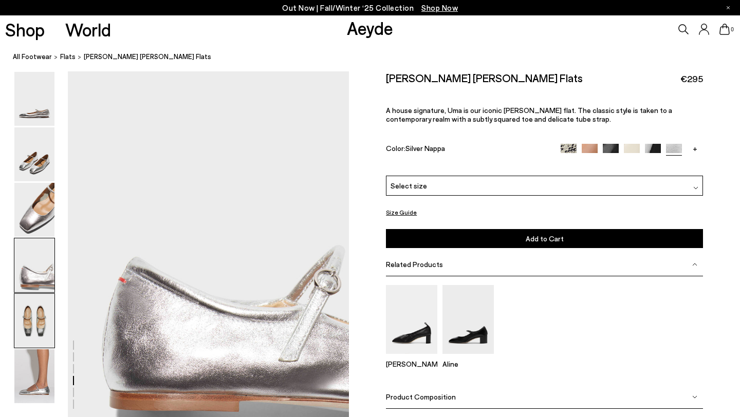
click at [30, 308] on img at bounding box center [34, 321] width 40 height 54
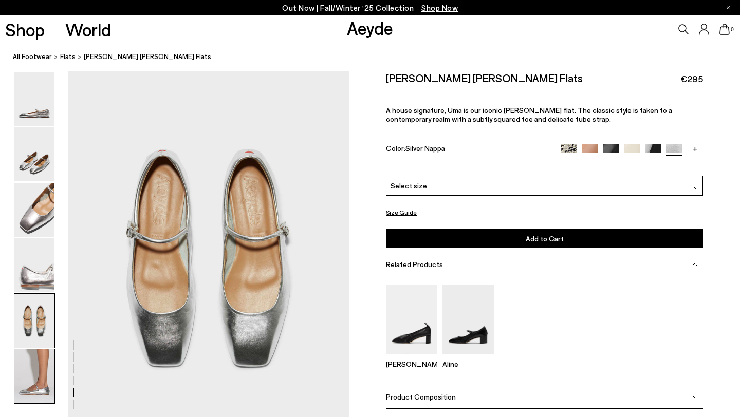
click at [31, 363] on img at bounding box center [34, 376] width 40 height 54
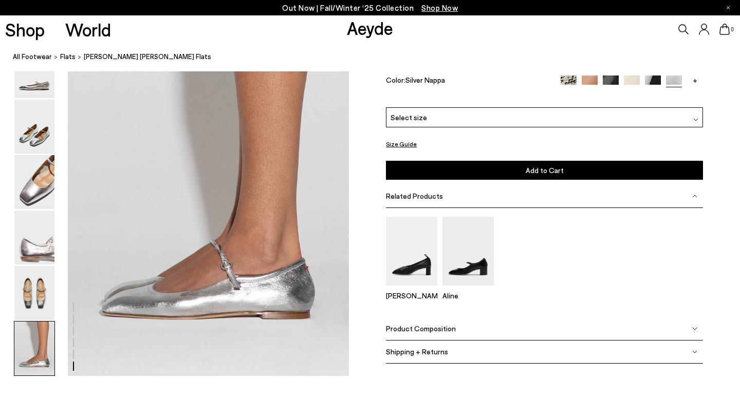
scroll to position [1925, 0]
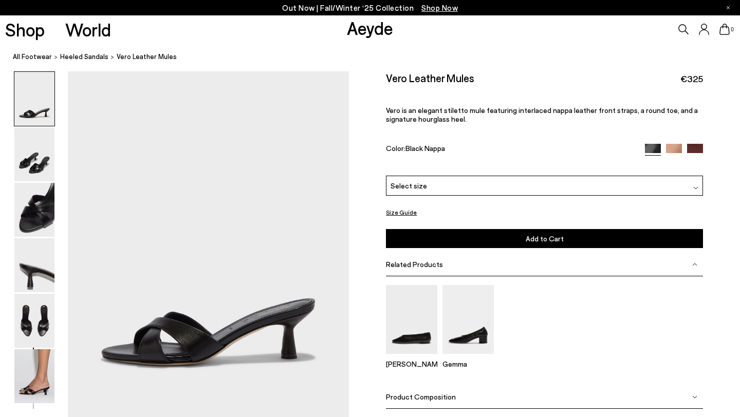
click at [674, 146] on img at bounding box center [674, 152] width 16 height 16
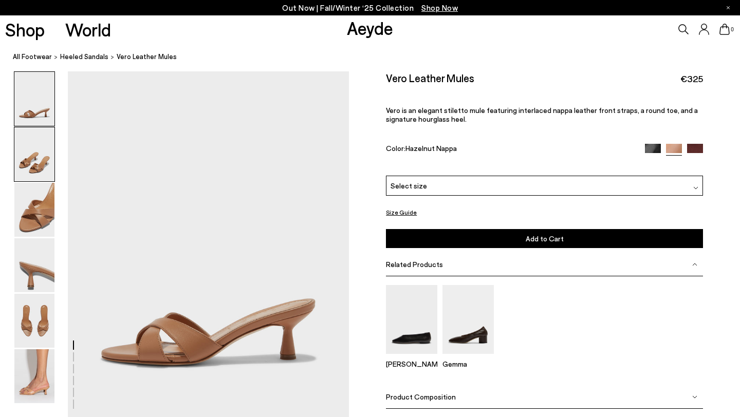
click at [28, 159] on img at bounding box center [34, 154] width 40 height 54
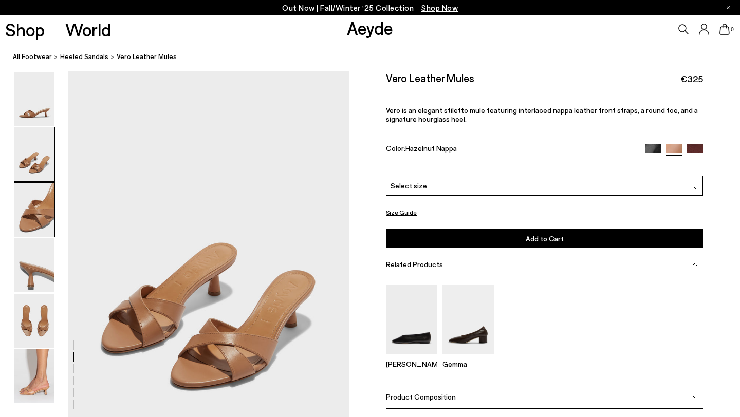
click at [30, 211] on img at bounding box center [34, 210] width 40 height 54
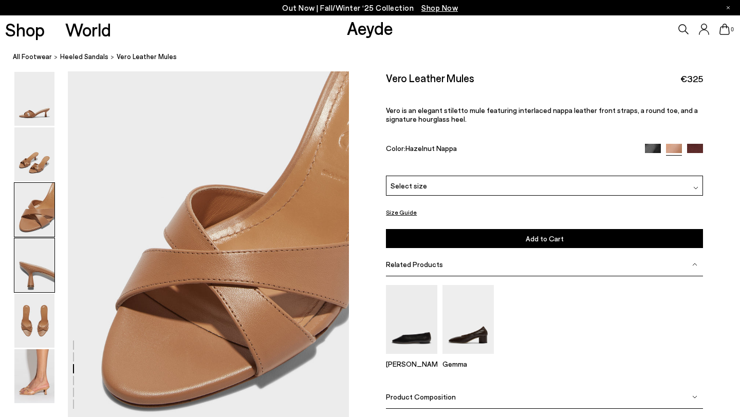
click at [29, 273] on img at bounding box center [34, 265] width 40 height 54
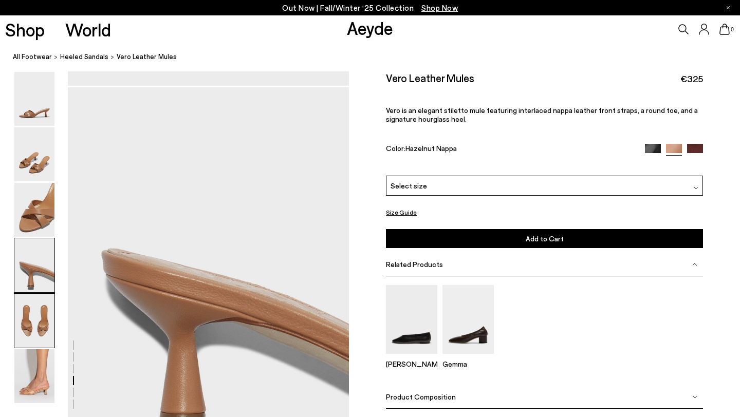
click at [32, 323] on img at bounding box center [34, 321] width 40 height 54
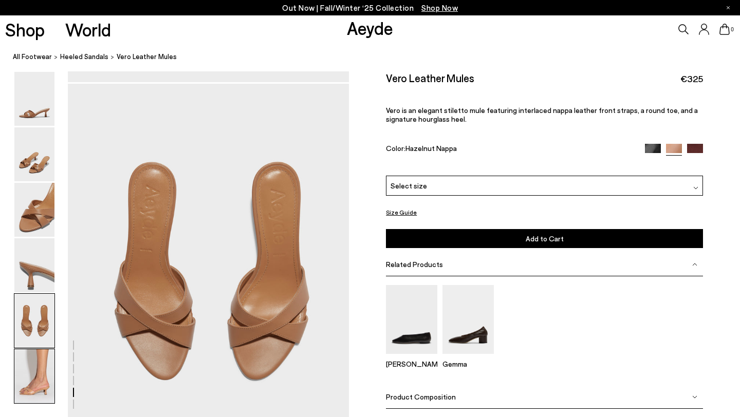
click at [39, 379] on img at bounding box center [34, 376] width 40 height 54
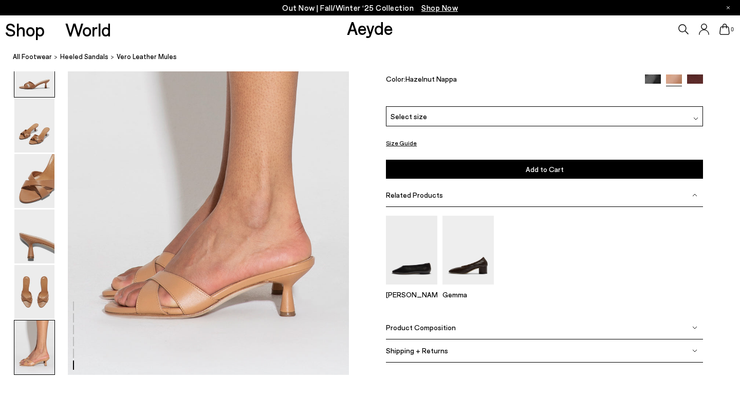
click at [39, 83] on img at bounding box center [34, 70] width 40 height 54
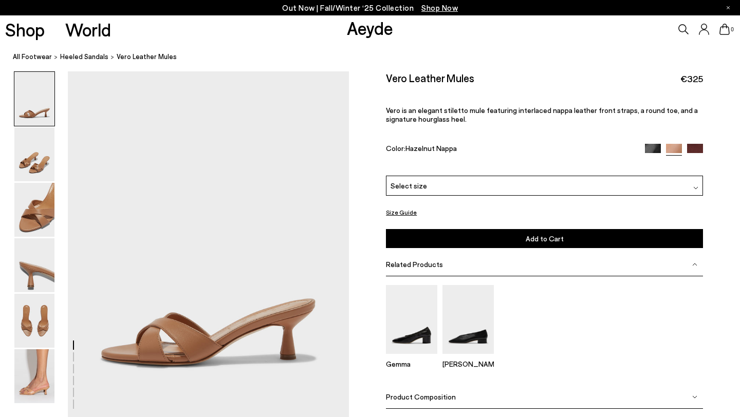
click at [681, 28] on icon at bounding box center [683, 29] width 10 height 10
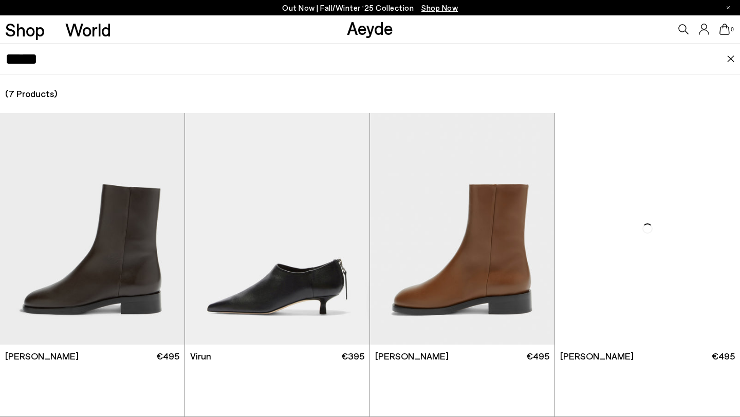
type input "*****"
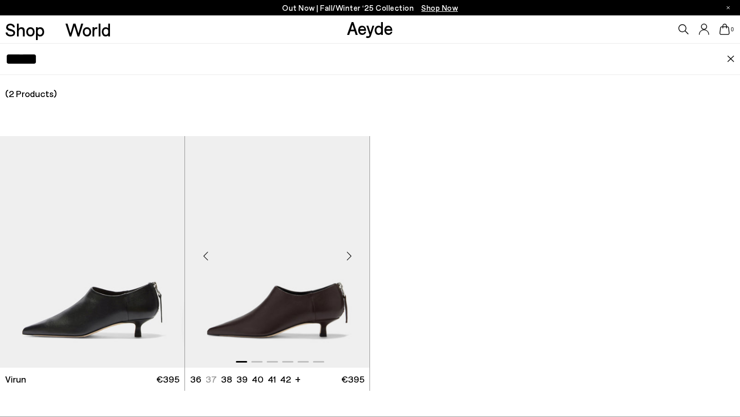
click at [332, 263] on img "1 / 6" at bounding box center [277, 252] width 184 height 232
click at [301, 298] on img "1 / 6" at bounding box center [277, 252] width 184 height 232
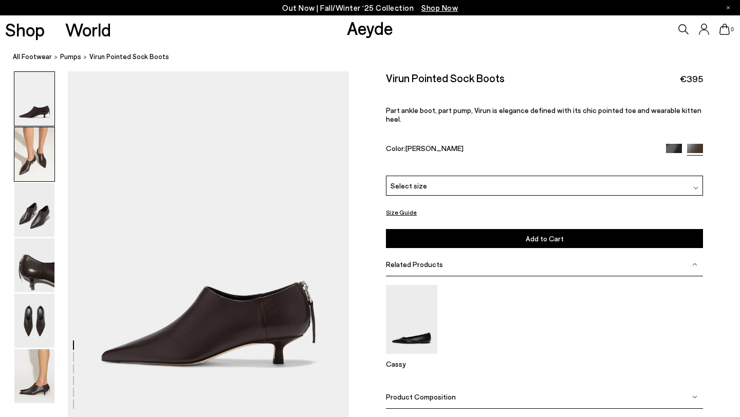
click at [24, 159] on img at bounding box center [34, 154] width 40 height 54
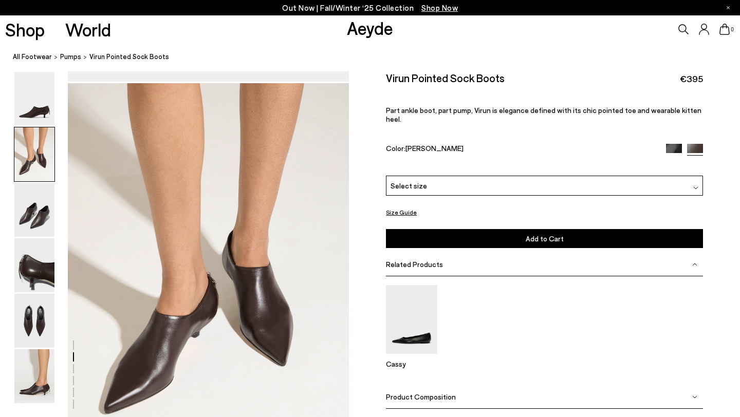
scroll to position [348, 0]
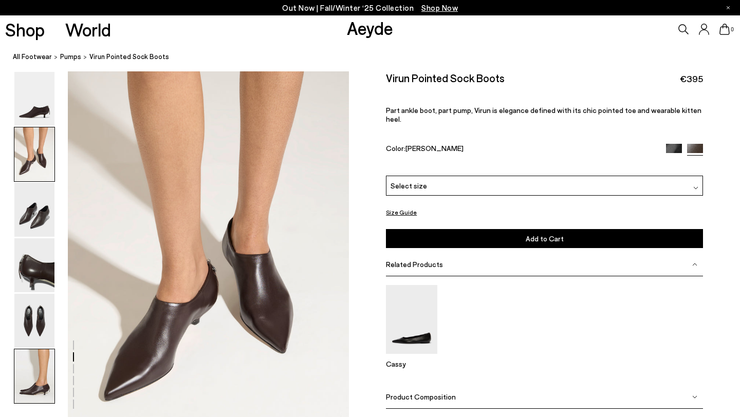
click at [33, 382] on img at bounding box center [34, 376] width 40 height 54
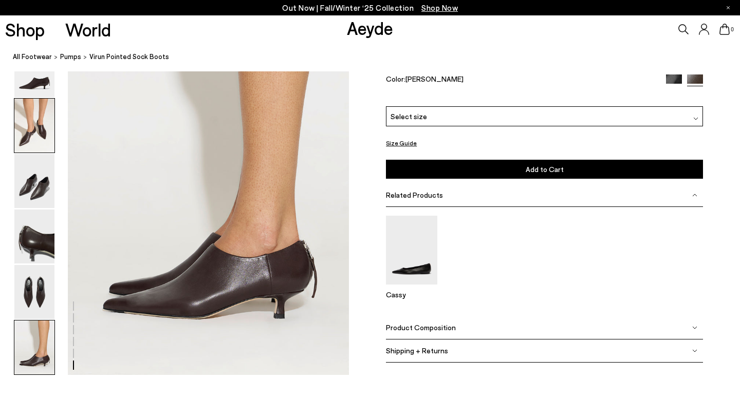
click at [45, 137] on img at bounding box center [34, 126] width 40 height 54
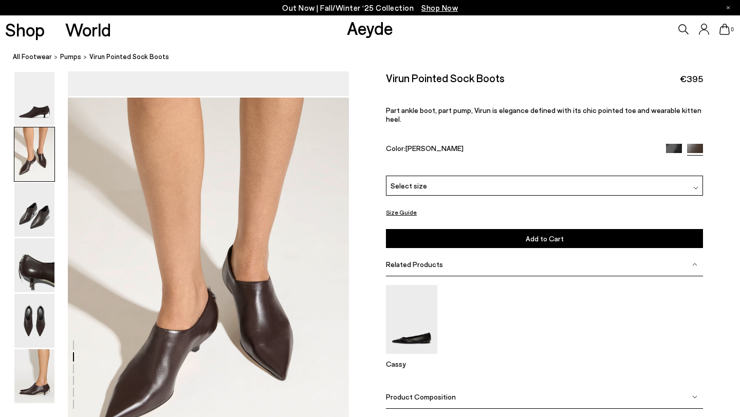
scroll to position [323, 0]
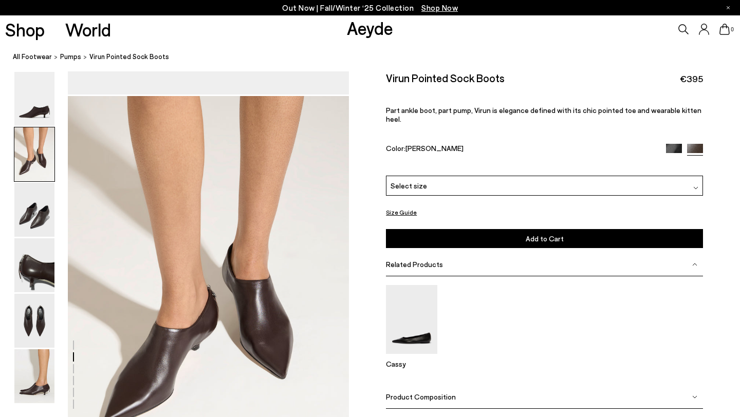
click at [685, 25] on icon at bounding box center [684, 29] width 10 height 10
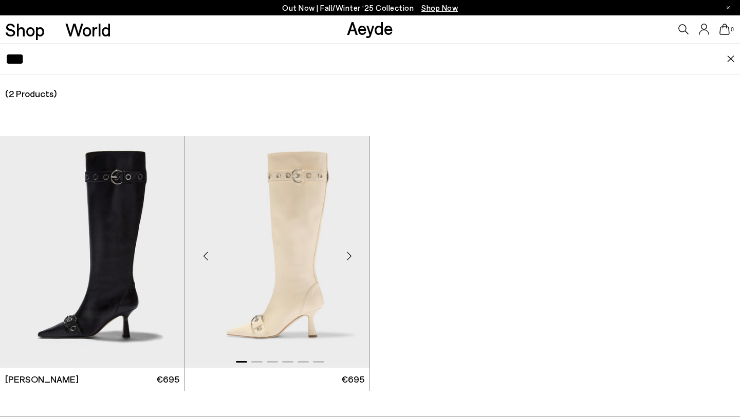
type input "***"
click at [314, 241] on img "1 / 6" at bounding box center [277, 252] width 184 height 232
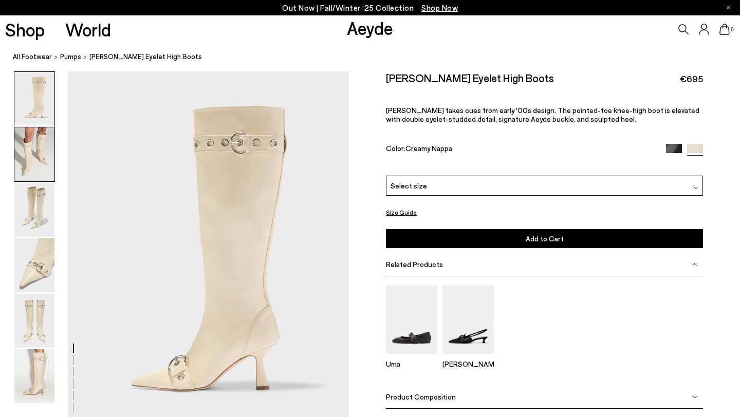
click at [24, 144] on img at bounding box center [34, 154] width 40 height 54
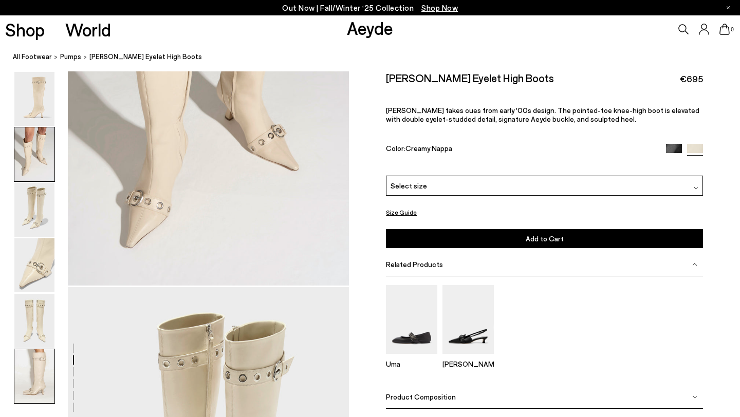
click at [24, 376] on img at bounding box center [34, 376] width 40 height 54
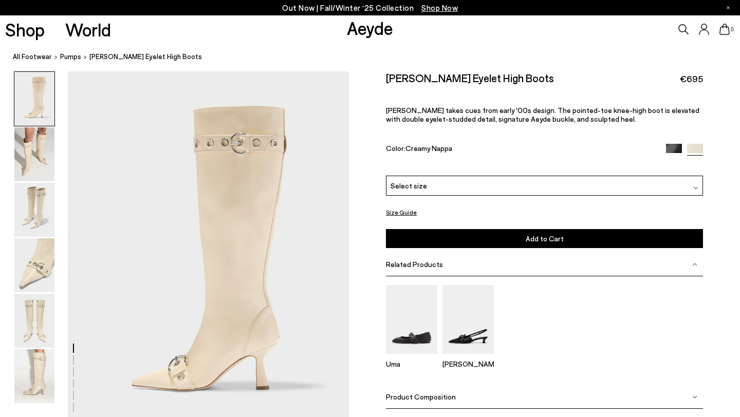
click at [678, 27] on icon at bounding box center [683, 29] width 10 height 10
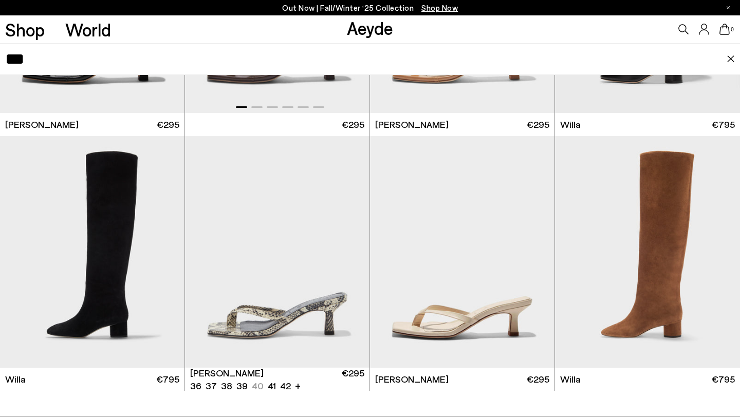
scroll to position [5, 0]
type input "***"
click at [268, 279] on img "1 / 6" at bounding box center [277, 252] width 184 height 232
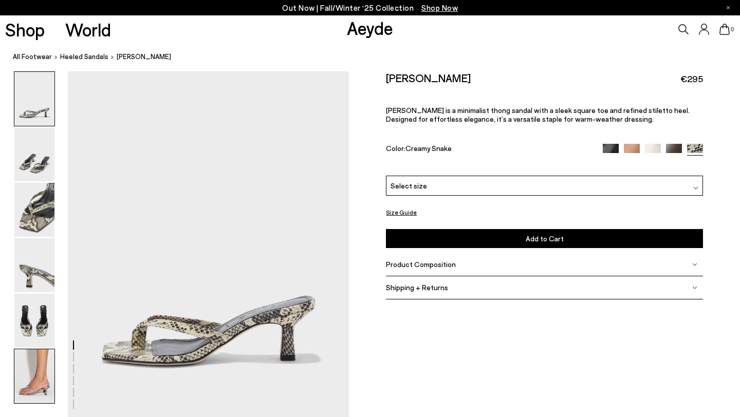
click at [40, 349] on img at bounding box center [34, 376] width 40 height 54
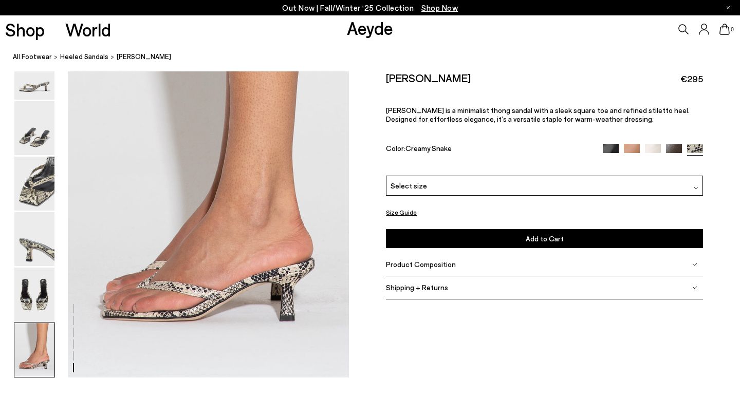
scroll to position [1925, 0]
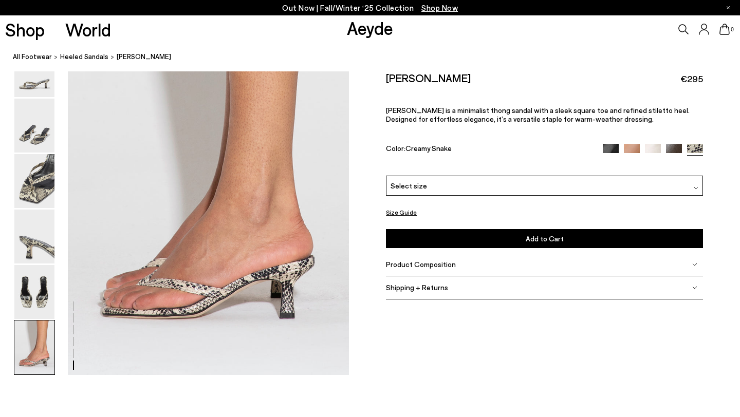
click at [680, 27] on icon at bounding box center [683, 29] width 10 height 10
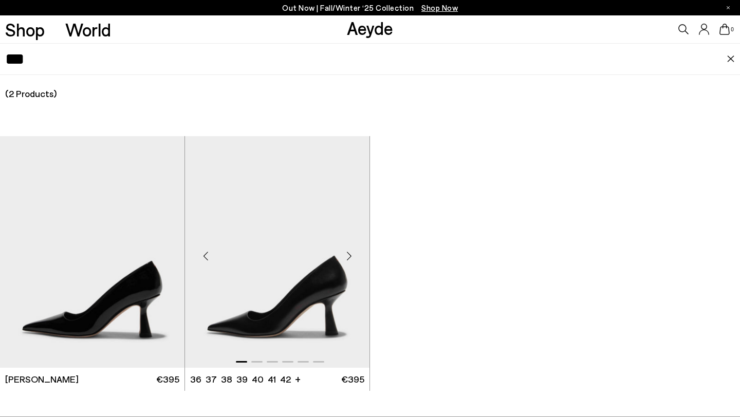
type input "***"
click at [260, 292] on img "1 / 6" at bounding box center [277, 252] width 184 height 232
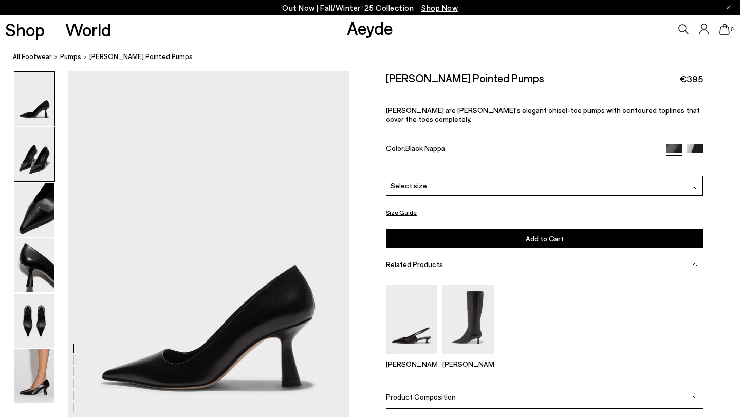
click at [40, 147] on img at bounding box center [34, 154] width 40 height 54
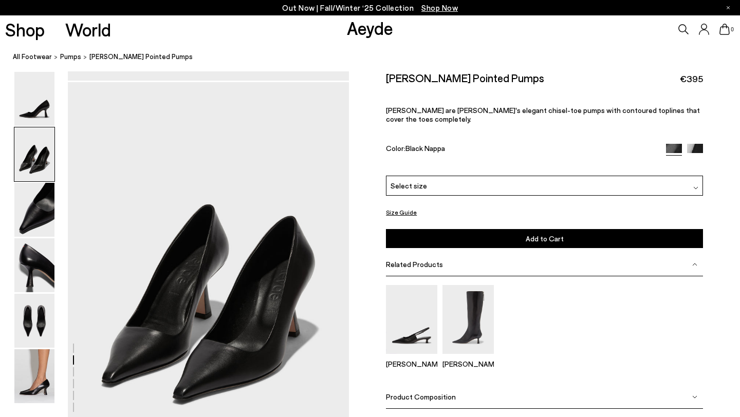
scroll to position [378, 0]
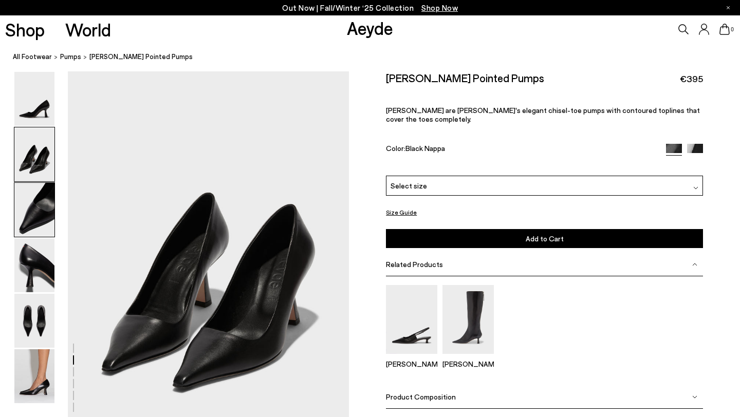
click at [38, 203] on img at bounding box center [34, 210] width 40 height 54
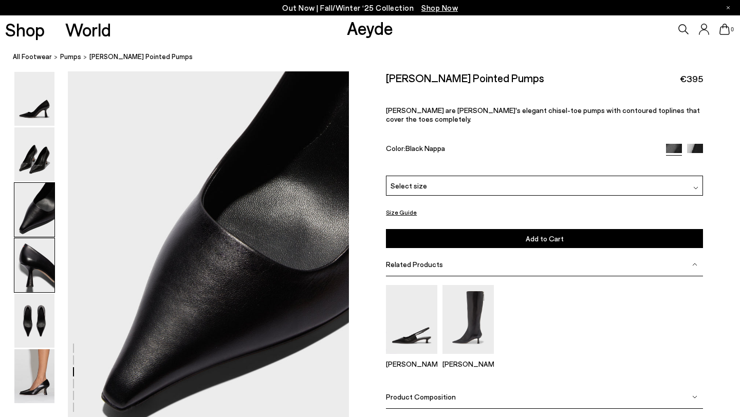
click at [40, 272] on img at bounding box center [34, 265] width 40 height 54
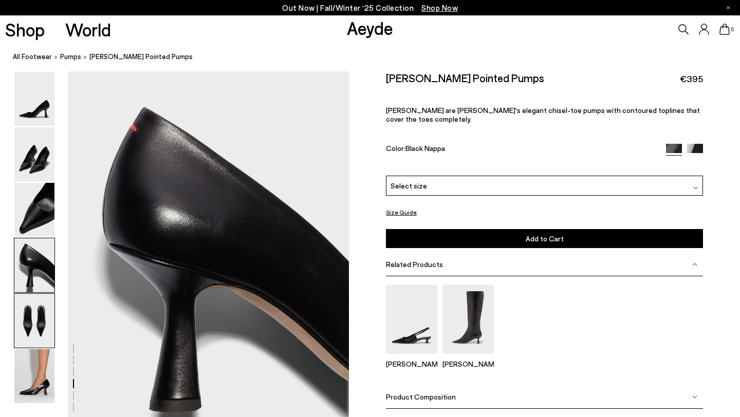
click at [34, 336] on img at bounding box center [34, 321] width 40 height 54
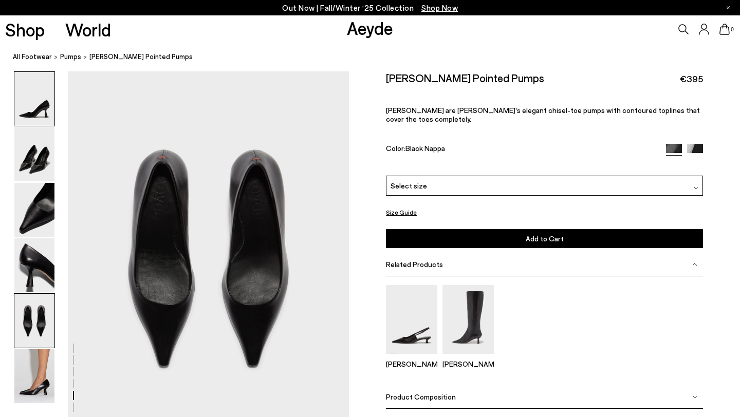
click at [39, 120] on img at bounding box center [34, 99] width 40 height 54
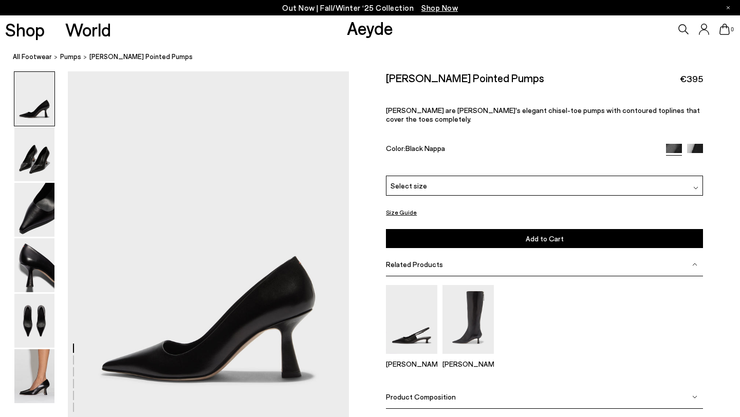
scroll to position [0, 0]
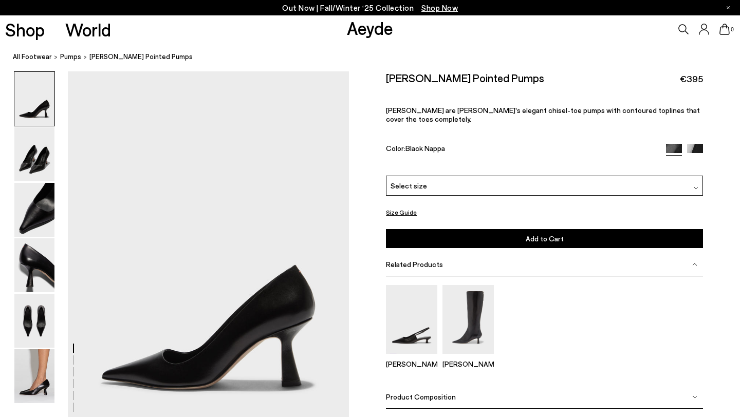
click at [695, 144] on img at bounding box center [695, 152] width 16 height 16
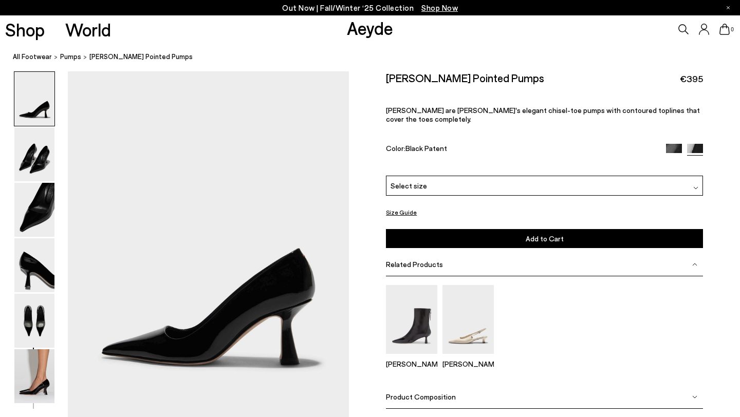
click at [673, 144] on img at bounding box center [674, 152] width 16 height 16
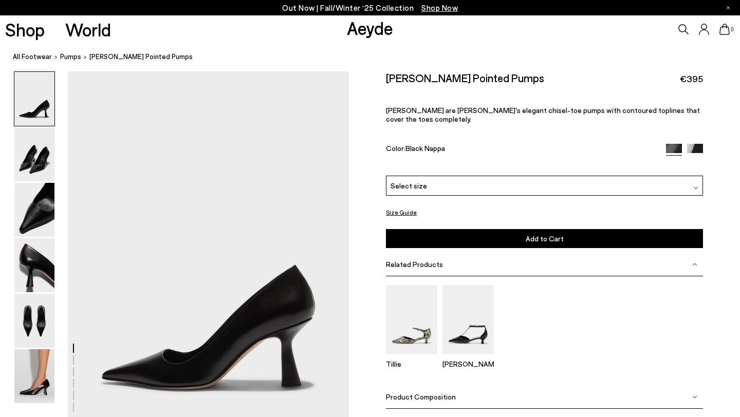
click at [697, 144] on img at bounding box center [695, 152] width 16 height 16
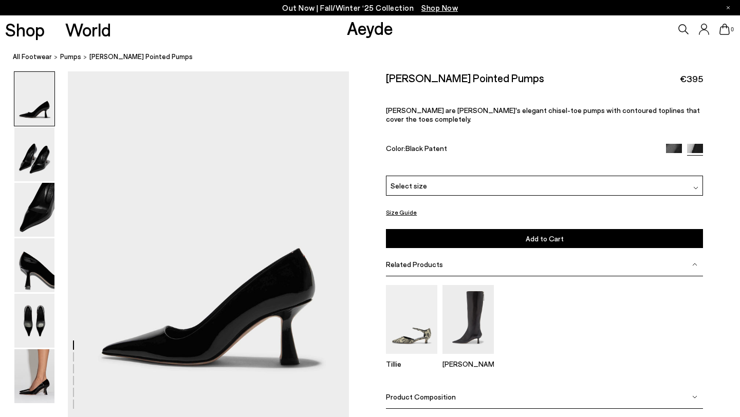
click at [675, 144] on img at bounding box center [674, 152] width 16 height 16
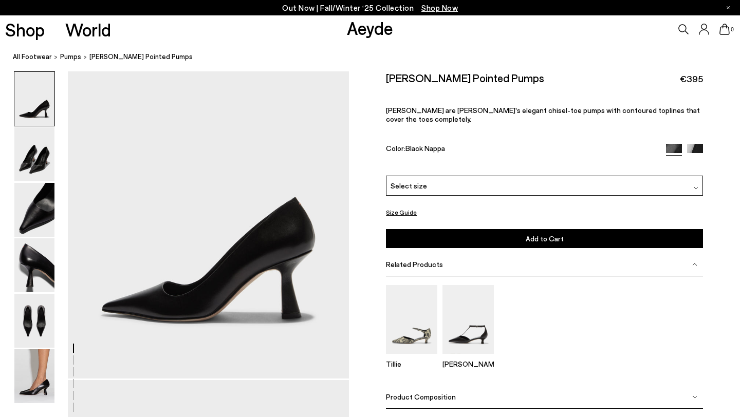
scroll to position [67, 0]
click at [699, 143] on img at bounding box center [695, 151] width 16 height 16
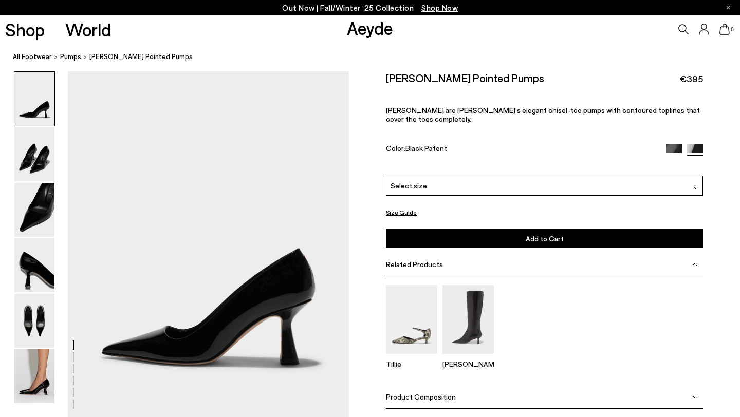
click at [672, 144] on img at bounding box center [674, 152] width 16 height 16
